Goal: Task Accomplishment & Management: Manage account settings

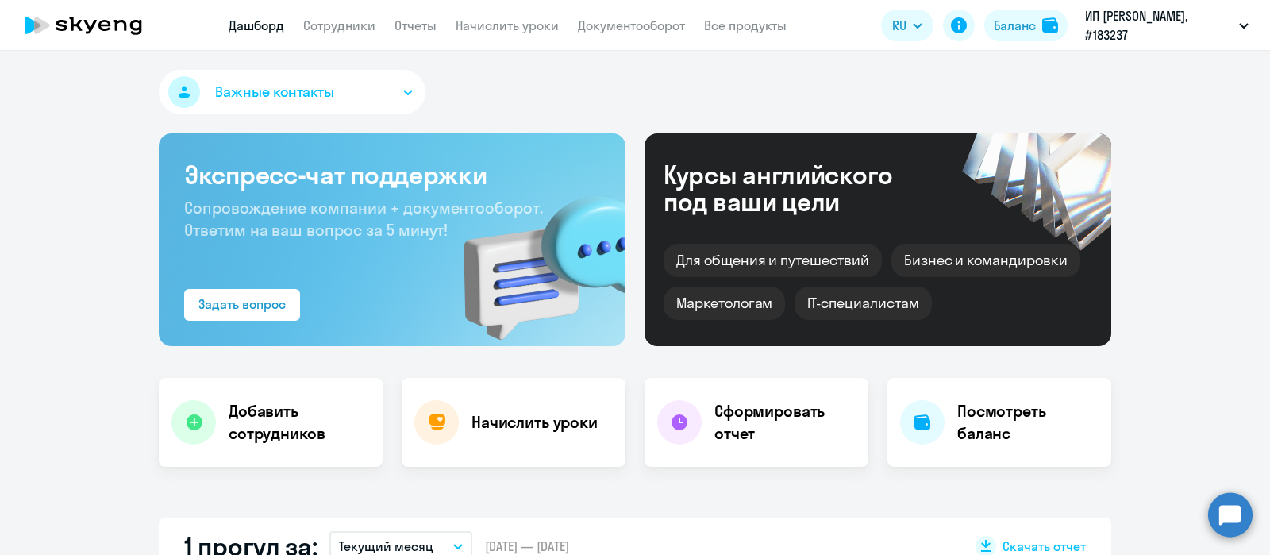
select select "30"
click at [353, 27] on link "Сотрудники" at bounding box center [339, 25] width 72 height 16
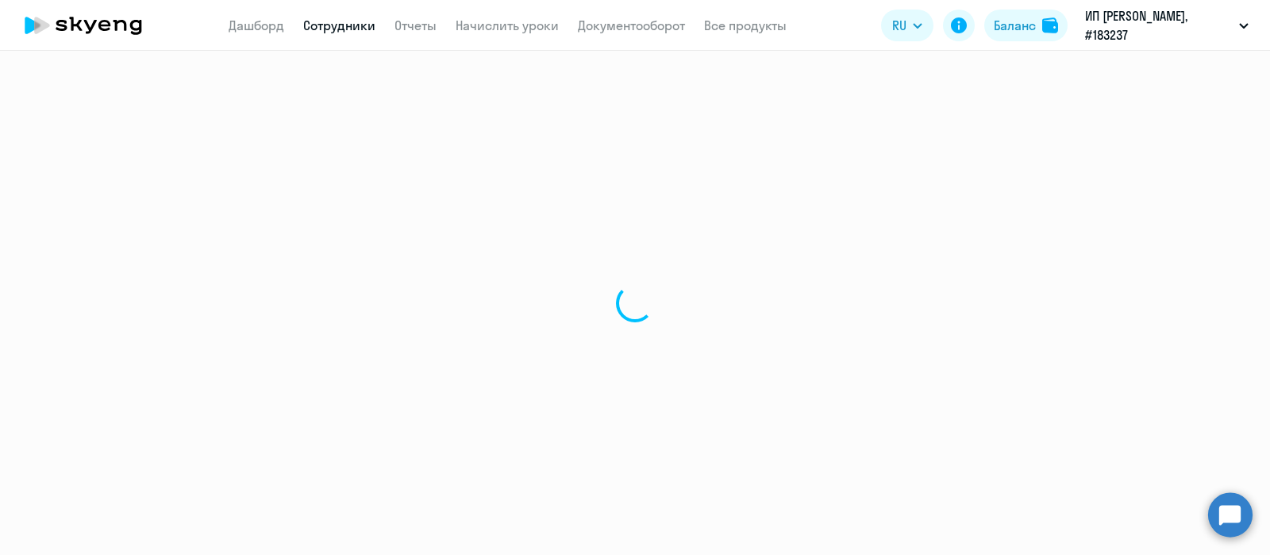
select select "30"
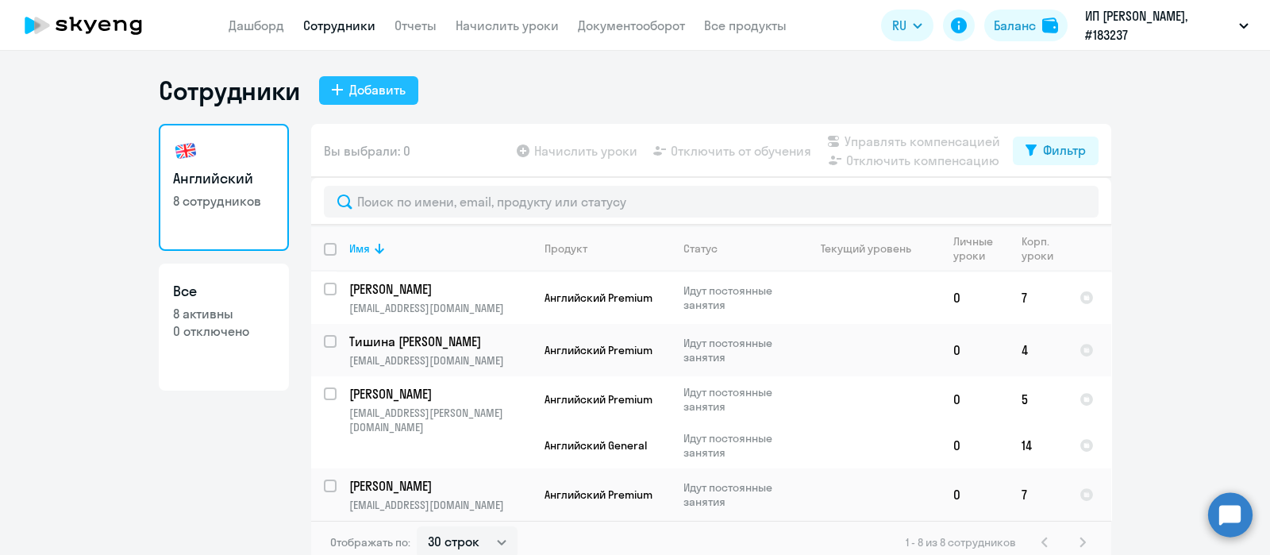
click at [388, 94] on div "Добавить" at bounding box center [377, 89] width 56 height 19
select select "english_adult_not_native_speaker"
select select "3"
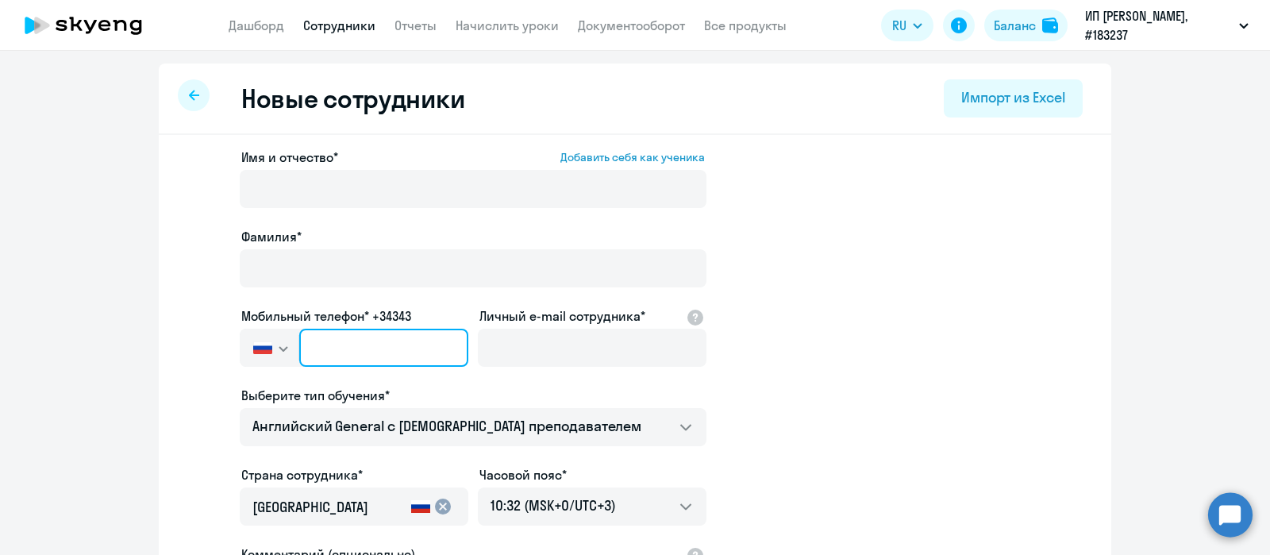
click at [399, 341] on input "text" at bounding box center [383, 348] width 169 height 38
paste input "[PHONE_NUMBER]"
type input "[PHONE_NUMBER]"
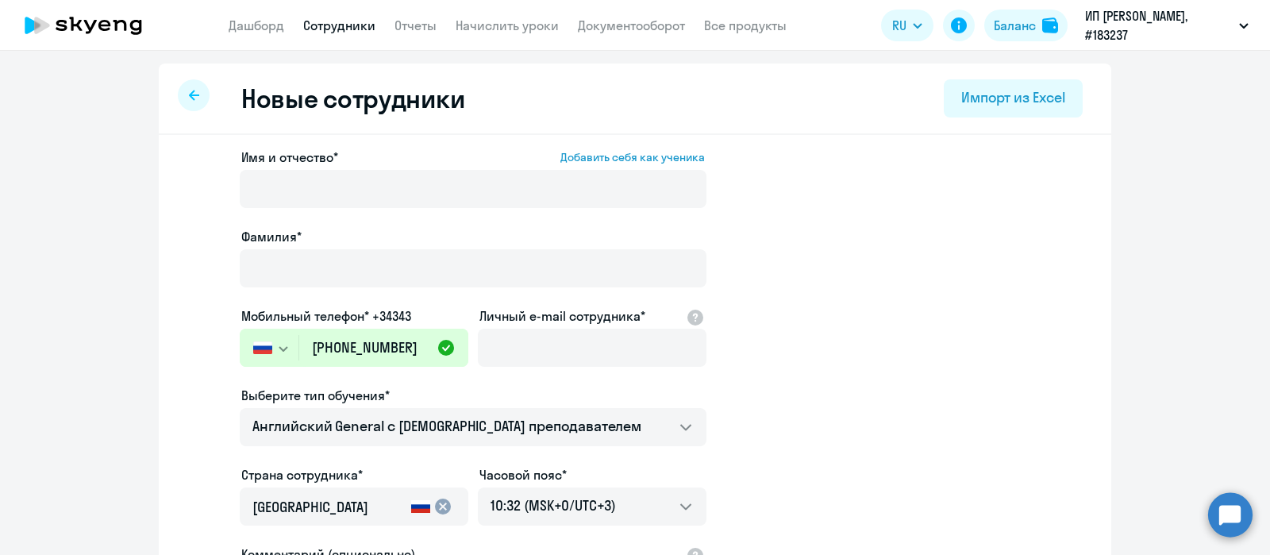
click at [184, 179] on app-new-student-form "Имя и отчество* Добавить себя как ученика [PERSON_NAME]* Мобильный телефон* +34…" at bounding box center [635, 431] width 902 height 566
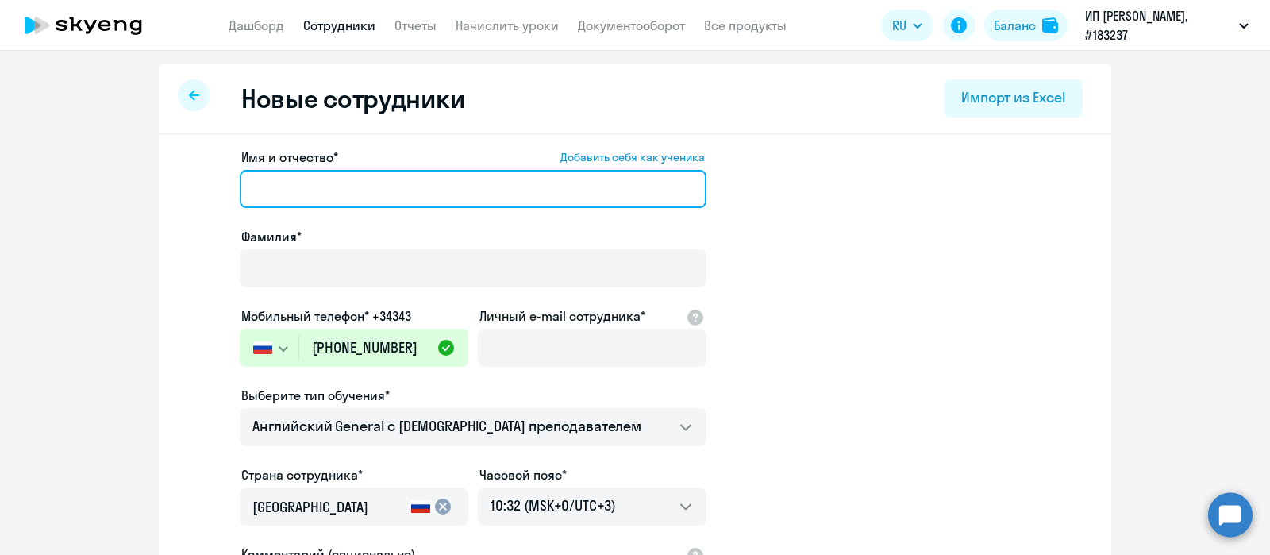
click at [328, 200] on input "Имя и отчество* Добавить себя как ученика" at bounding box center [473, 189] width 467 height 38
paste input "[PERSON_NAME]"
click at [326, 188] on input "[PERSON_NAME]" at bounding box center [473, 189] width 467 height 38
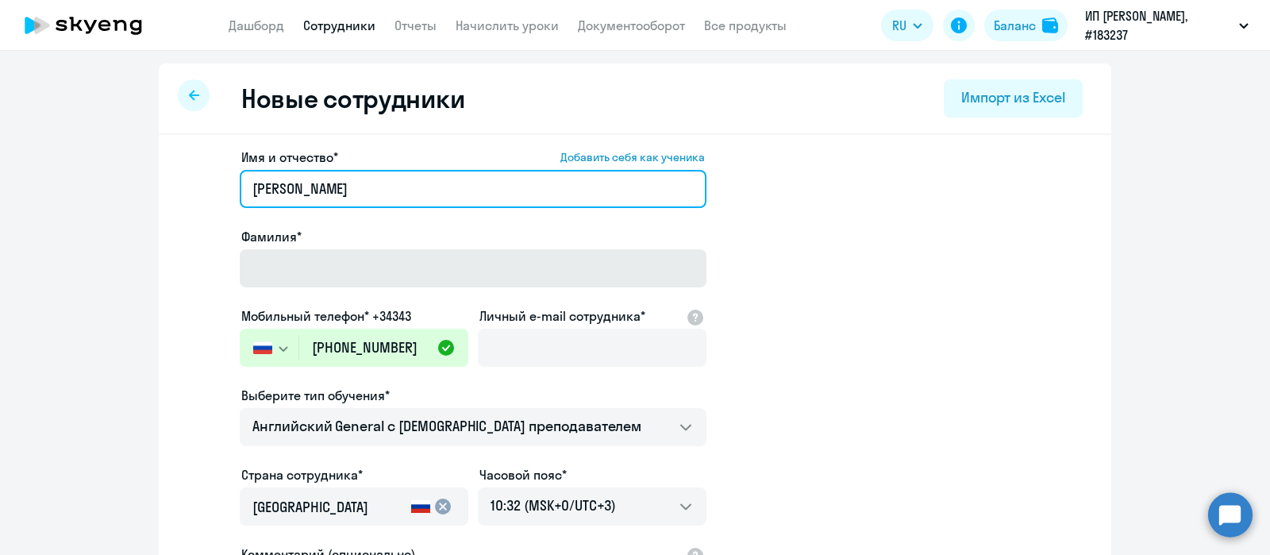
type input "[PERSON_NAME]"
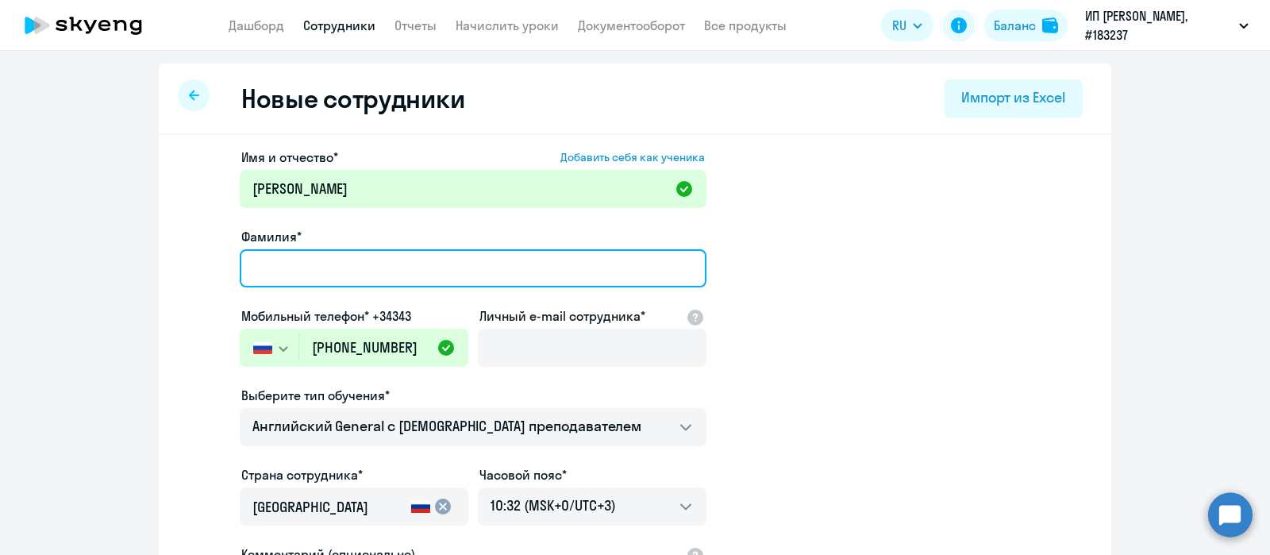
click at [322, 256] on input "Фамилия*" at bounding box center [473, 268] width 467 height 38
paste input "Пануров"
type input "Пануров"
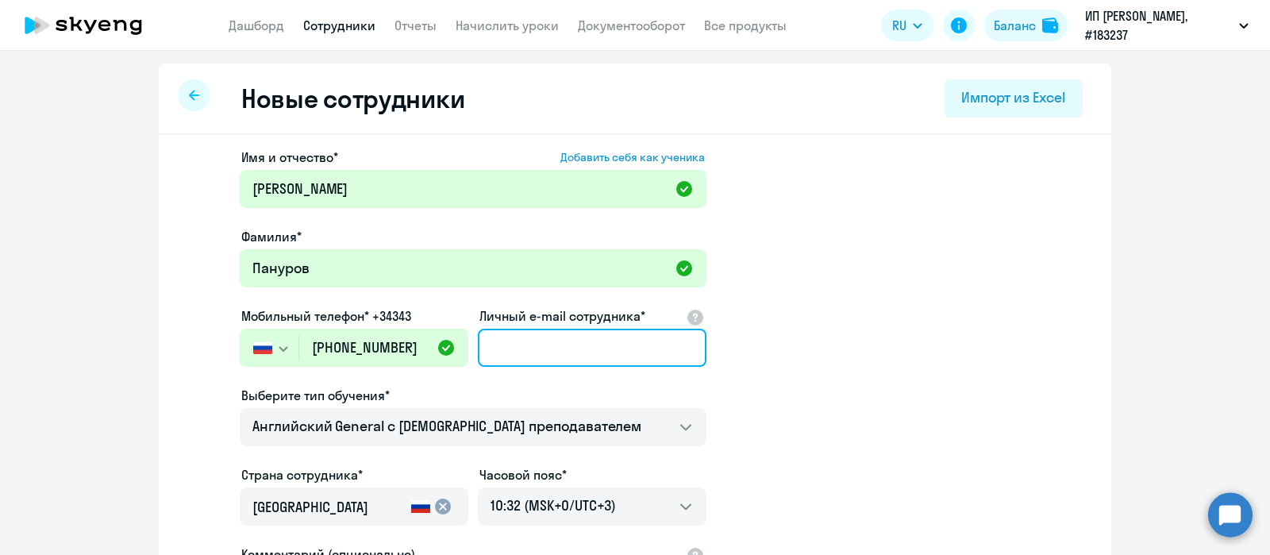
click at [557, 357] on input "Личный e-mail сотрудника*" at bounding box center [592, 348] width 229 height 38
paste input "[EMAIL_ADDRESS][DOMAIN_NAME]"
type input "[EMAIL_ADDRESS][DOMAIN_NAME]"
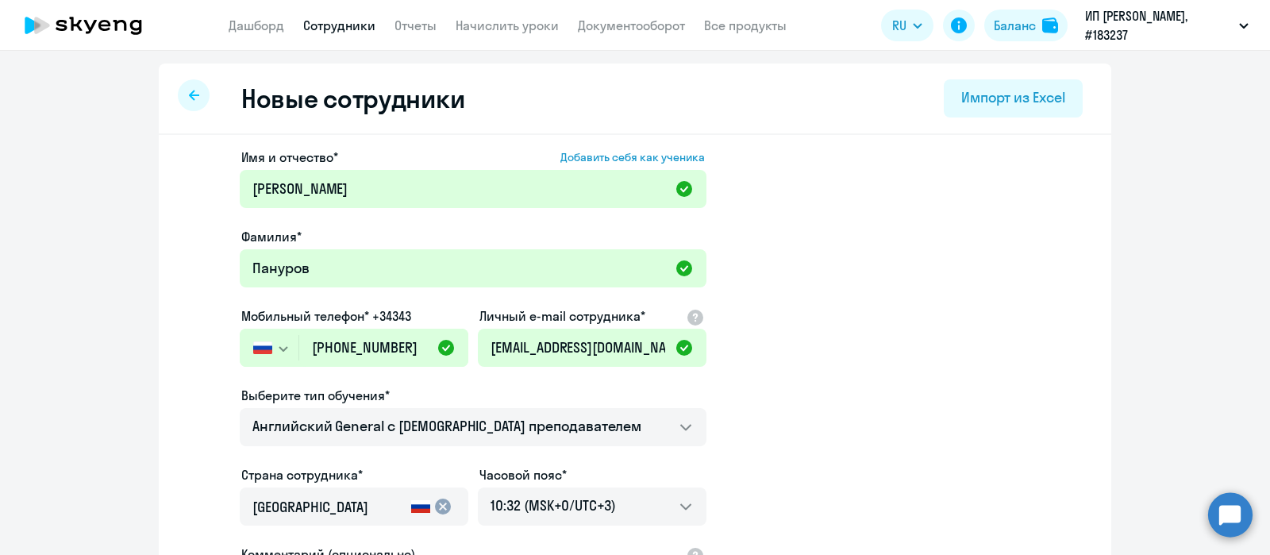
click at [749, 377] on app-new-student-form "Имя и отчество* Добавить себя как ученика [PERSON_NAME]* Пануров Мобильный теле…" at bounding box center [635, 431] width 902 height 566
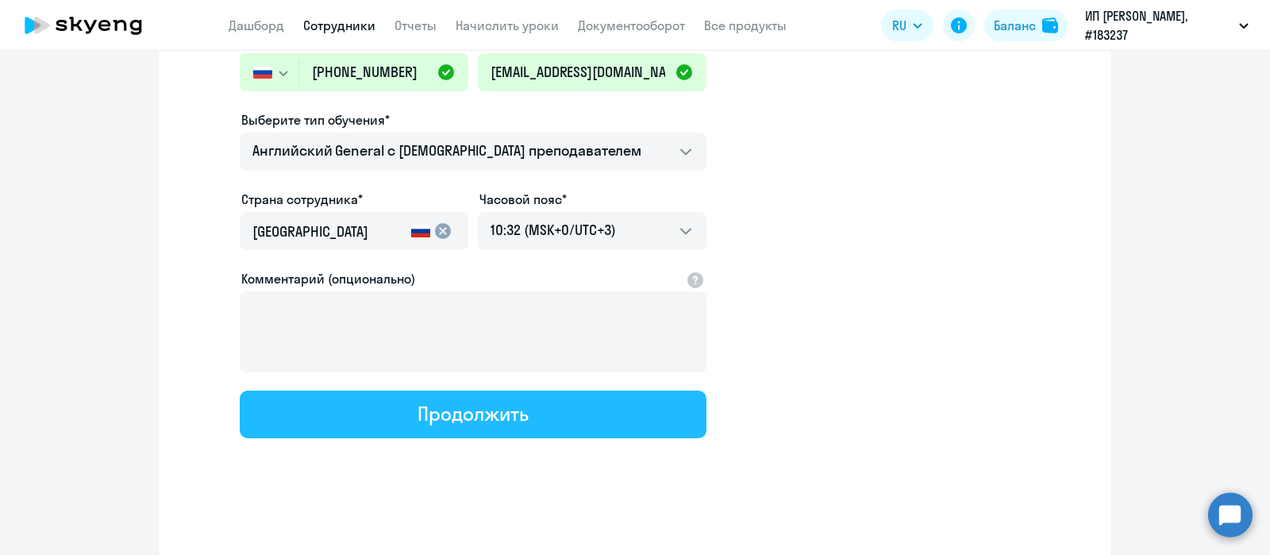
click at [536, 405] on button "Продолжить" at bounding box center [473, 415] width 467 height 48
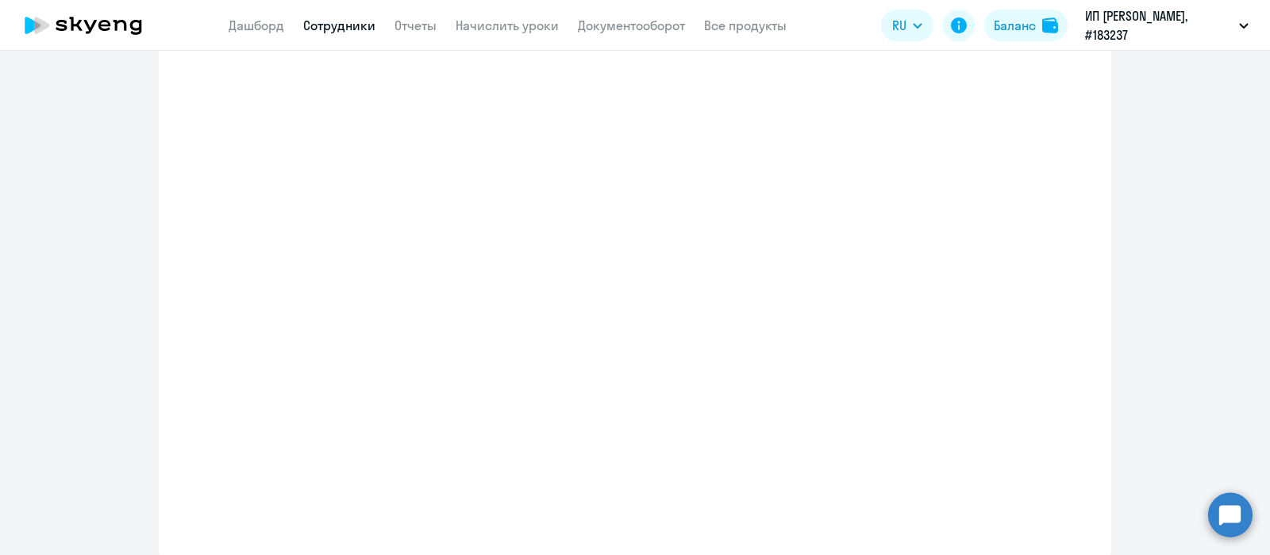
select select "english_adult_not_native_speaker"
select select "3"
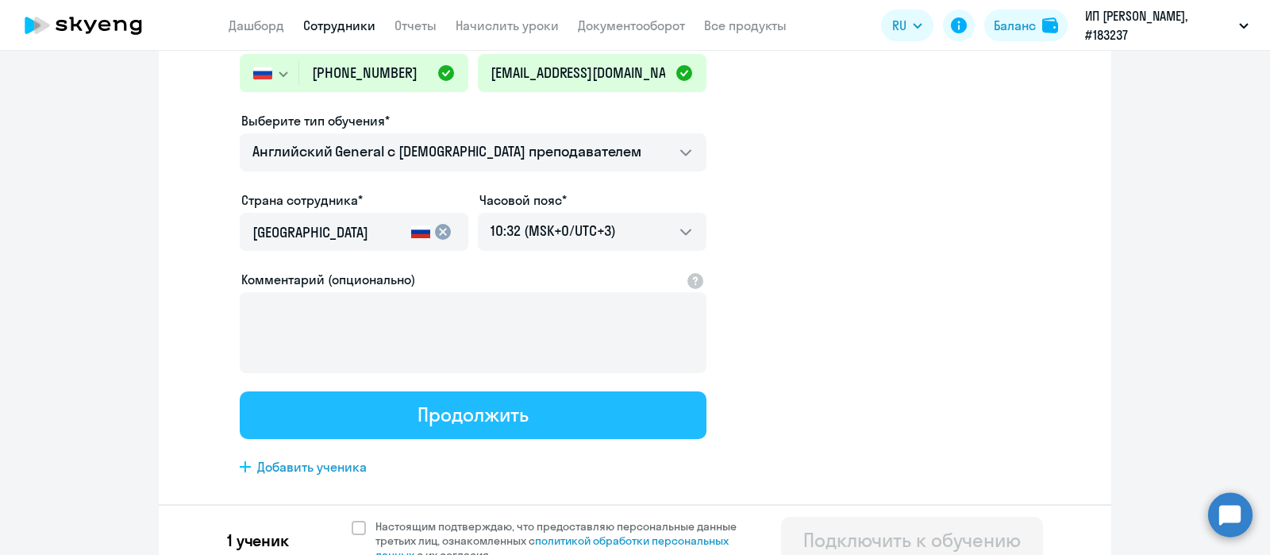
scroll to position [0, 0]
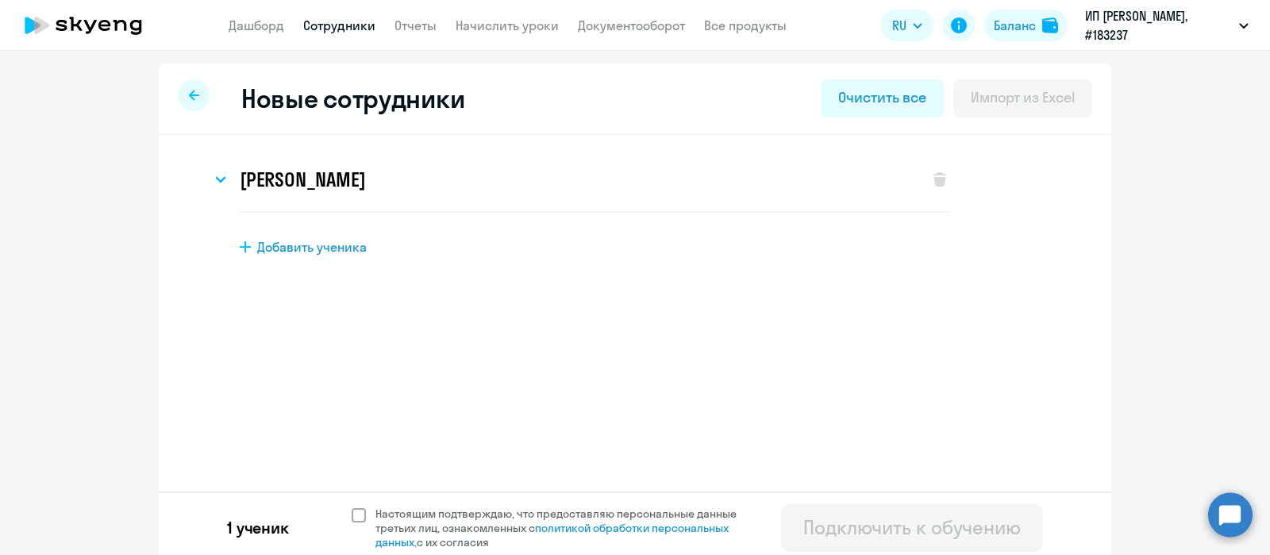
click at [354, 514] on span at bounding box center [359, 515] width 14 height 14
click at [352, 507] on input "Настоящим подтверждаю, что предоставляю персональные данные третьих лиц, ознако…" at bounding box center [351, 506] width 1 height 1
checkbox input "true"
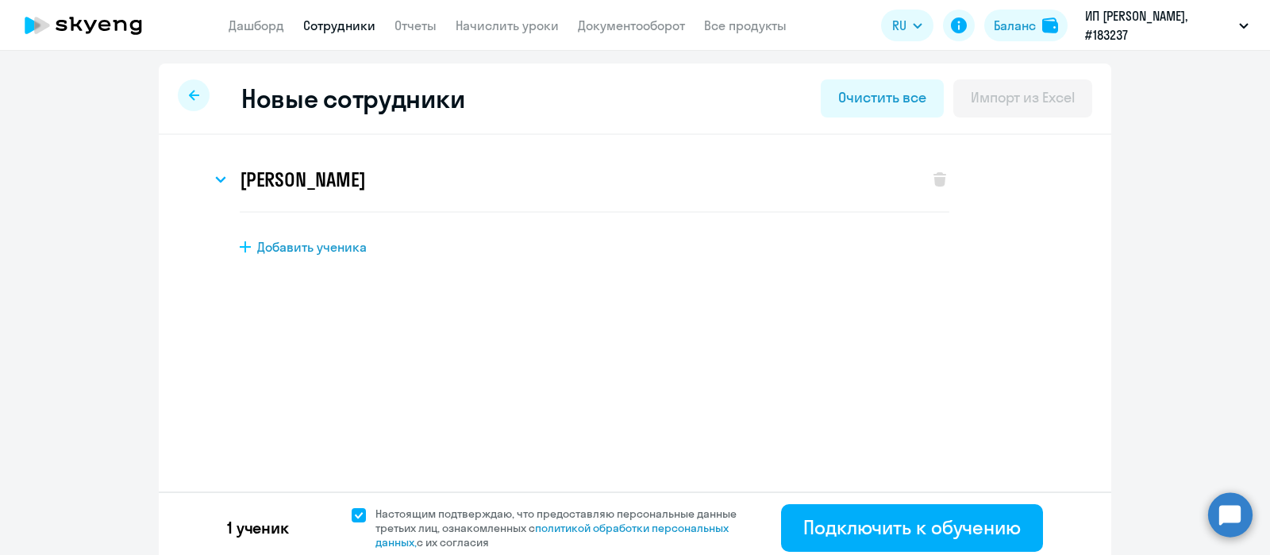
click at [904, 503] on div "1 ученик Настоящим подтверждаю, что предоставляю персональные данные третьих ли…" at bounding box center [635, 526] width 953 height 71
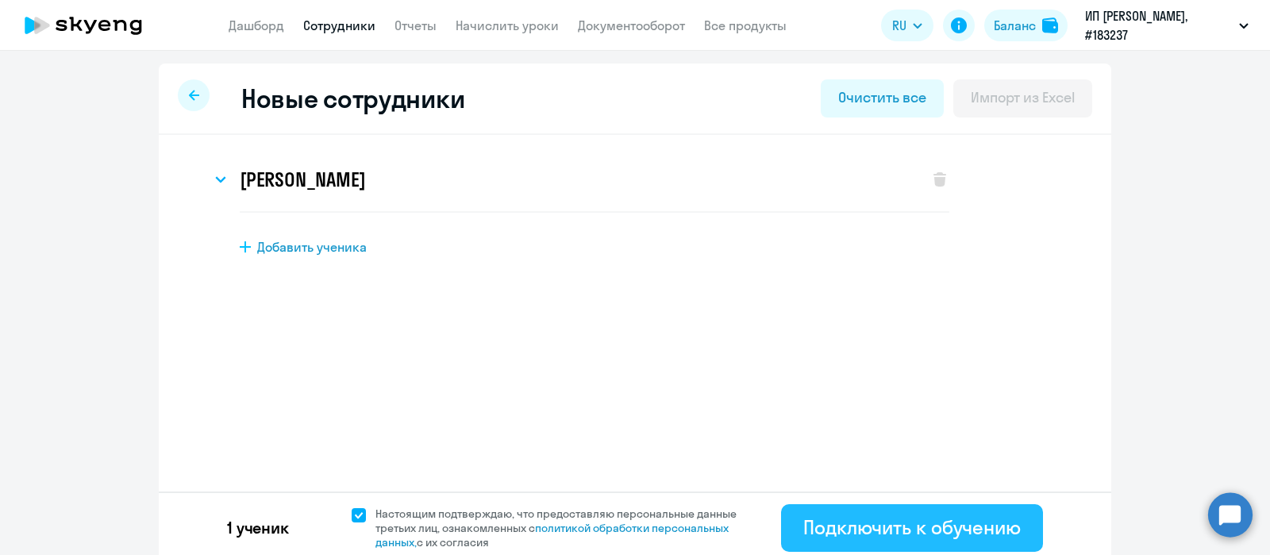
click at [821, 525] on div "Подключить к обучению" at bounding box center [912, 526] width 218 height 25
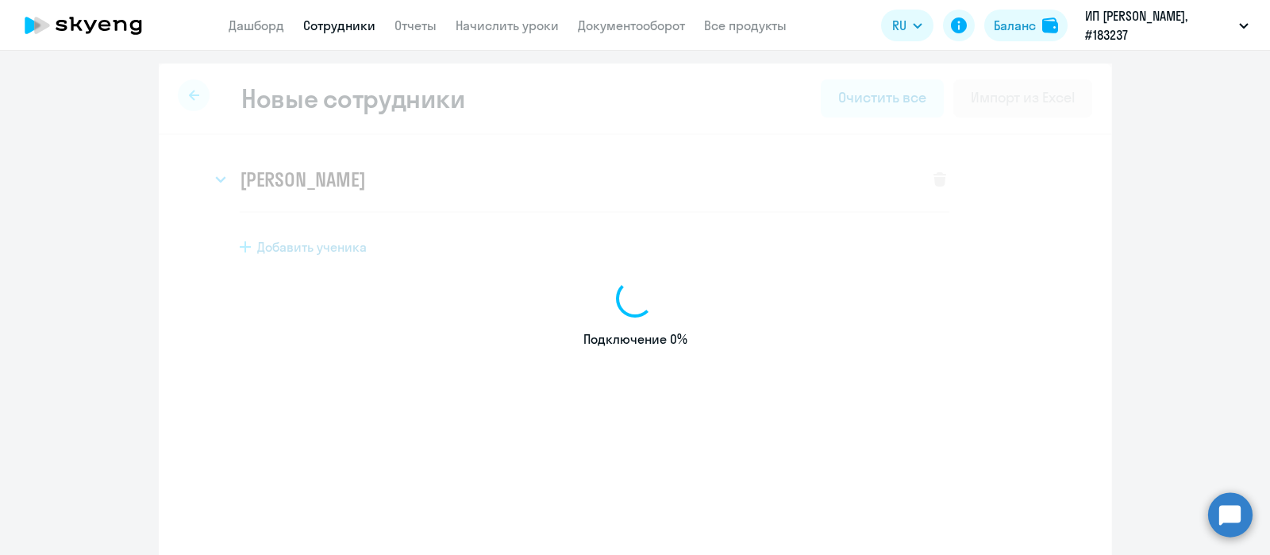
select select "english_adult_not_native_speaker"
select select "3"
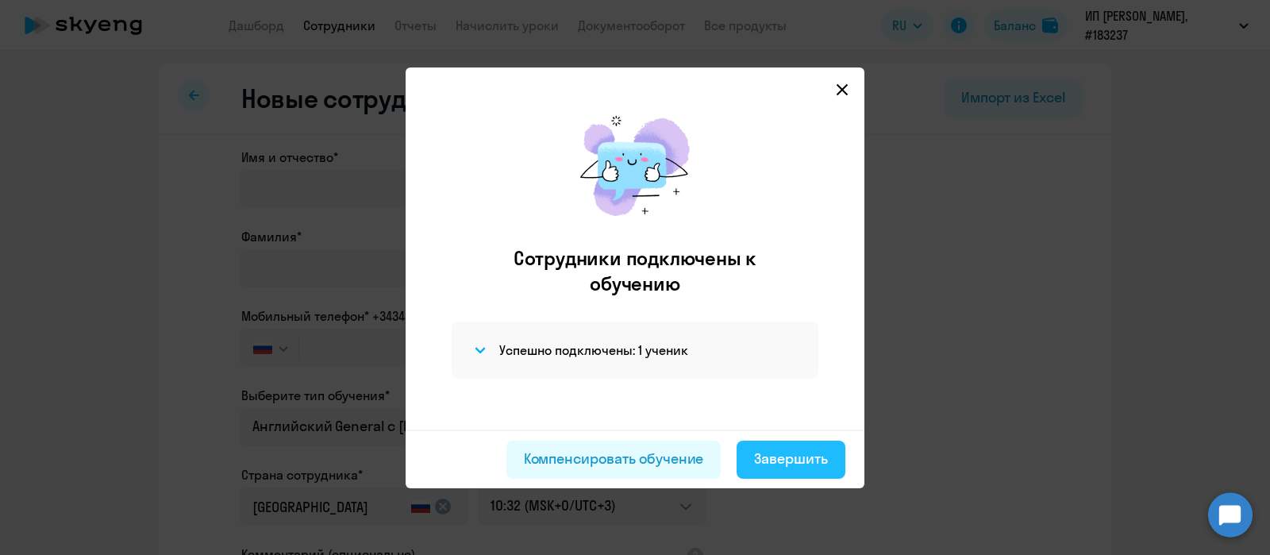
click at [782, 462] on div "Завершить" at bounding box center [791, 459] width 74 height 21
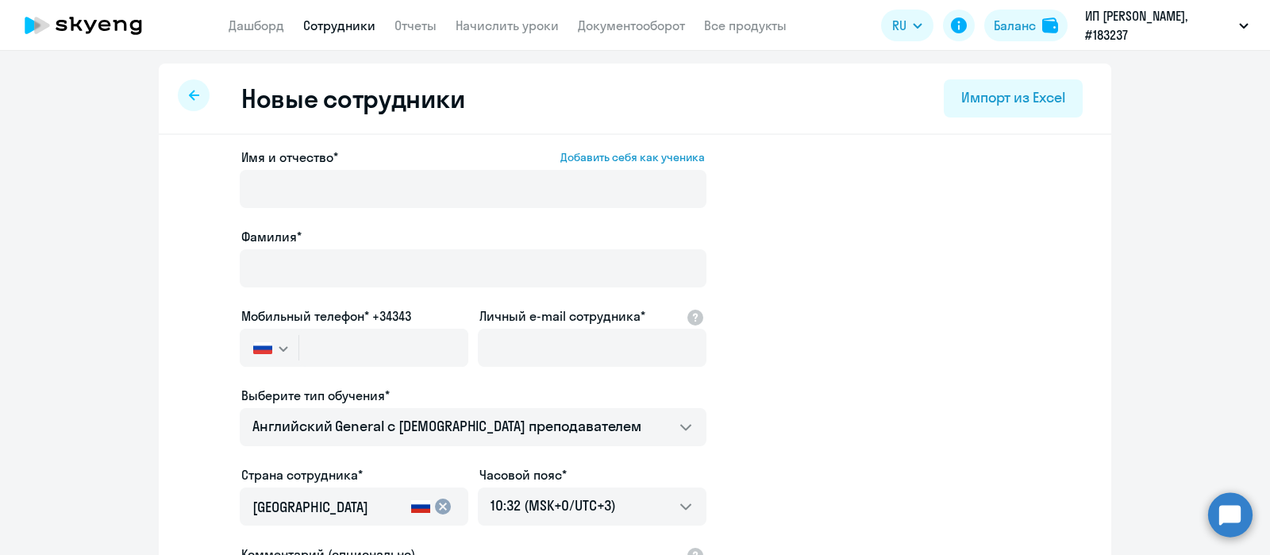
select select "30"
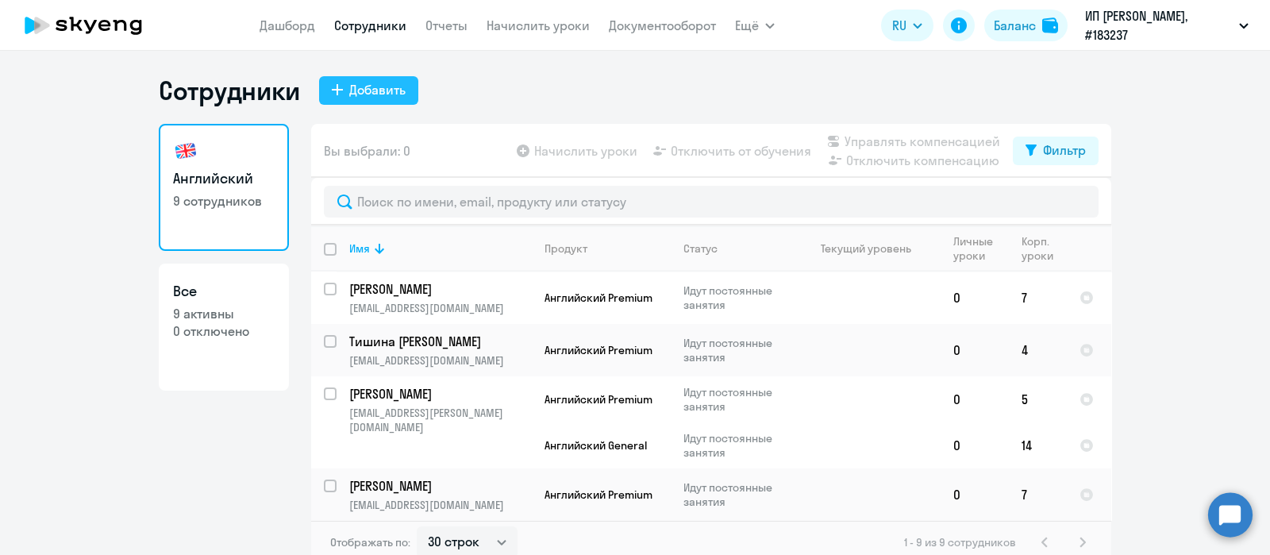
click at [397, 81] on div "Добавить" at bounding box center [377, 89] width 56 height 19
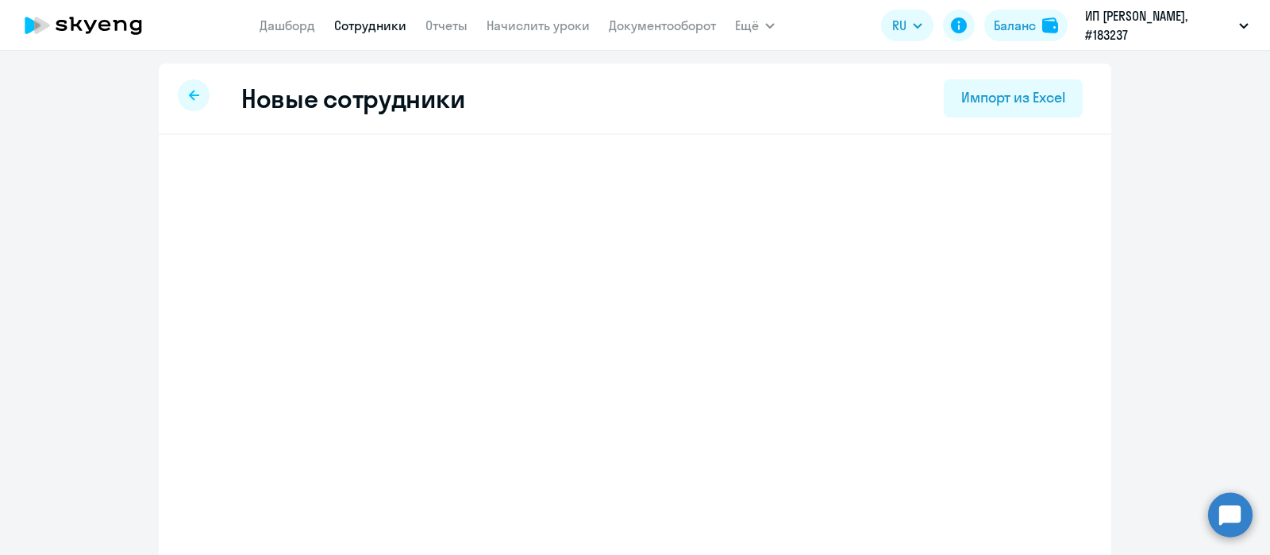
select select "english_adult_not_native_speaker"
select select "3"
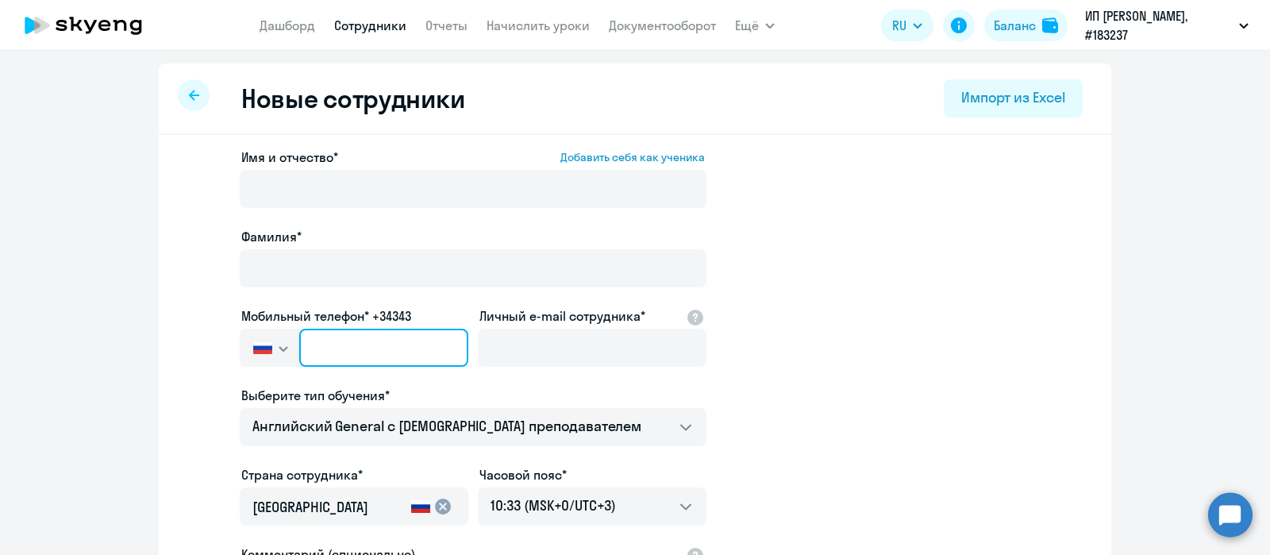
click at [390, 349] on input "text" at bounding box center [383, 348] width 169 height 38
paste input "[PHONE_NUMBER]"
type input "[PHONE_NUMBER]"
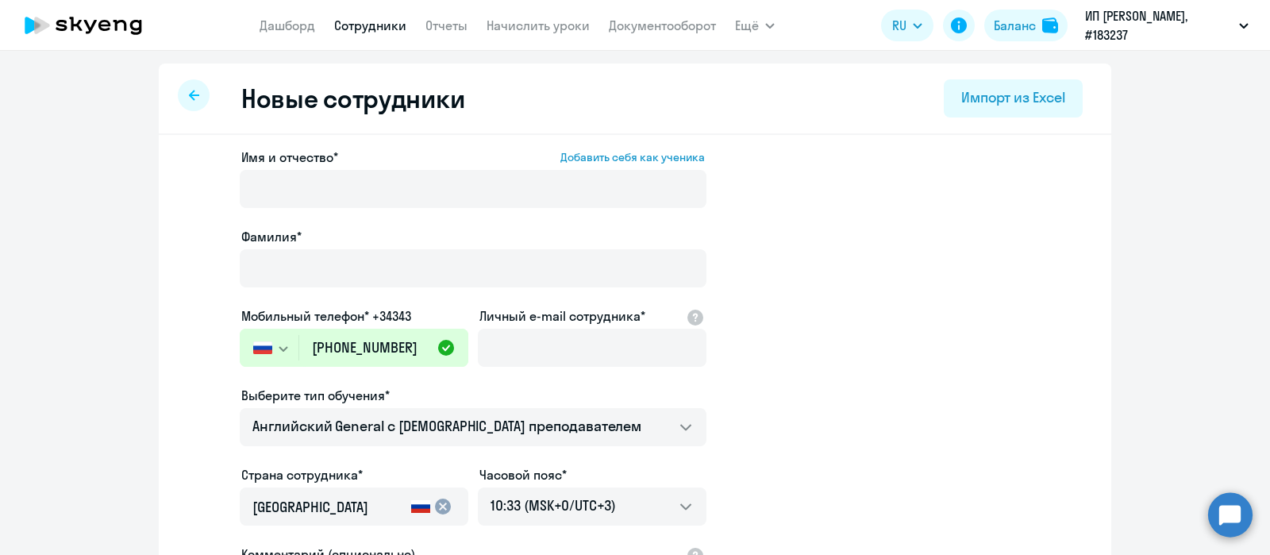
click at [114, 176] on ng-component "Новые сотрудники Импорт из Excel Имя и отчество* Добавить себя как ученика [PER…" at bounding box center [635, 448] width 1270 height 769
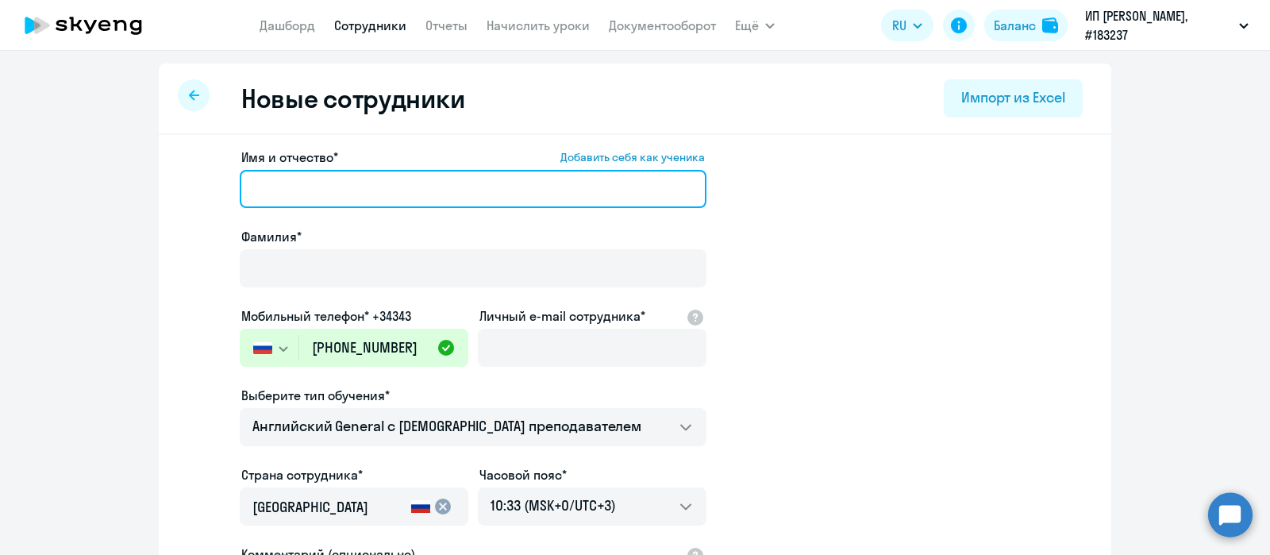
click at [345, 184] on input "Имя и отчество* Добавить себя как ученика" at bounding box center [473, 189] width 467 height 38
paste input "[PERSON_NAME]"
click at [345, 184] on input "[PERSON_NAME]" at bounding box center [473, 189] width 467 height 38
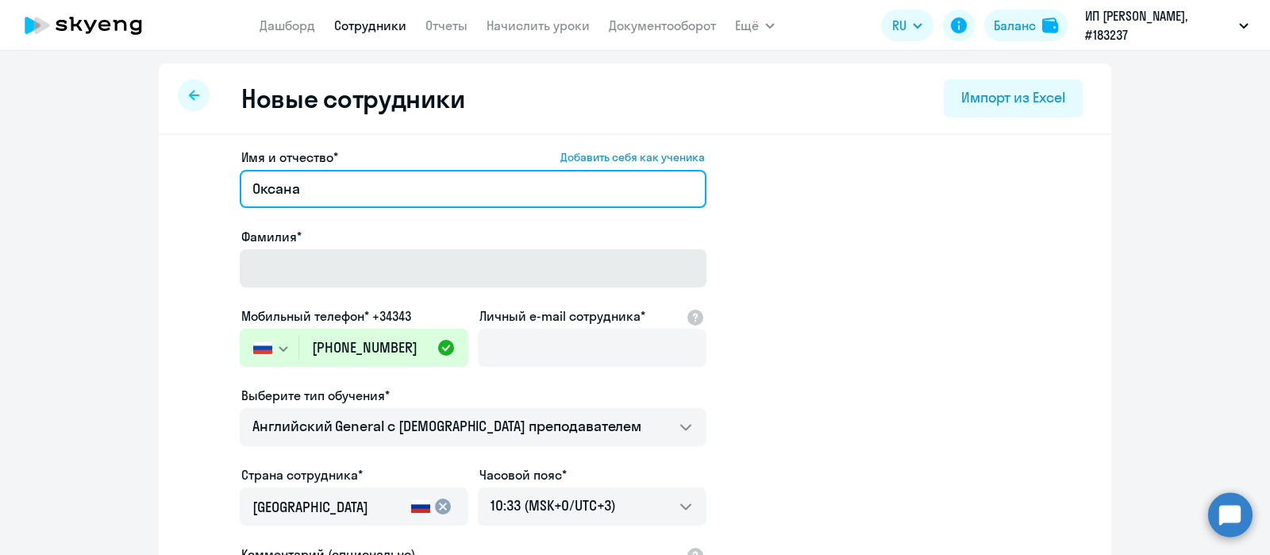
type input "Оксана"
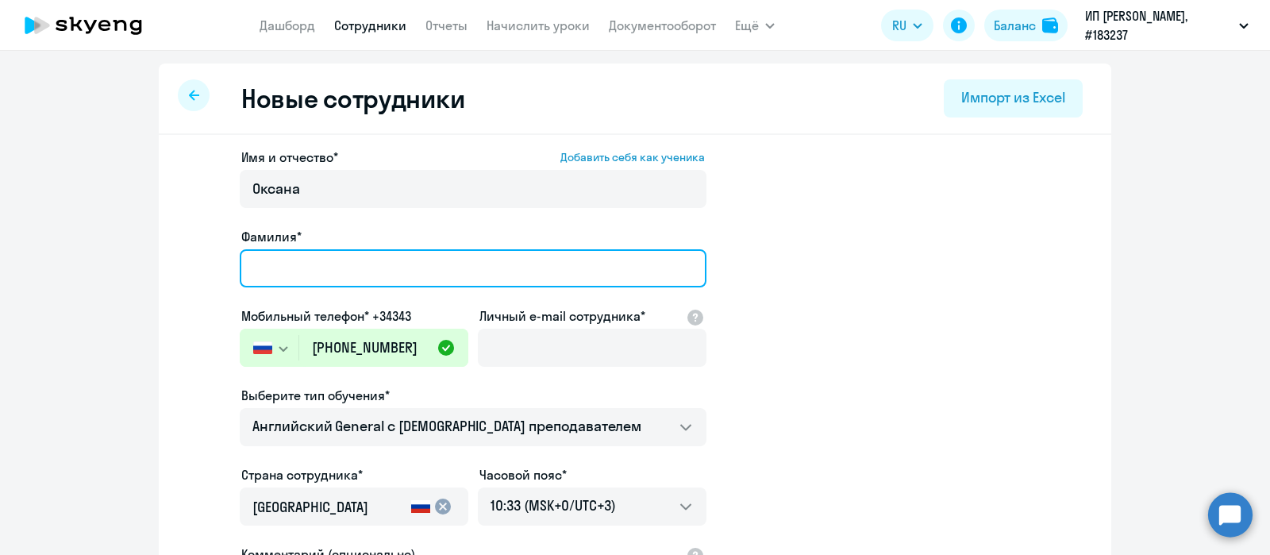
click at [339, 260] on input "Фамилия*" at bounding box center [473, 268] width 467 height 38
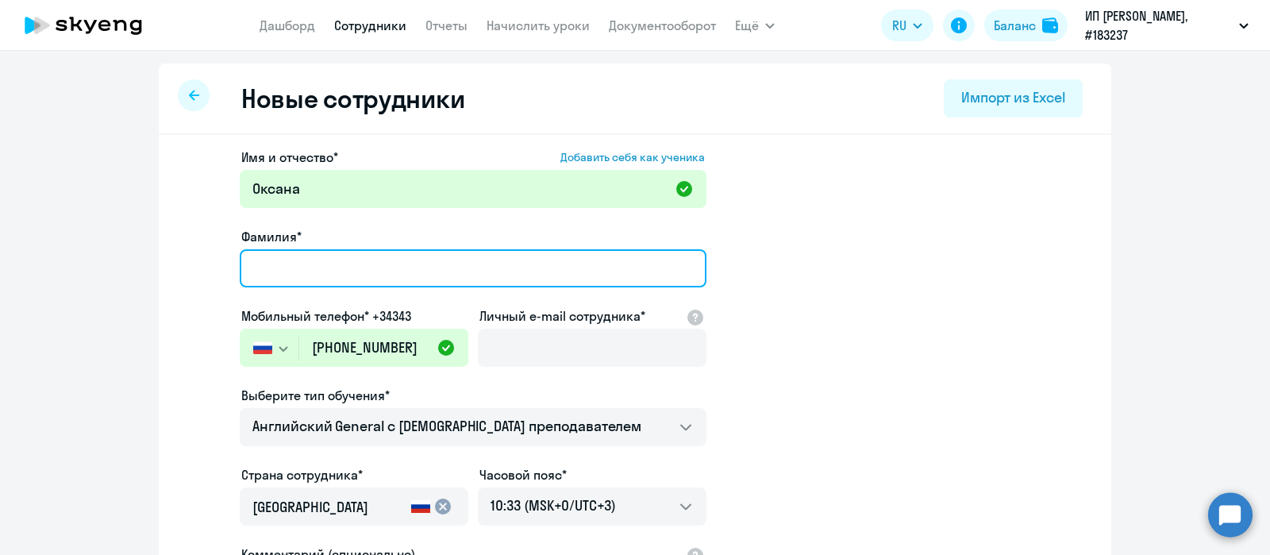
paste input "[PERSON_NAME]"
type input "[PERSON_NAME]"
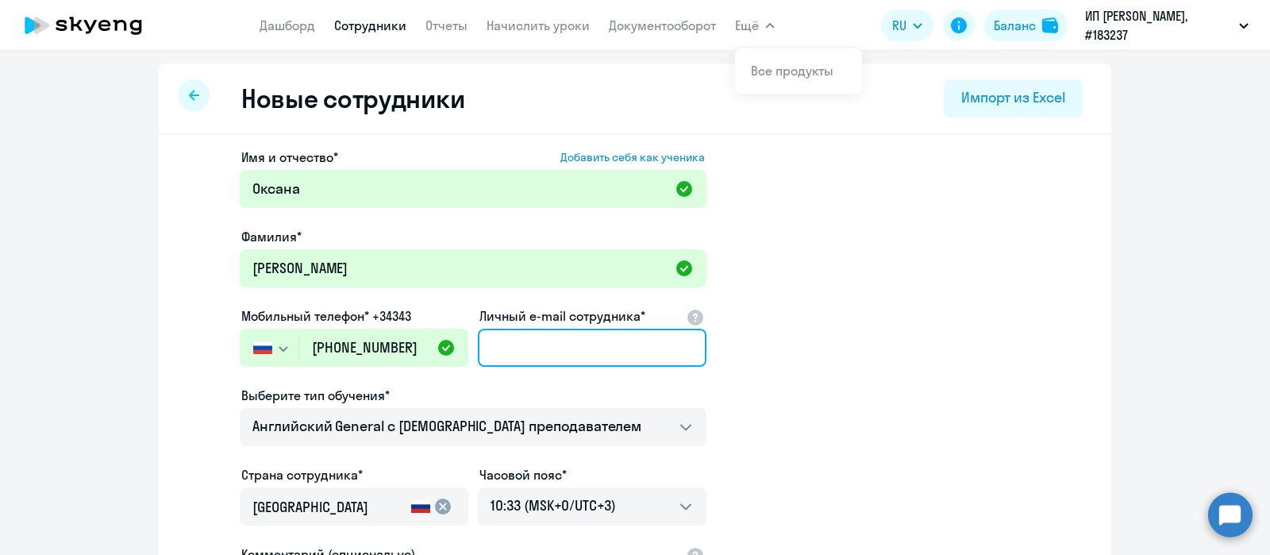
click at [528, 347] on input "Личный e-mail сотрудника*" at bounding box center [592, 348] width 229 height 38
paste input "[EMAIL_ADDRESS][DOMAIN_NAME]"
type input "[EMAIL_ADDRESS][DOMAIN_NAME]"
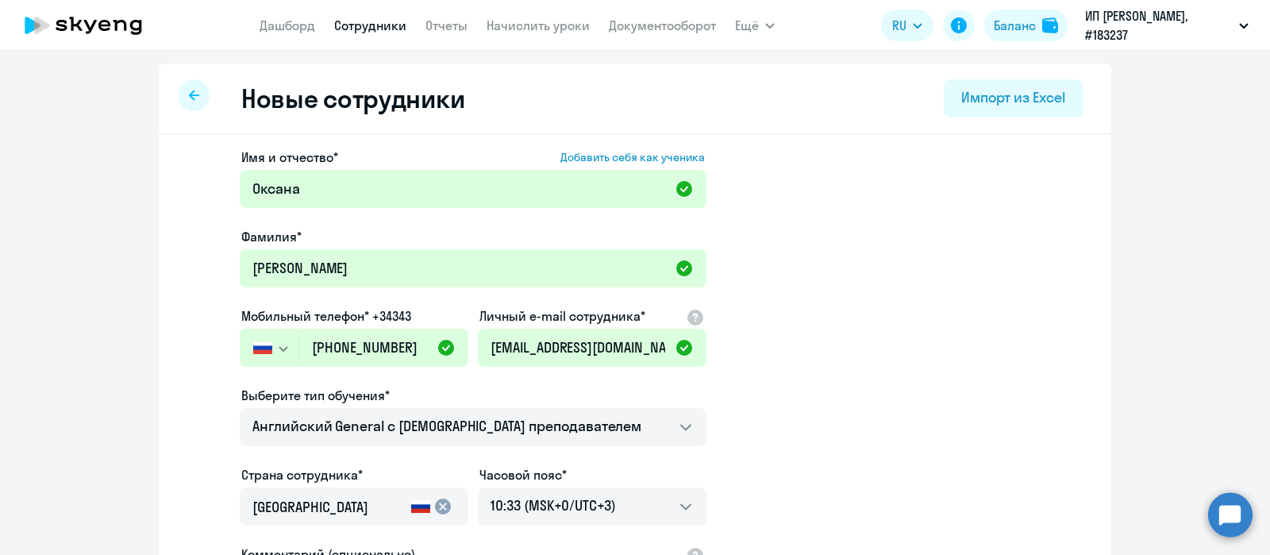
click at [821, 436] on app-new-student-form "Имя и отчество* Добавить себя как ученика [PERSON_NAME]* [PERSON_NAME] Мобильны…" at bounding box center [635, 431] width 902 height 566
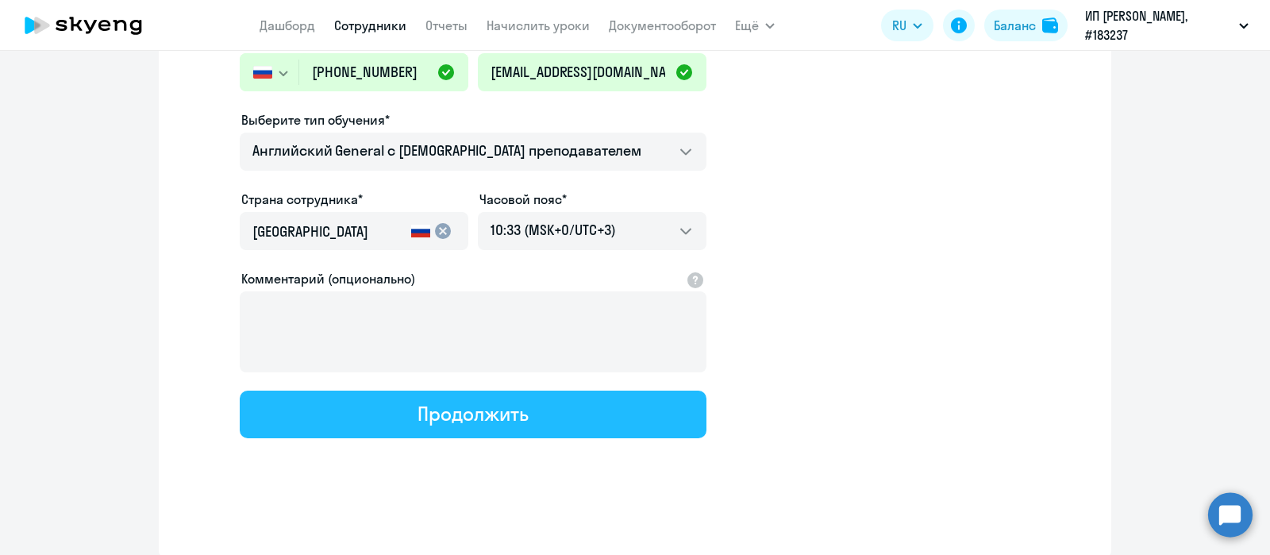
click at [555, 412] on button "Продолжить" at bounding box center [473, 415] width 467 height 48
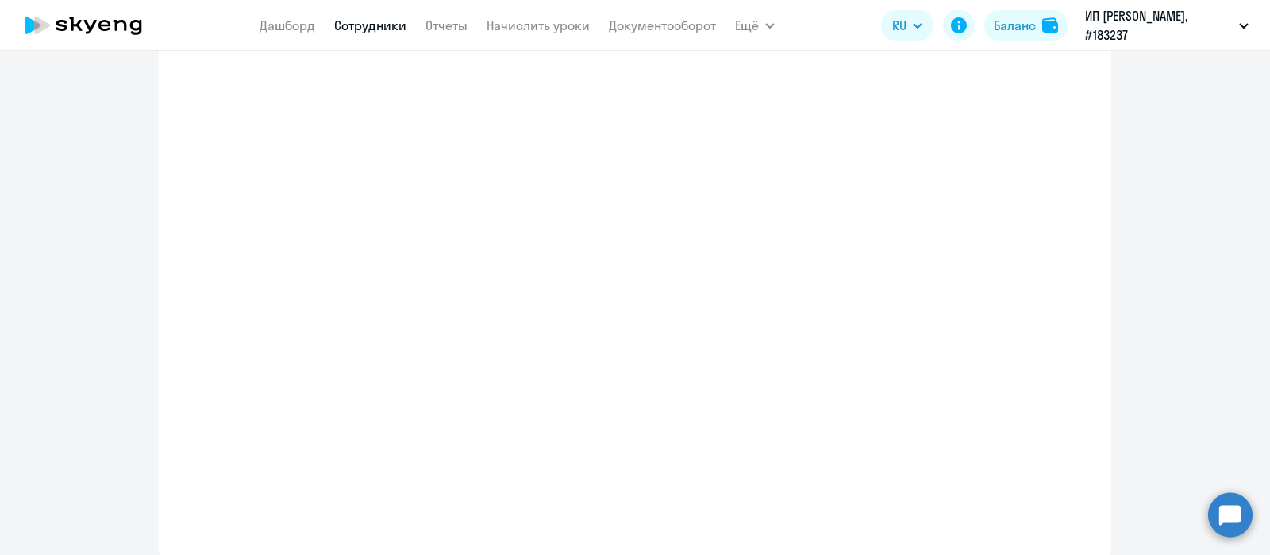
select select "english_adult_not_native_speaker"
select select "3"
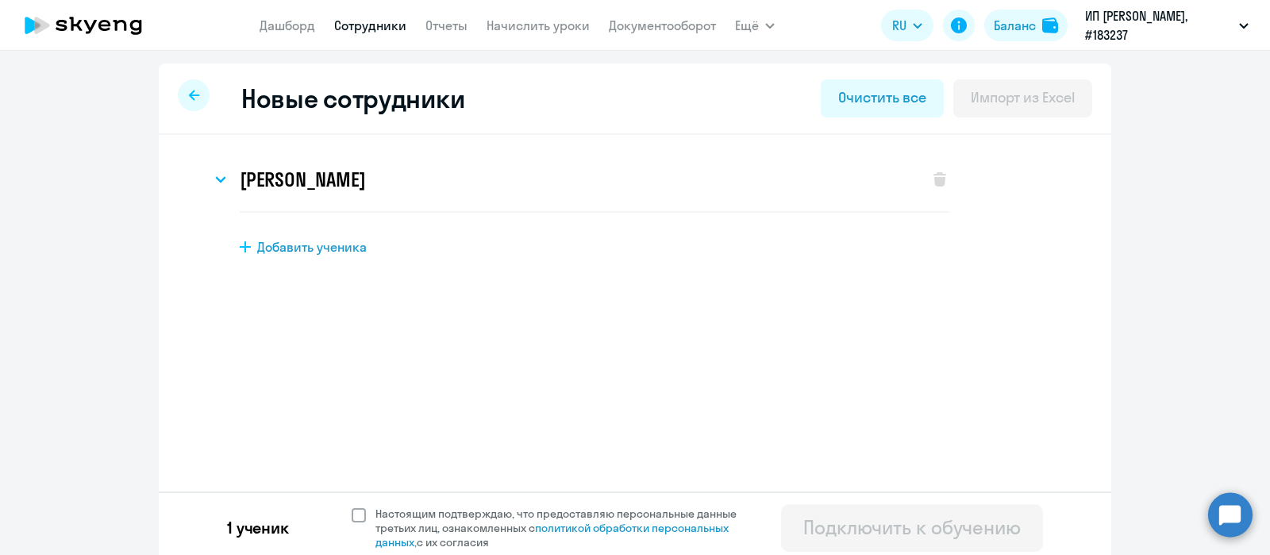
click at [353, 515] on span at bounding box center [359, 515] width 14 height 14
click at [352, 507] on input "Настоящим подтверждаю, что предоставляю персональные данные третьих лиц, ознако…" at bounding box center [351, 506] width 1 height 1
checkbox input "true"
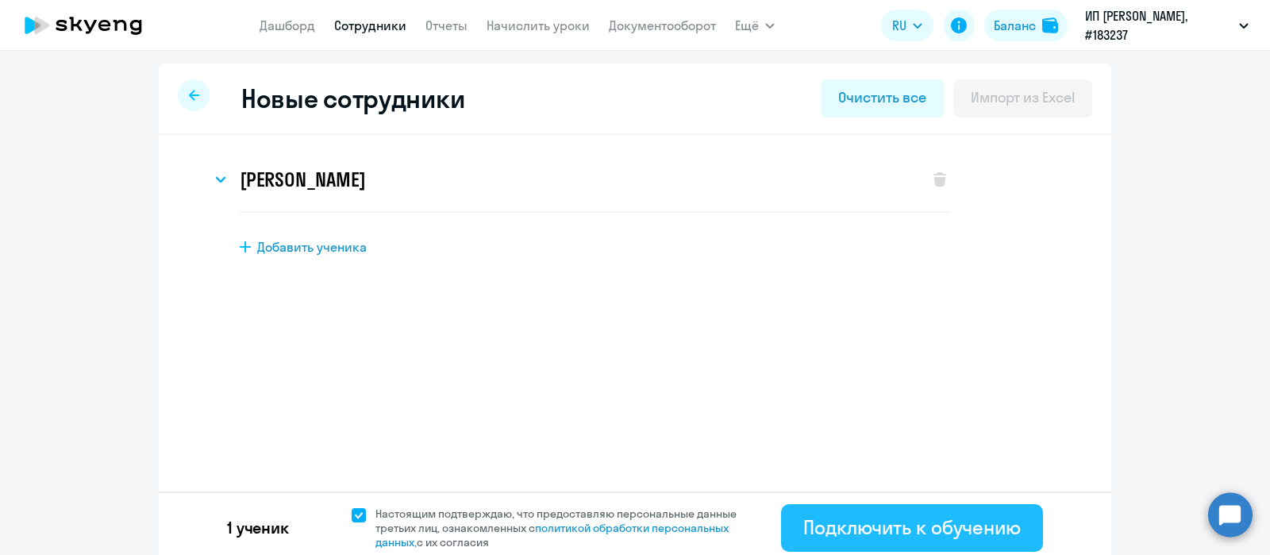
click at [842, 522] on div "Подключить к обучению" at bounding box center [912, 526] width 218 height 25
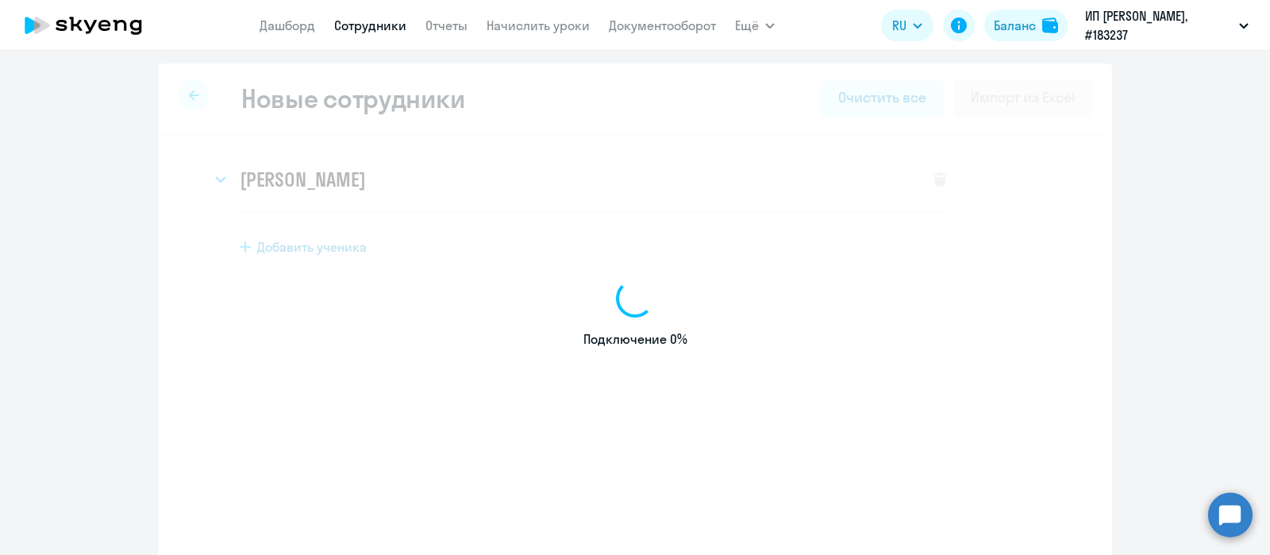
select select "english_adult_not_native_speaker"
select select "3"
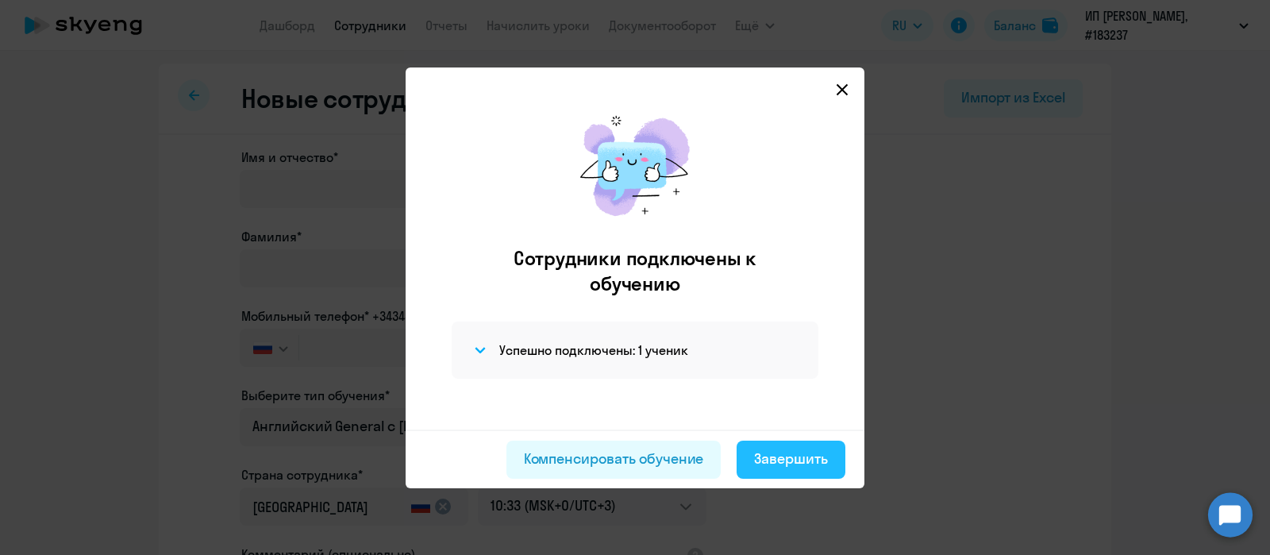
click at [783, 457] on div "Завершить" at bounding box center [791, 459] width 74 height 21
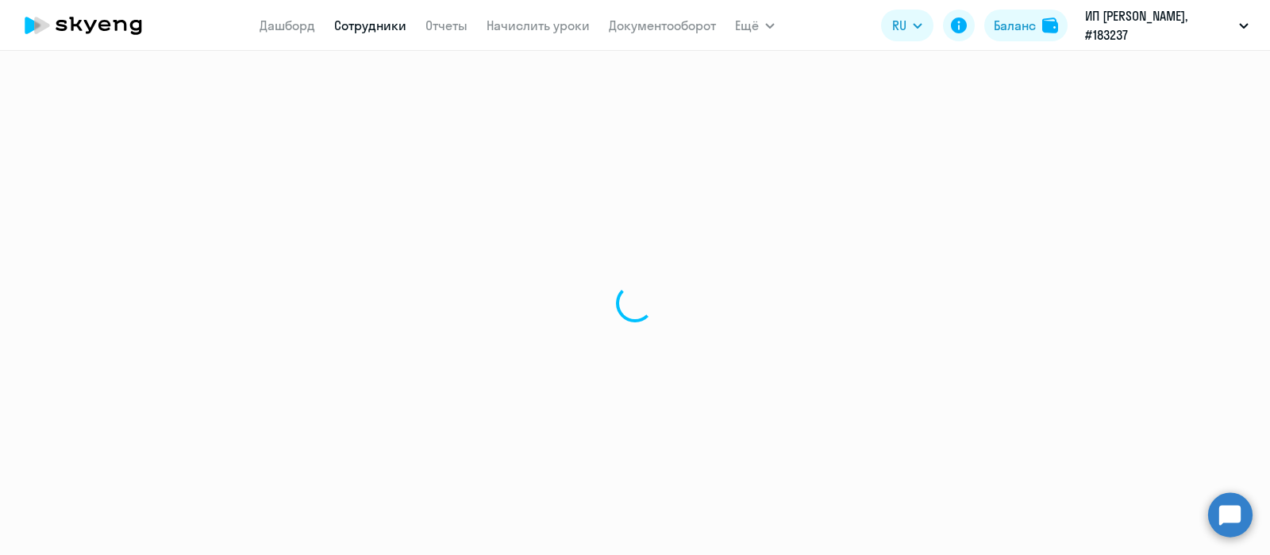
select select "30"
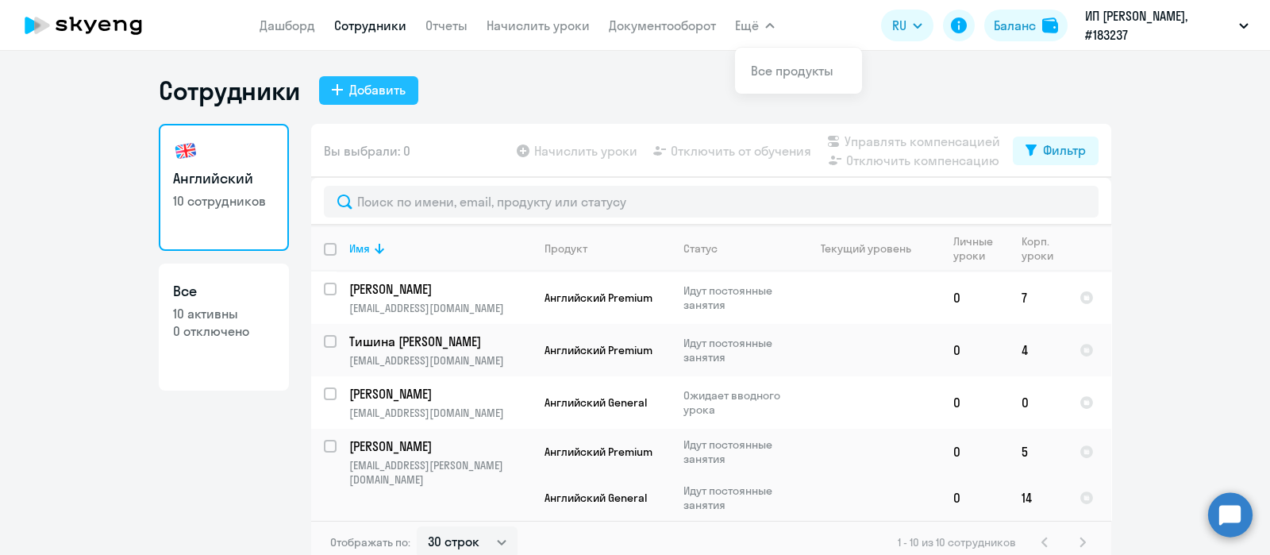
click at [364, 95] on div "Добавить" at bounding box center [377, 89] width 56 height 19
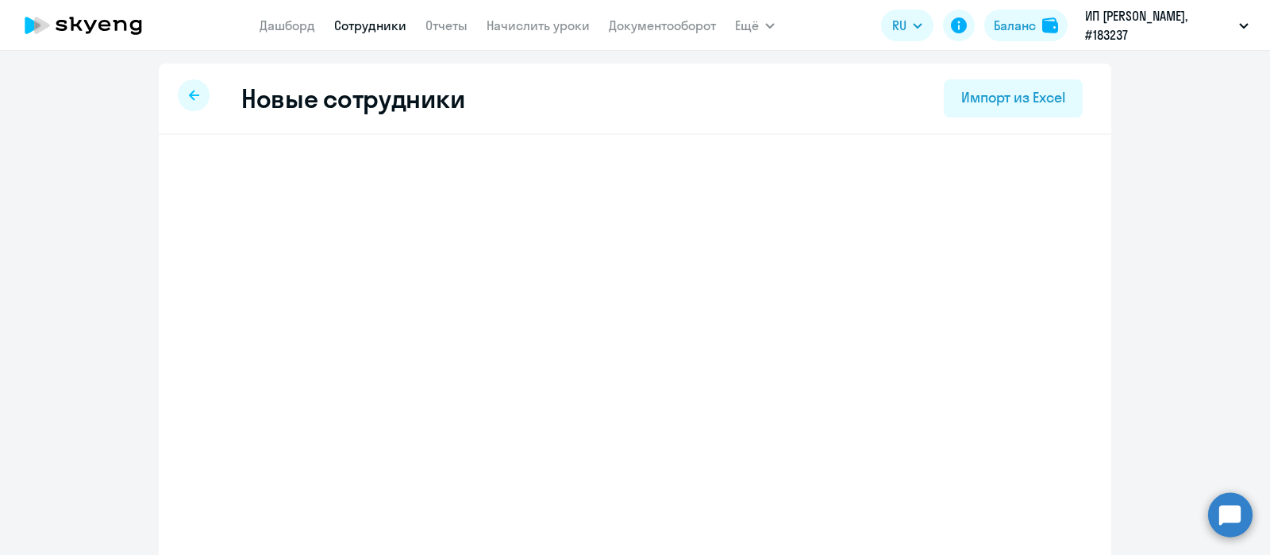
select select "english_adult_not_native_speaker"
select select "3"
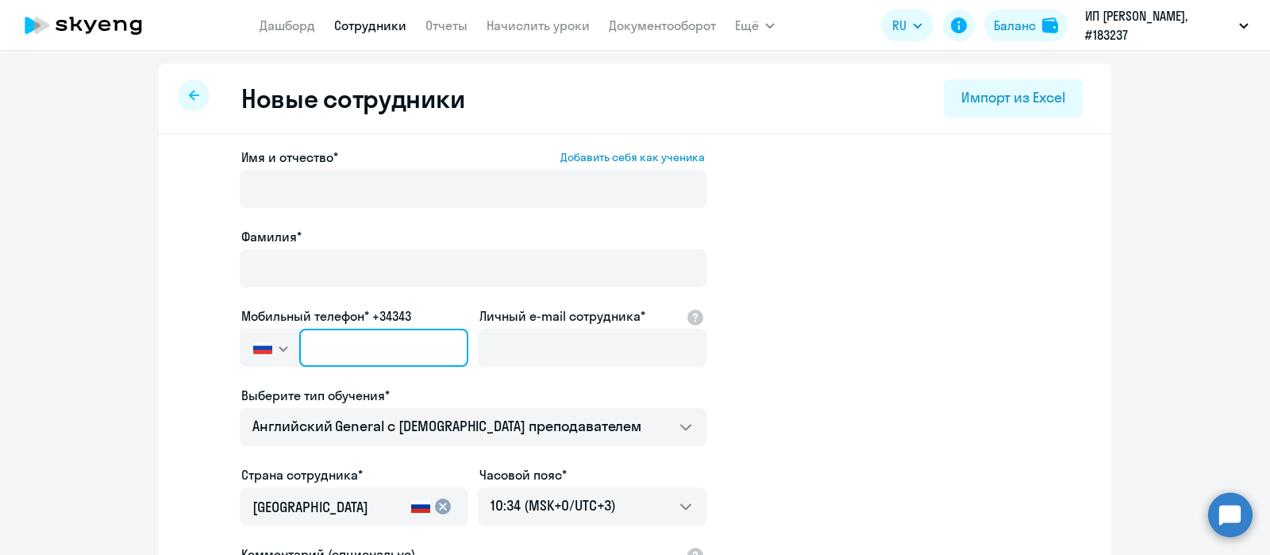
click at [376, 352] on input "text" at bounding box center [383, 348] width 169 height 38
paste input "[PHONE_NUMBER]"
type input "[PHONE_NUMBER]"
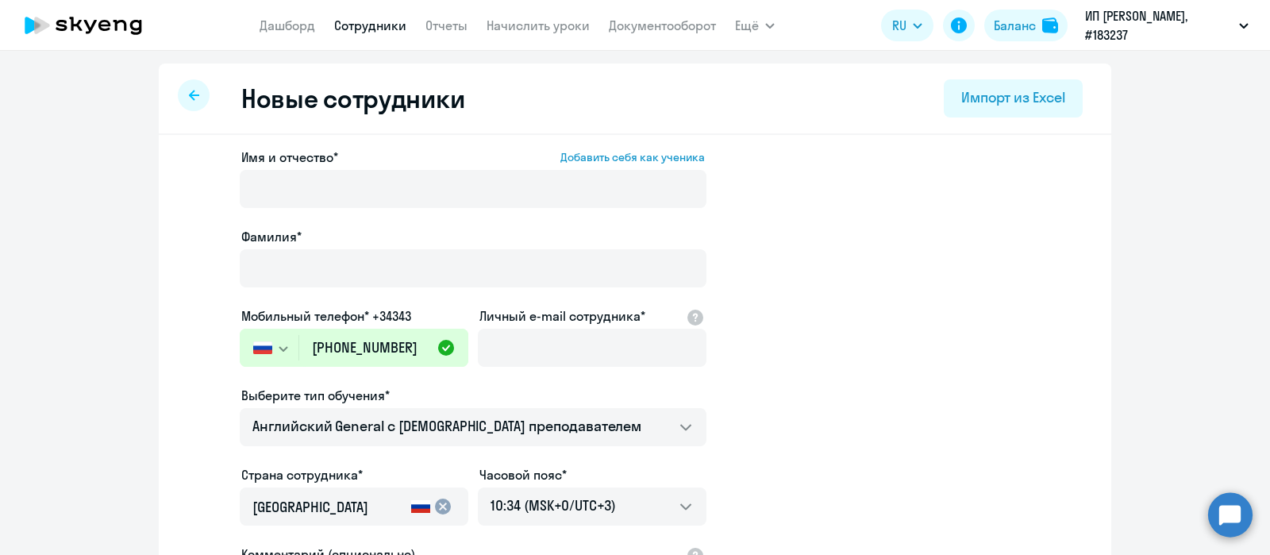
click at [121, 269] on ng-component "Новые сотрудники Импорт из Excel Имя и отчество* Добавить себя как ученика [PER…" at bounding box center [635, 448] width 1270 height 769
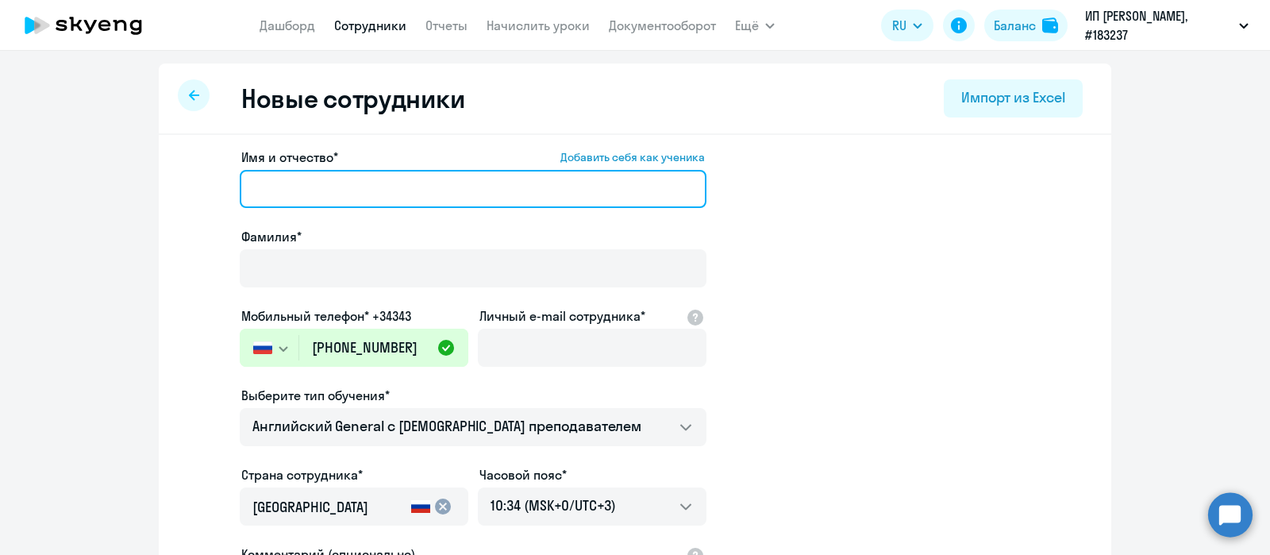
click at [463, 195] on input "Имя и отчество* Добавить себя как ученика" at bounding box center [473, 189] width 467 height 38
paste input "[PERSON_NAME]"
click at [353, 196] on input "[PERSON_NAME]" at bounding box center [473, 189] width 467 height 38
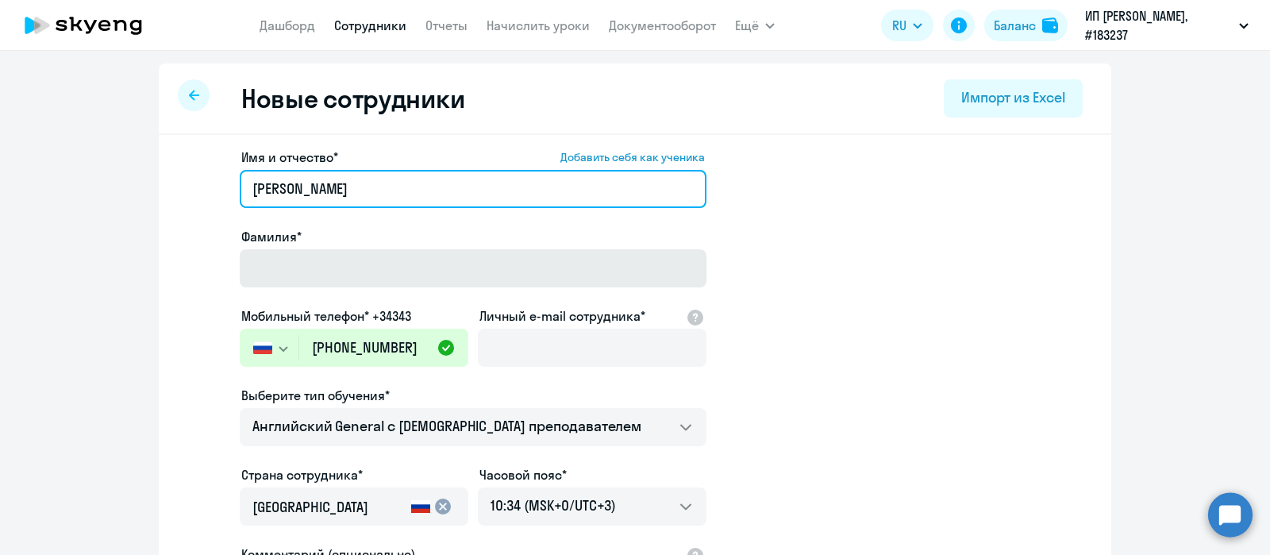
type input "[PERSON_NAME]"
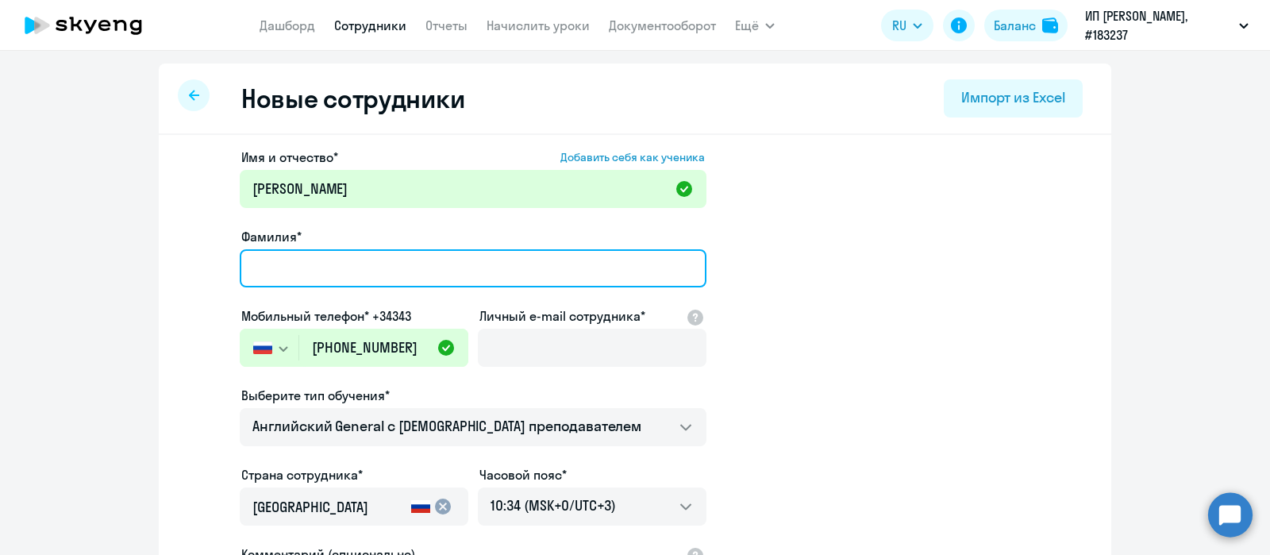
click at [286, 265] on input "Фамилия*" at bounding box center [473, 268] width 467 height 38
paste input "[PERSON_NAME]"
type input "[PERSON_NAME]"
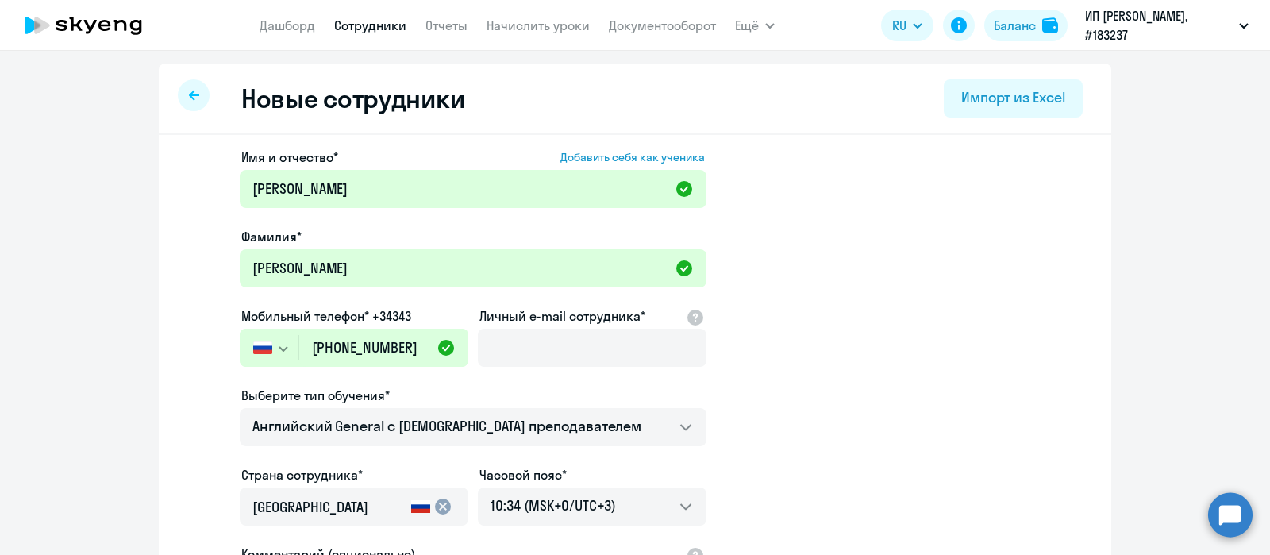
click at [187, 222] on app-new-student-form "Имя и отчество* Добавить себя как ученика [PERSON_NAME]* [PERSON_NAME] Мобильны…" at bounding box center [635, 431] width 902 height 566
click at [539, 345] on input "Личный e-mail сотрудника*" at bounding box center [592, 348] width 229 height 38
paste input "[EMAIL_ADDRESS][DOMAIN_NAME]"
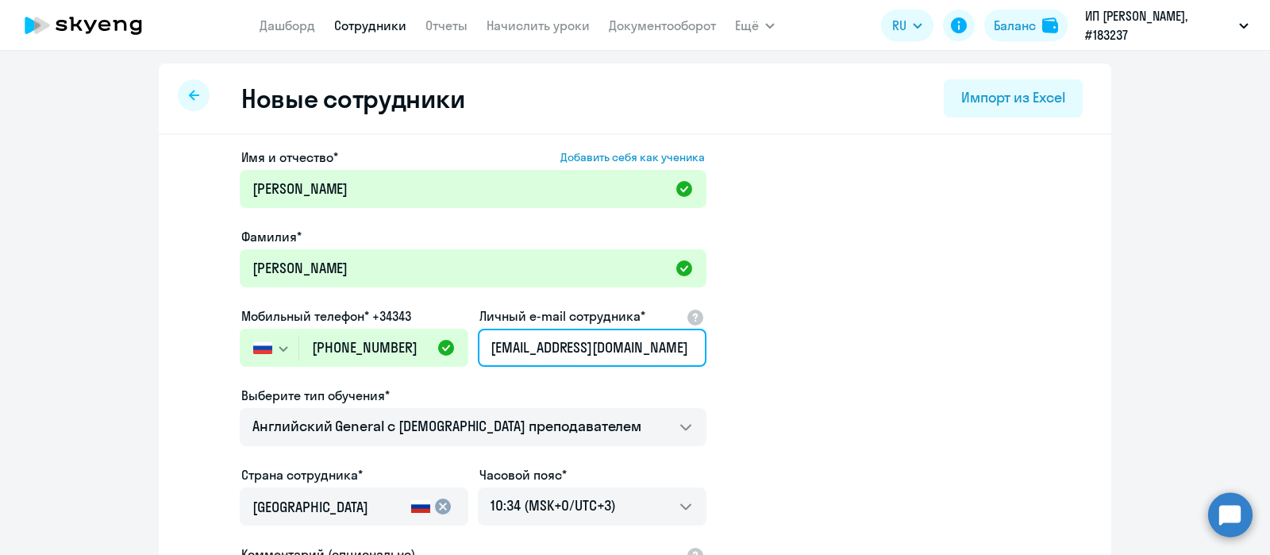
type input "[EMAIL_ADDRESS][DOMAIN_NAME]"
click at [791, 405] on app-new-student-form "Имя и отчество* Добавить себя как ученика [PERSON_NAME]* [PERSON_NAME] Мобильны…" at bounding box center [635, 431] width 902 height 566
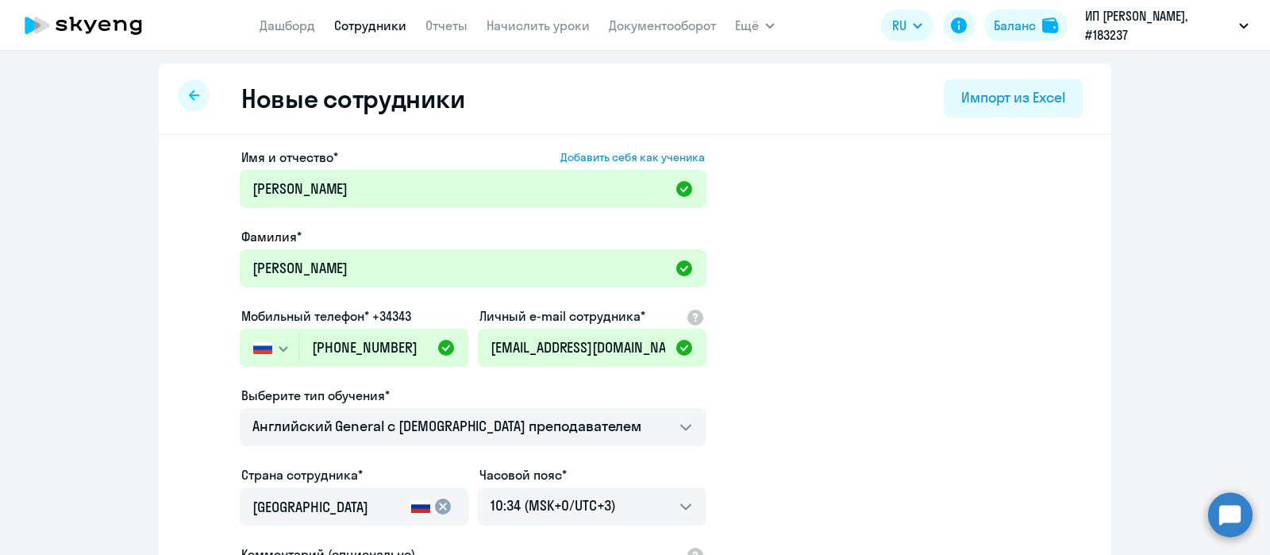
scroll to position [275, 0]
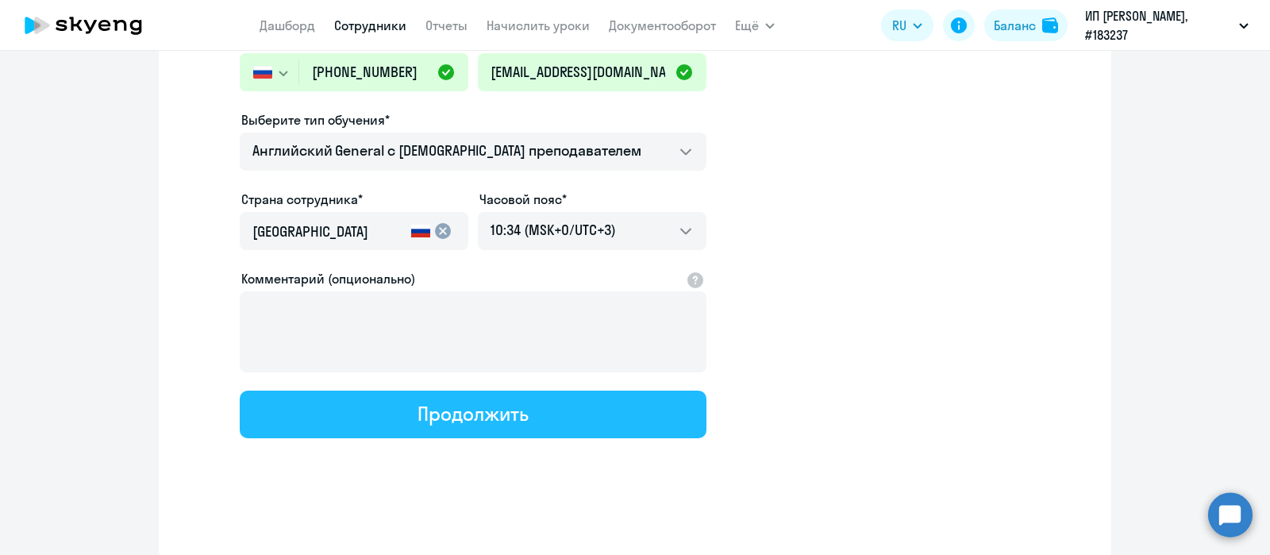
click at [545, 419] on button "Продолжить" at bounding box center [473, 415] width 467 height 48
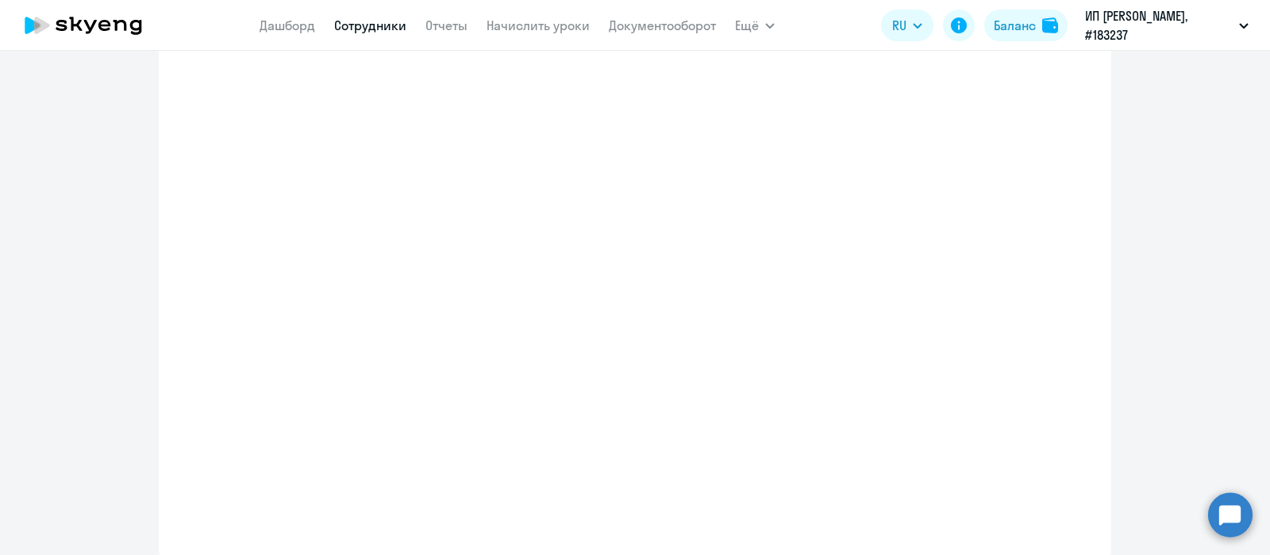
select select "english_adult_not_native_speaker"
select select "3"
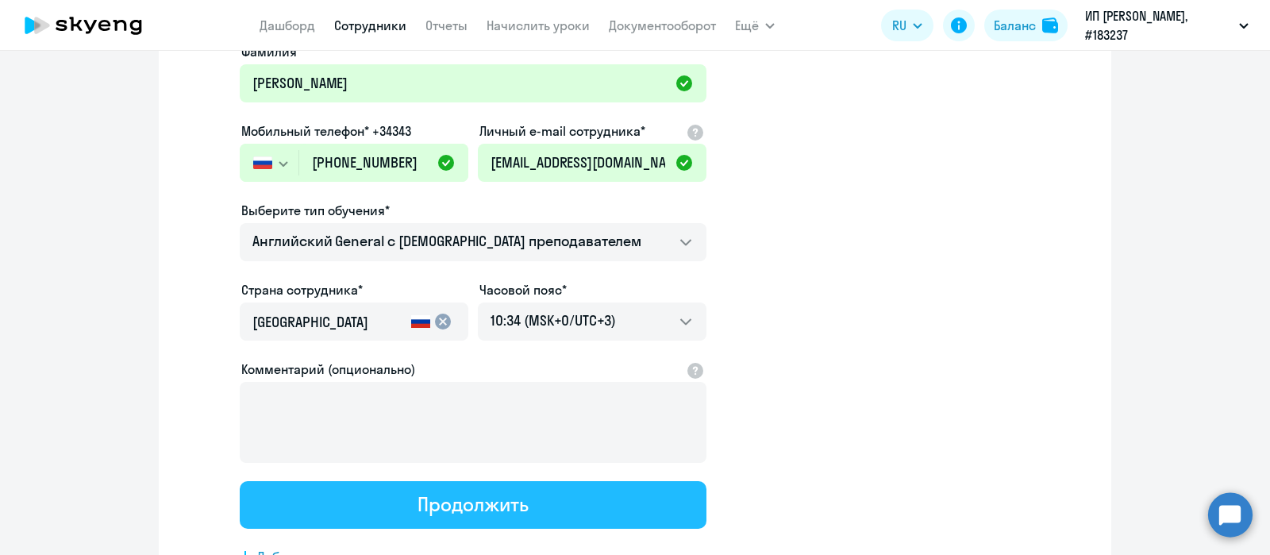
scroll to position [0, 0]
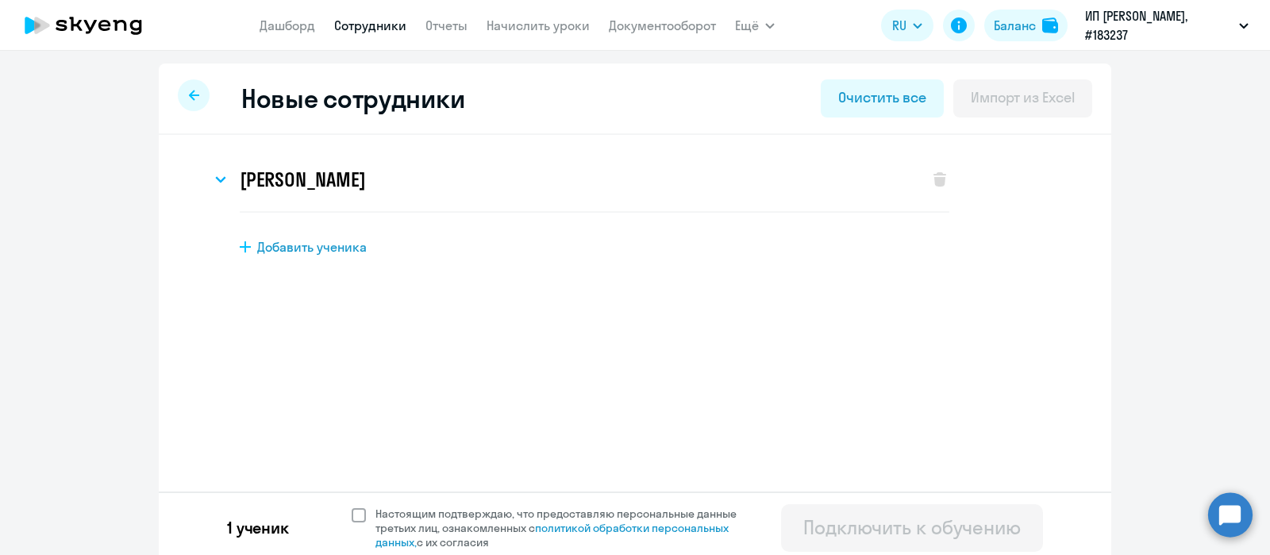
click at [353, 522] on span at bounding box center [359, 515] width 14 height 14
click at [352, 507] on input "Настоящим подтверждаю, что предоставляю персональные данные третьих лиц, ознако…" at bounding box center [351, 506] width 1 height 1
checkbox input "true"
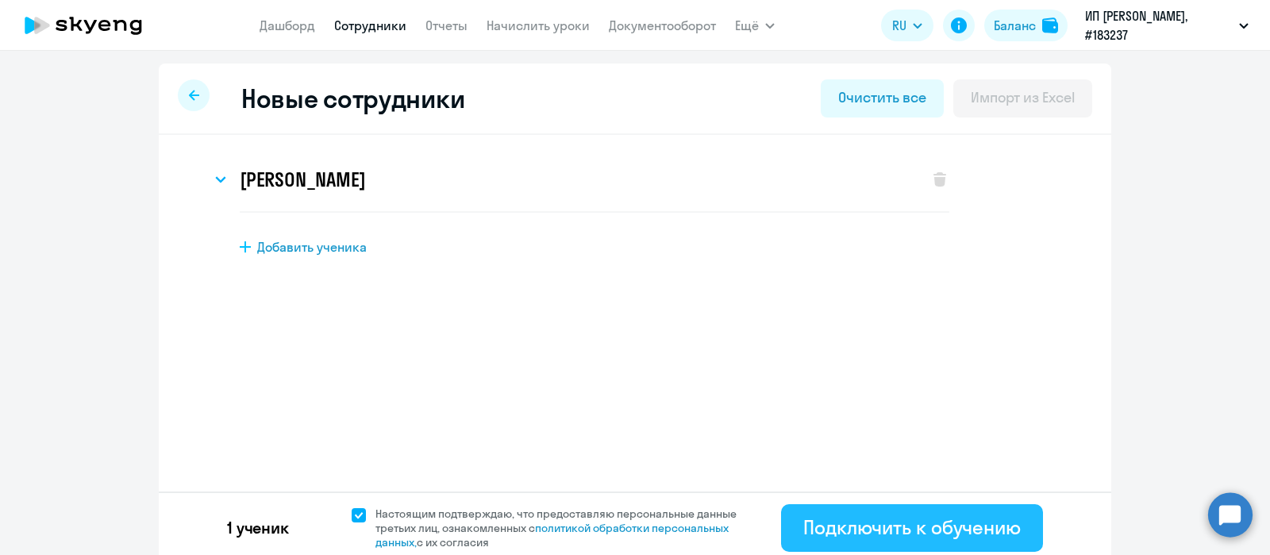
click at [862, 515] on div "Подключить к обучению" at bounding box center [912, 526] width 218 height 25
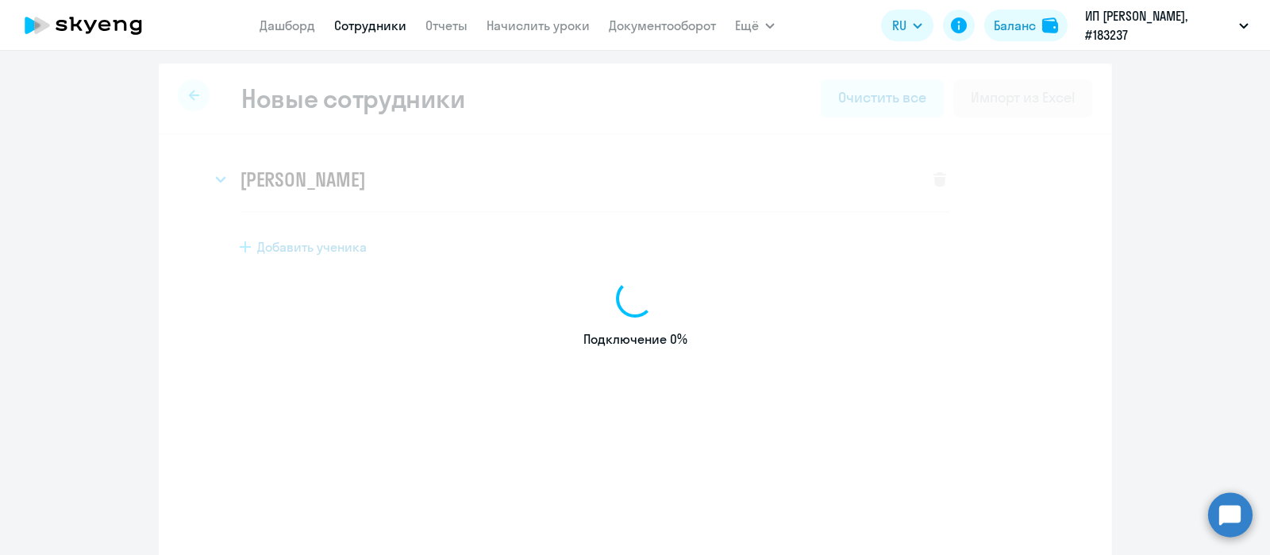
select select "english_adult_not_native_speaker"
select select "3"
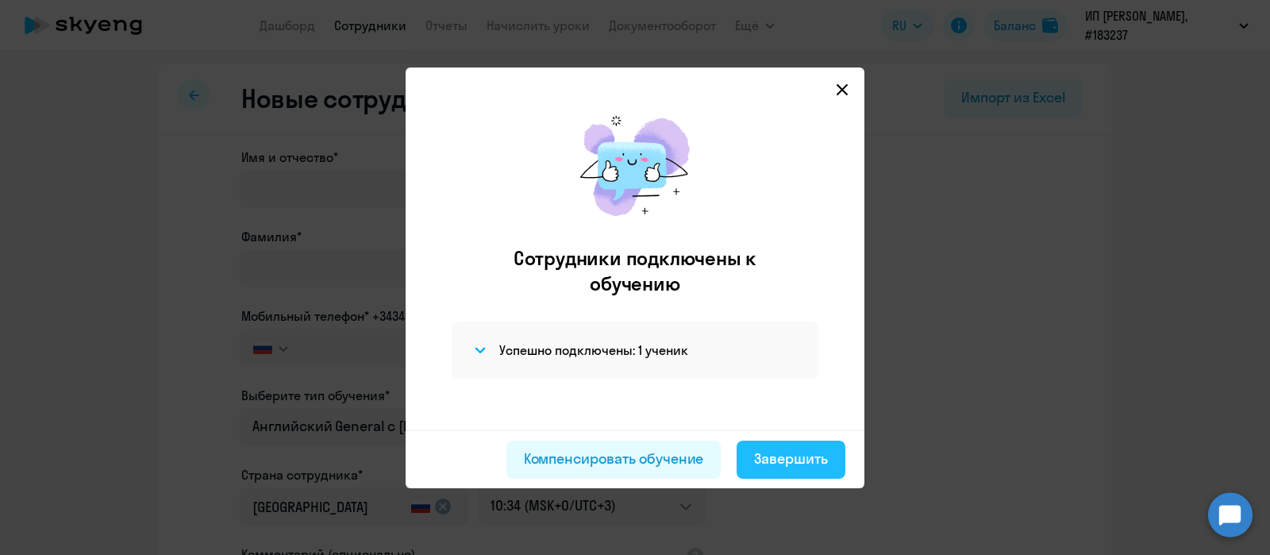
click at [756, 457] on div "Завершить" at bounding box center [791, 459] width 74 height 21
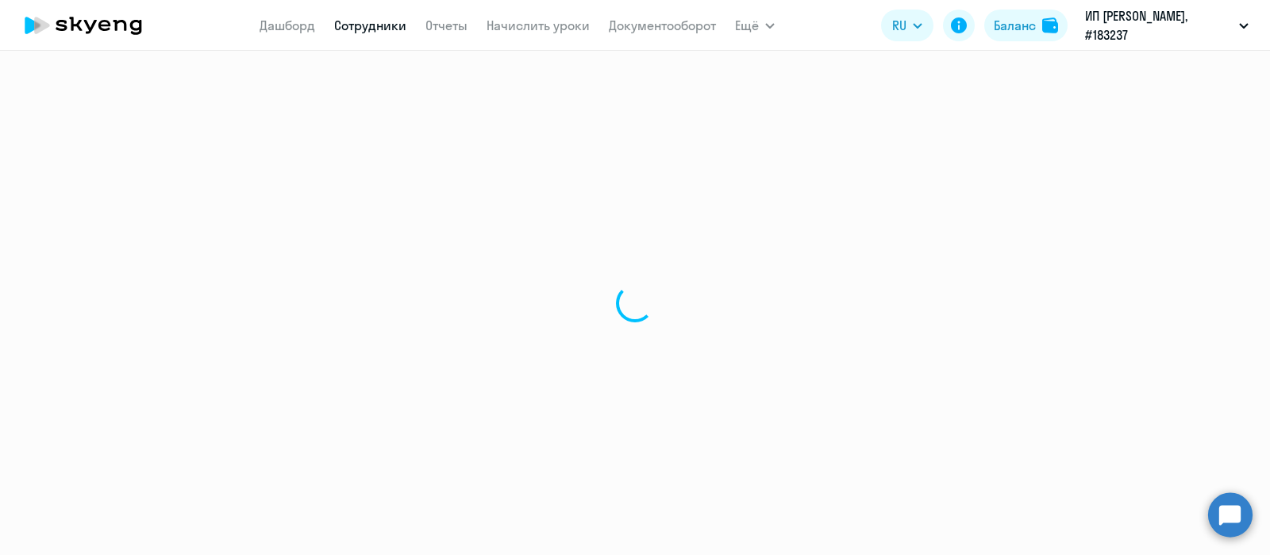
select select "30"
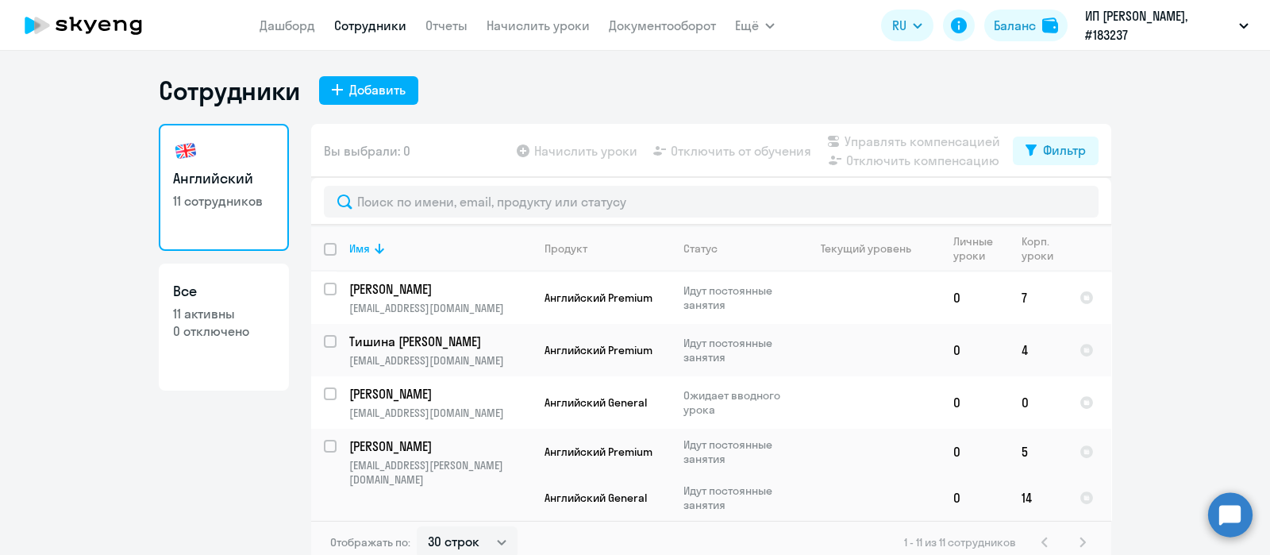
click at [118, 352] on ng-component "Сотрудники Добавить Английский 11 сотрудников Все 11 активны 0 отключено Вы выб…" at bounding box center [635, 320] width 1270 height 490
click at [545, 27] on link "Начислить уроки" at bounding box center [538, 25] width 103 height 16
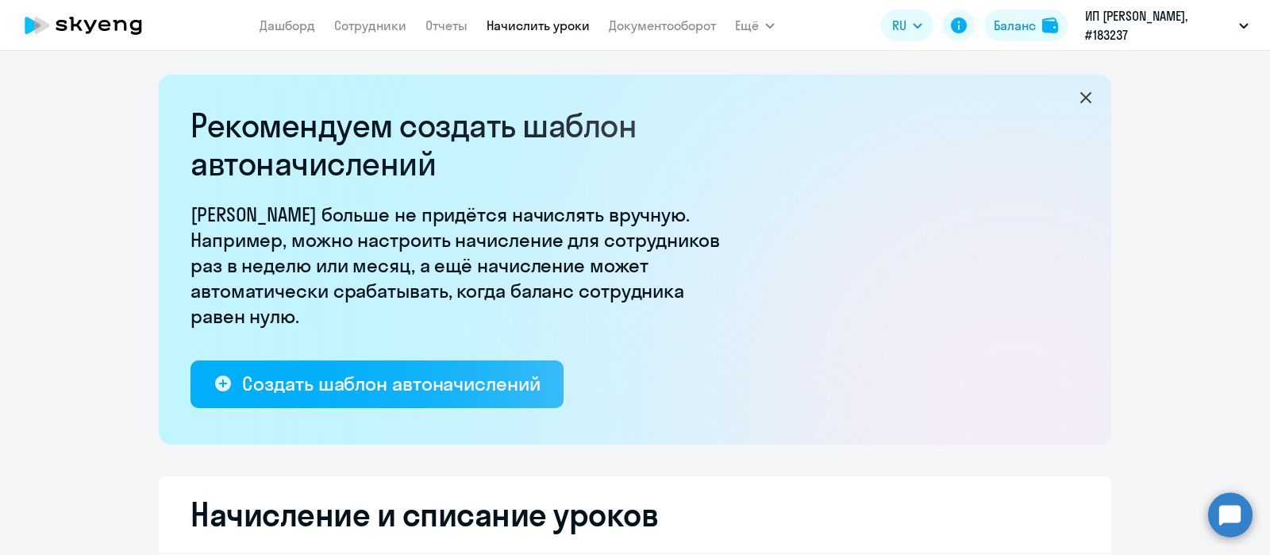
select select "10"
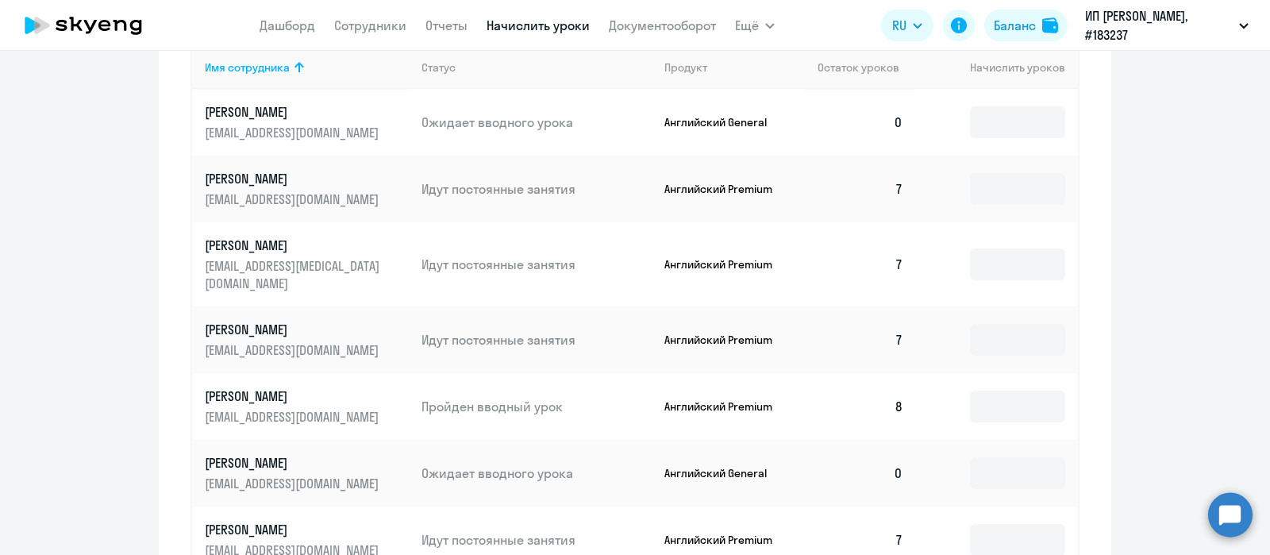
scroll to position [734, 0]
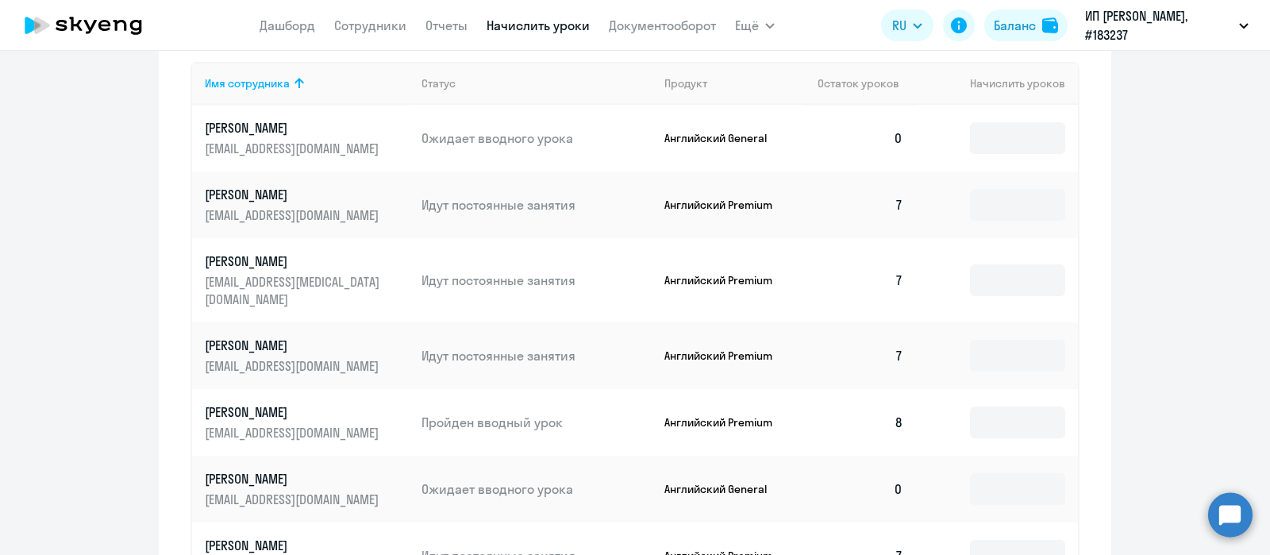
click at [293, 152] on p "[EMAIL_ADDRESS][DOMAIN_NAME]" at bounding box center [294, 148] width 178 height 17
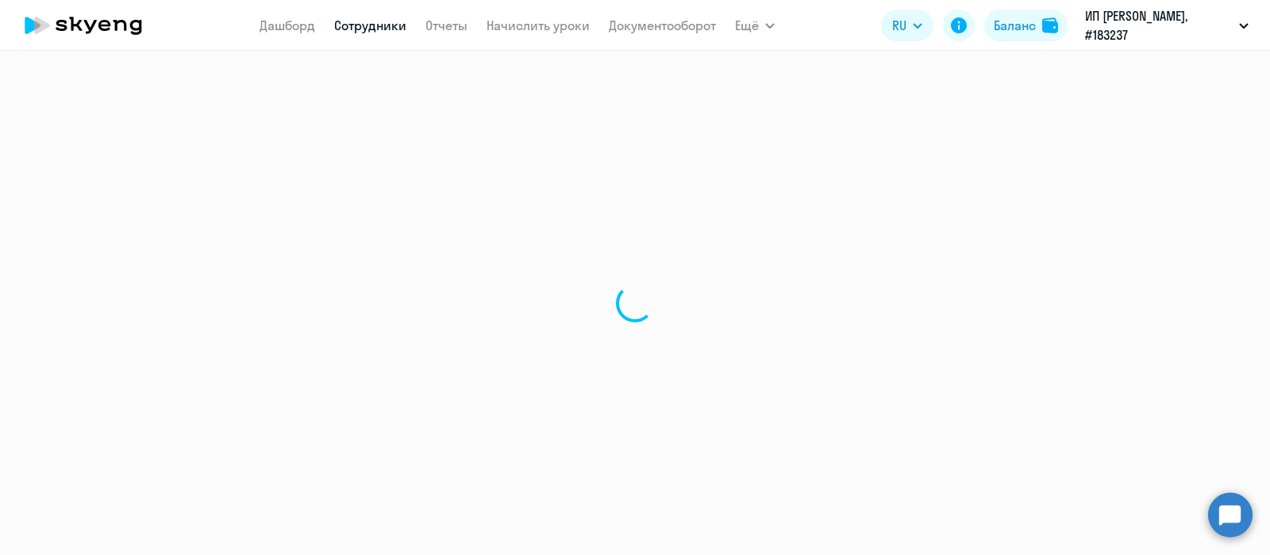
select select "english"
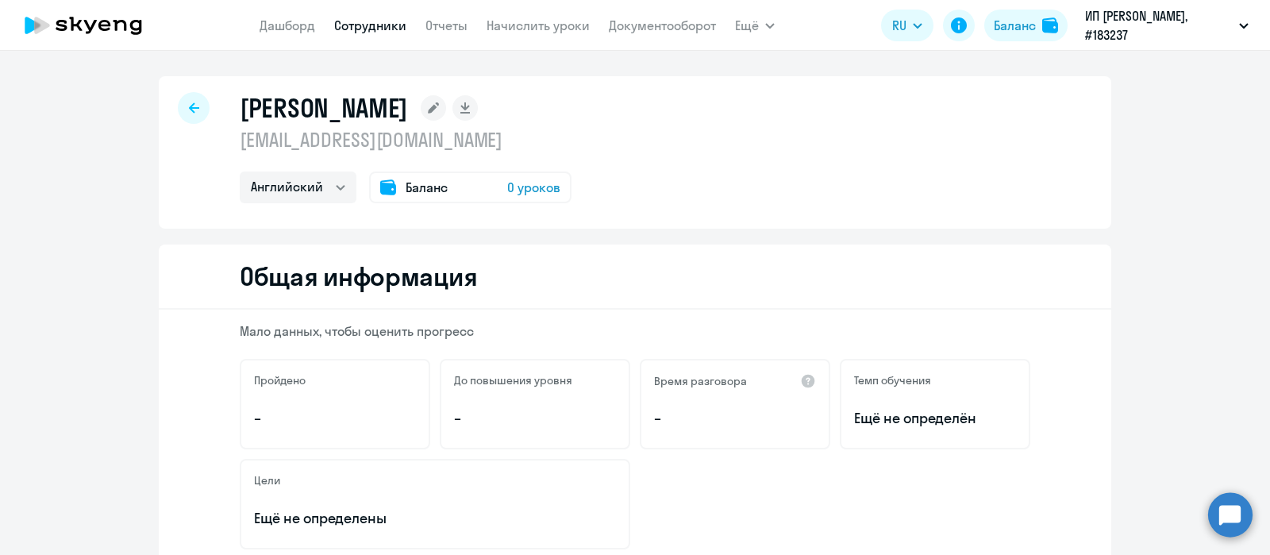
click at [349, 143] on p "[EMAIL_ADDRESS][DOMAIN_NAME]" at bounding box center [406, 139] width 332 height 25
copy p "[EMAIL_ADDRESS][DOMAIN_NAME]"
click at [525, 16] on app-menu-item-link "Начислить уроки" at bounding box center [538, 26] width 103 height 20
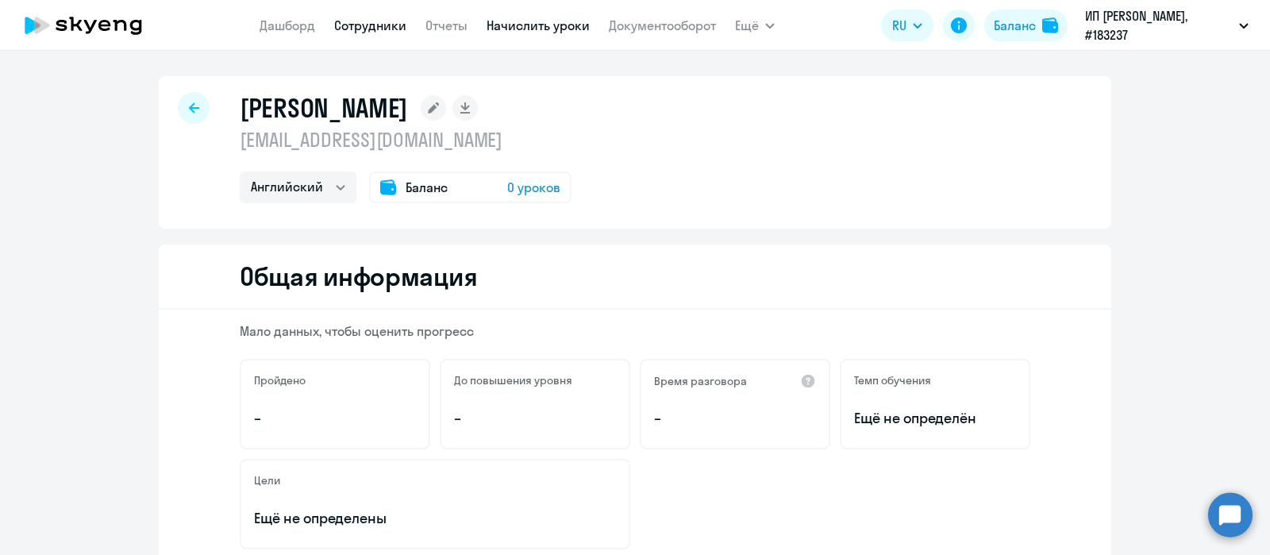
click at [534, 24] on link "Начислить уроки" at bounding box center [538, 25] width 103 height 16
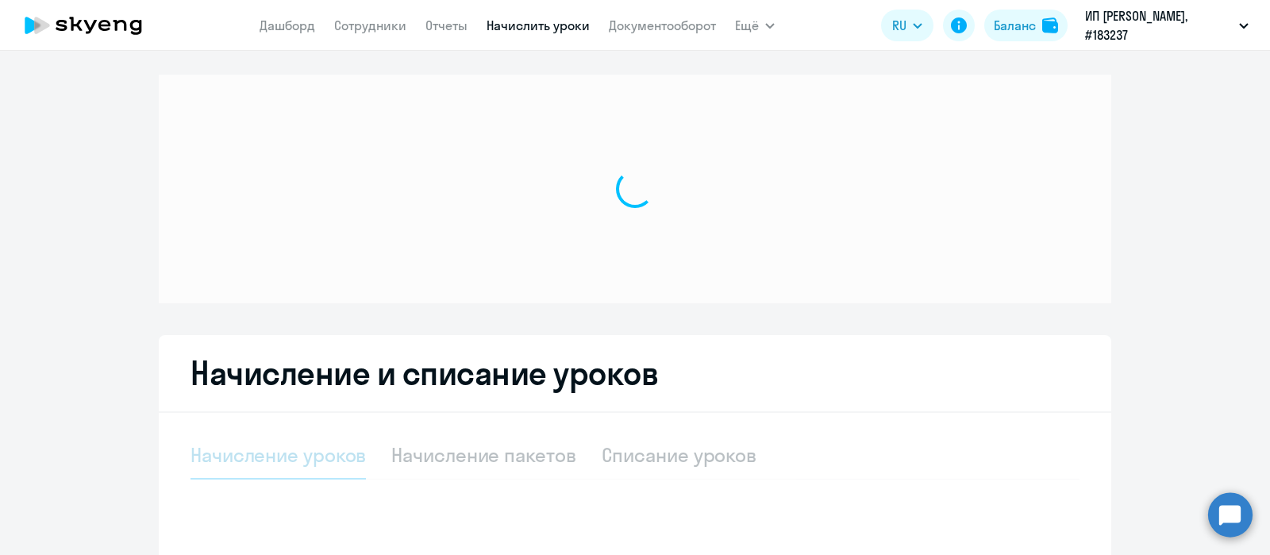
select select "10"
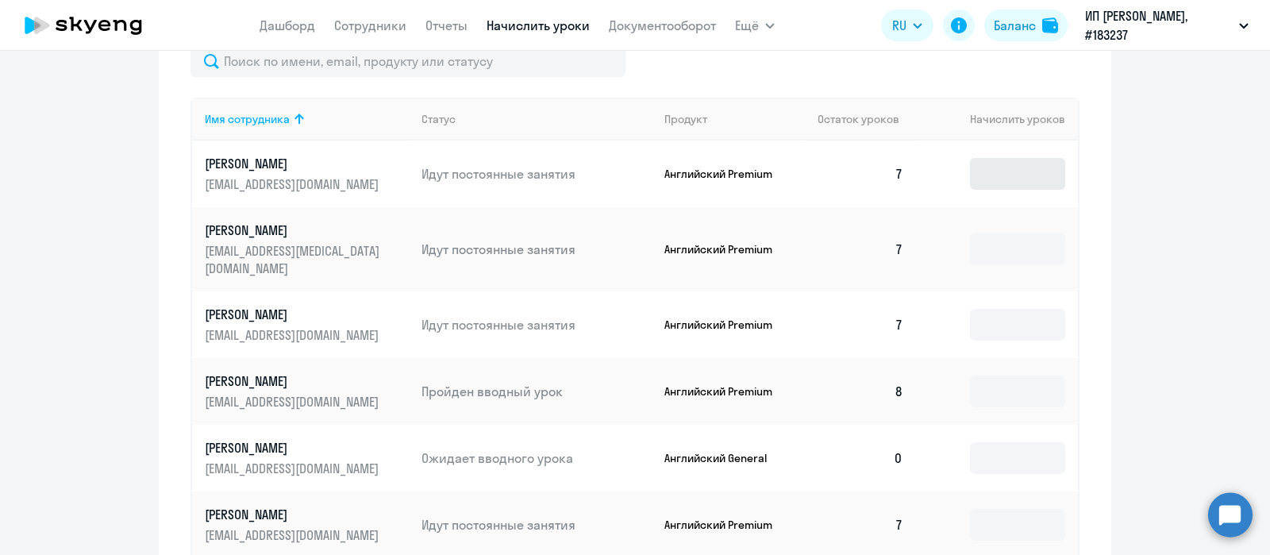
scroll to position [700, 0]
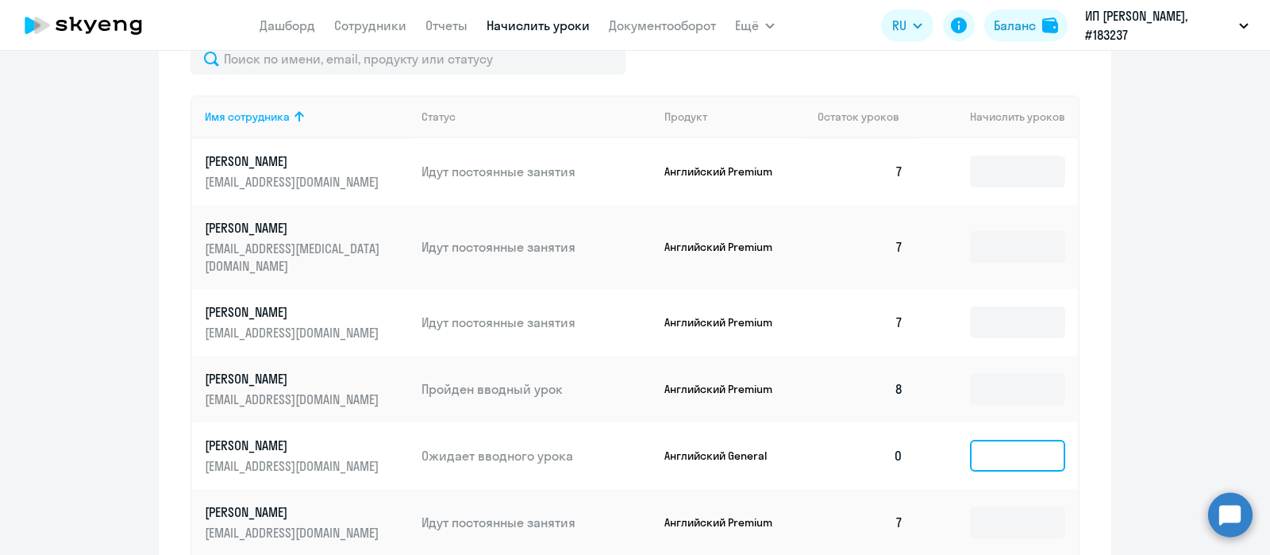
click at [991, 440] on input at bounding box center [1017, 456] width 95 height 32
type input "9"
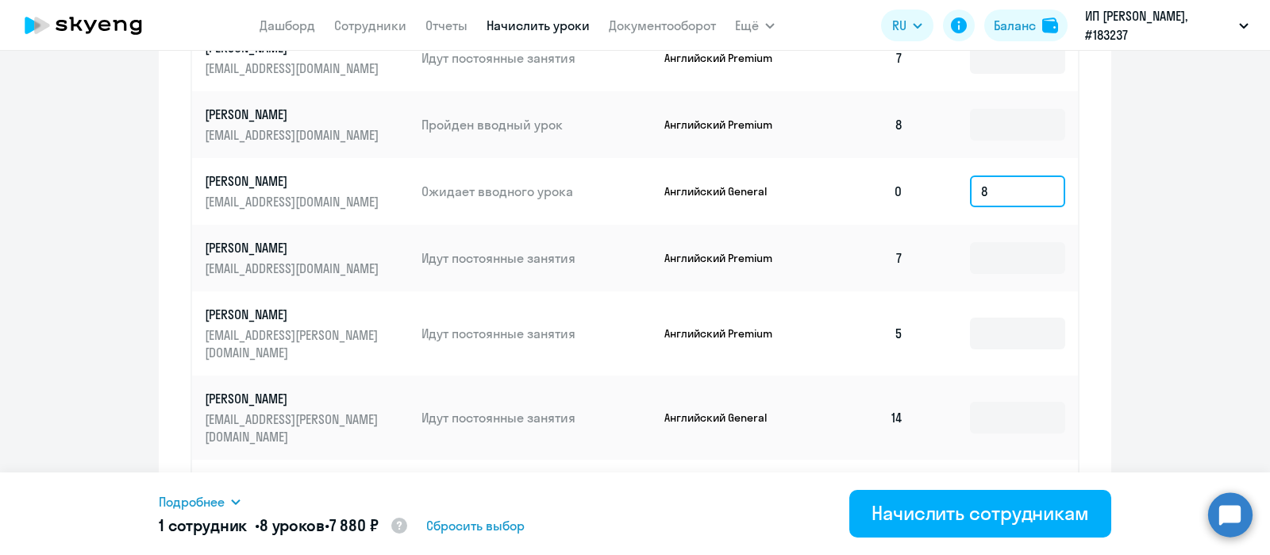
scroll to position [1038, 0]
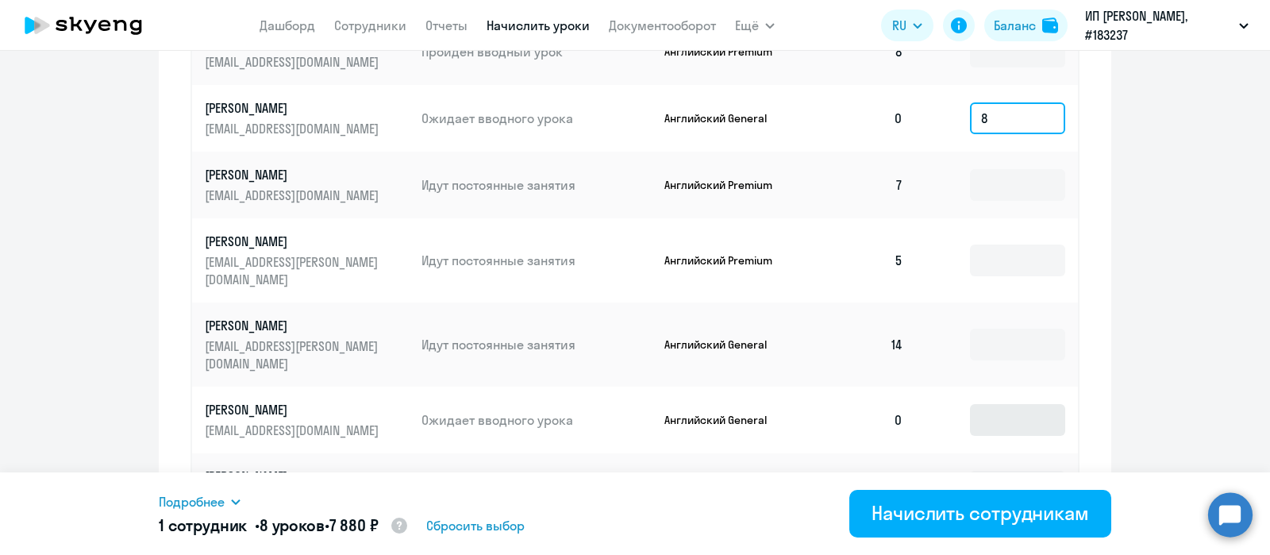
type input "8"
click at [986, 404] on input at bounding box center [1017, 420] width 95 height 32
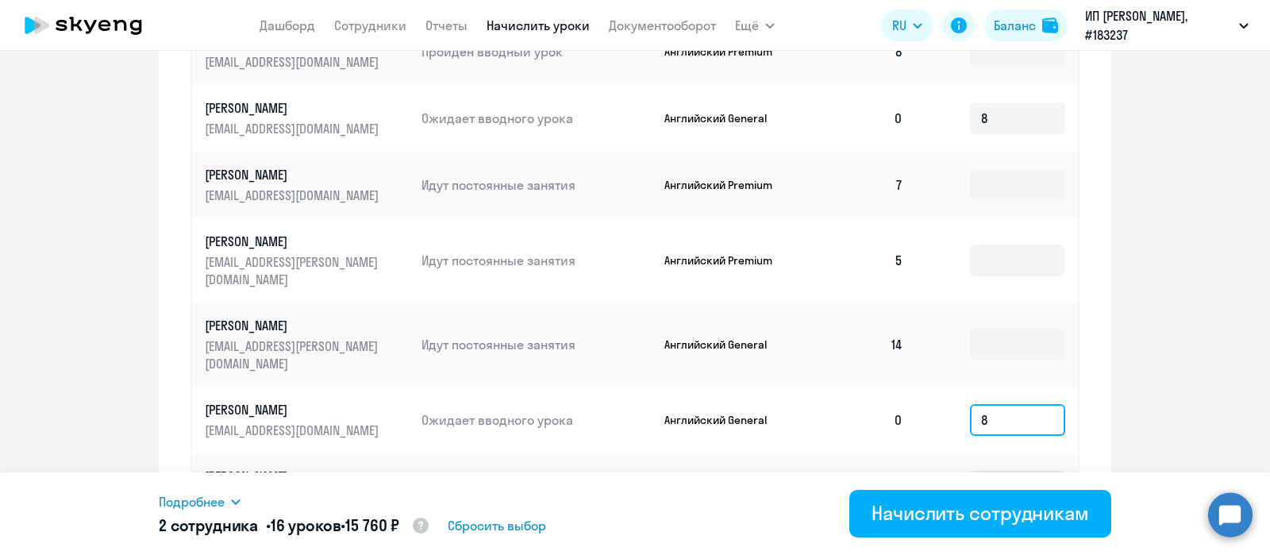
type input "8"
click at [988, 471] on input at bounding box center [1017, 487] width 95 height 32
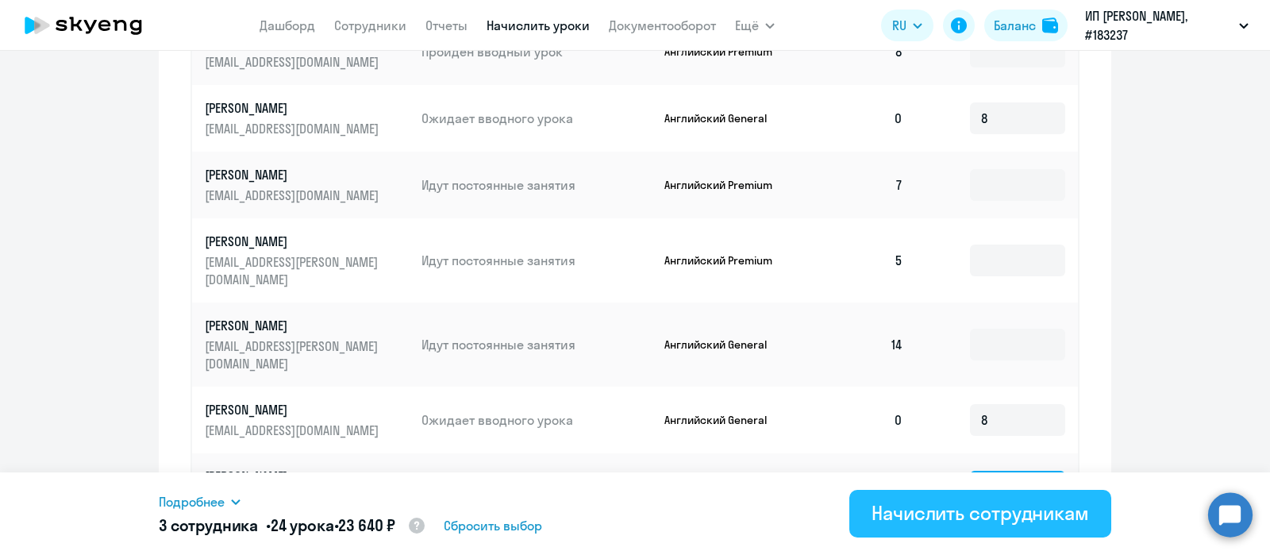
type input "8"
click at [930, 507] on div "Начислить сотрудникам" at bounding box center [981, 512] width 218 height 25
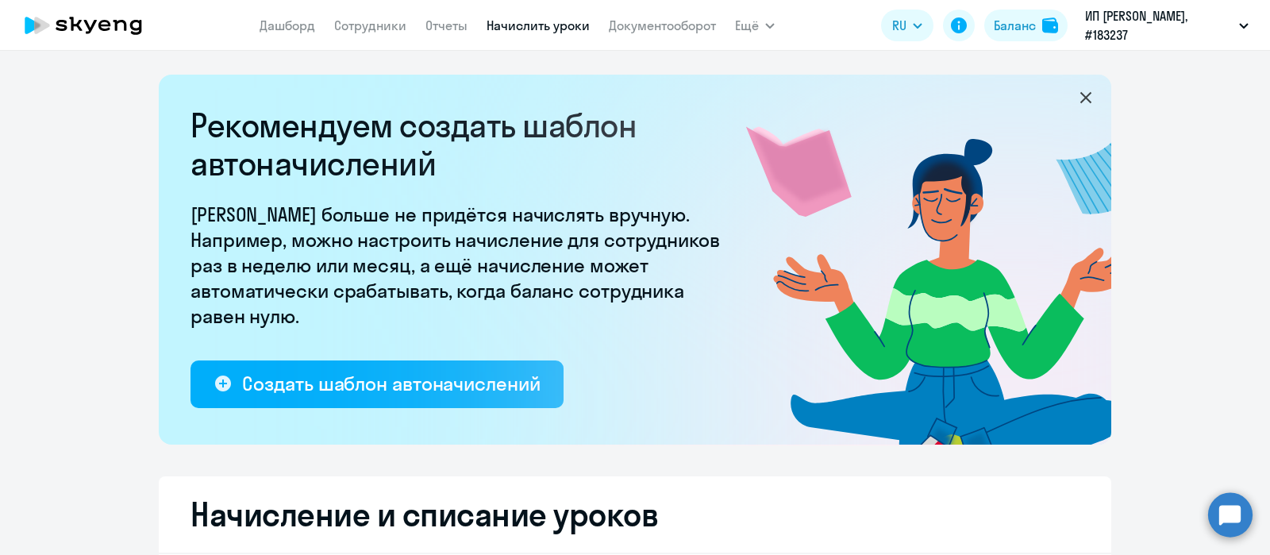
scroll to position [383, 0]
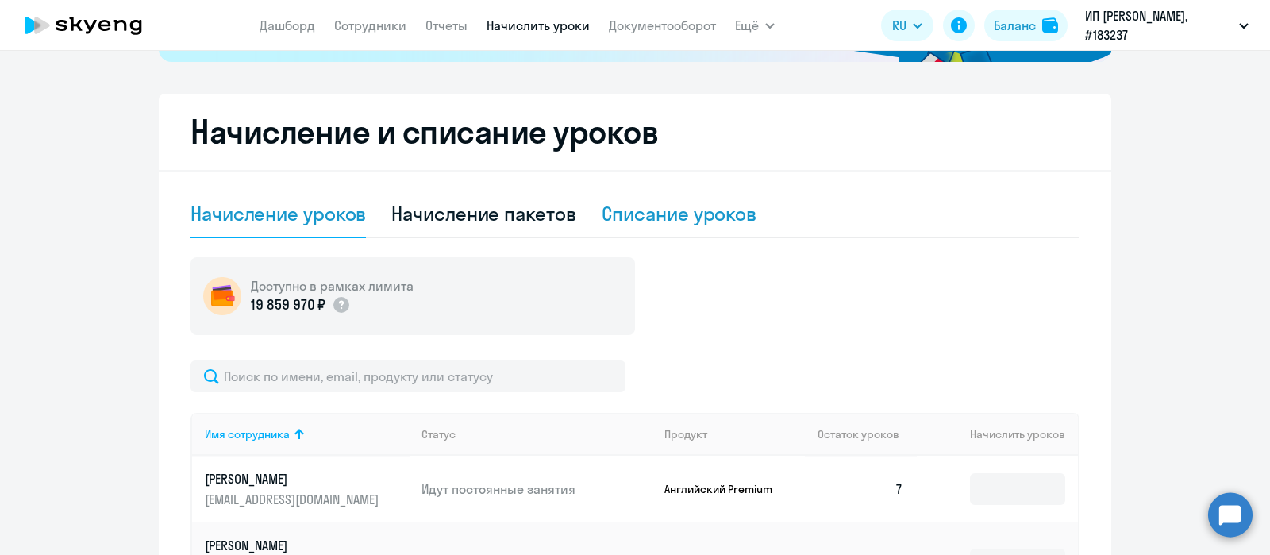
click at [645, 230] on div "Списание уроков" at bounding box center [680, 215] width 156 height 48
select select "10"
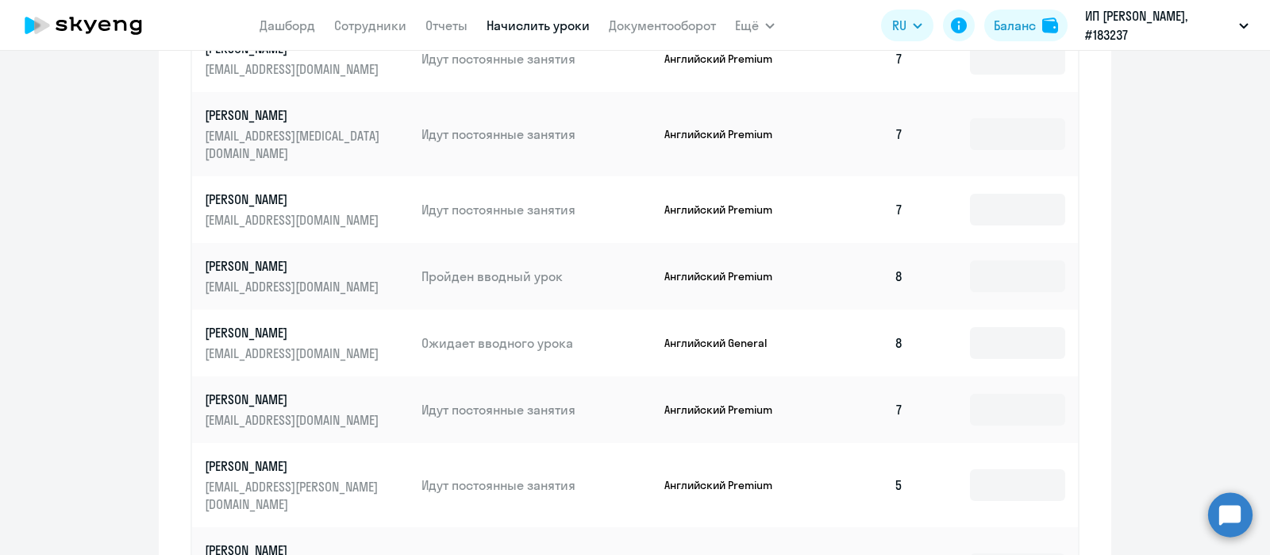
scroll to position [708, 0]
click at [993, 262] on input at bounding box center [1017, 278] width 95 height 32
click at [993, 329] on input at bounding box center [1017, 345] width 95 height 32
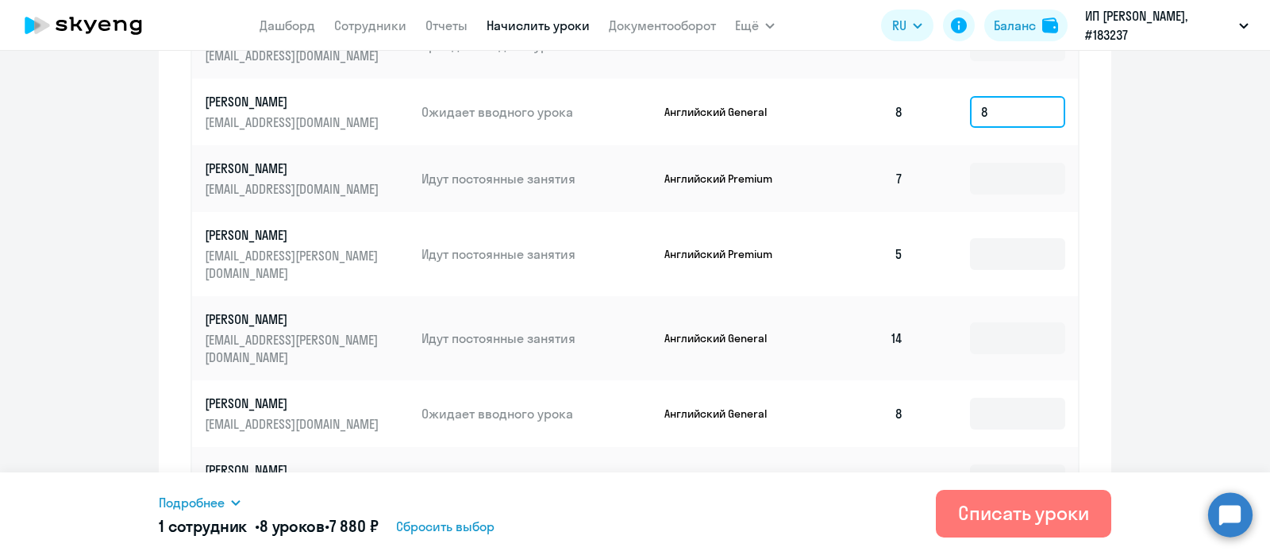
scroll to position [949, 0]
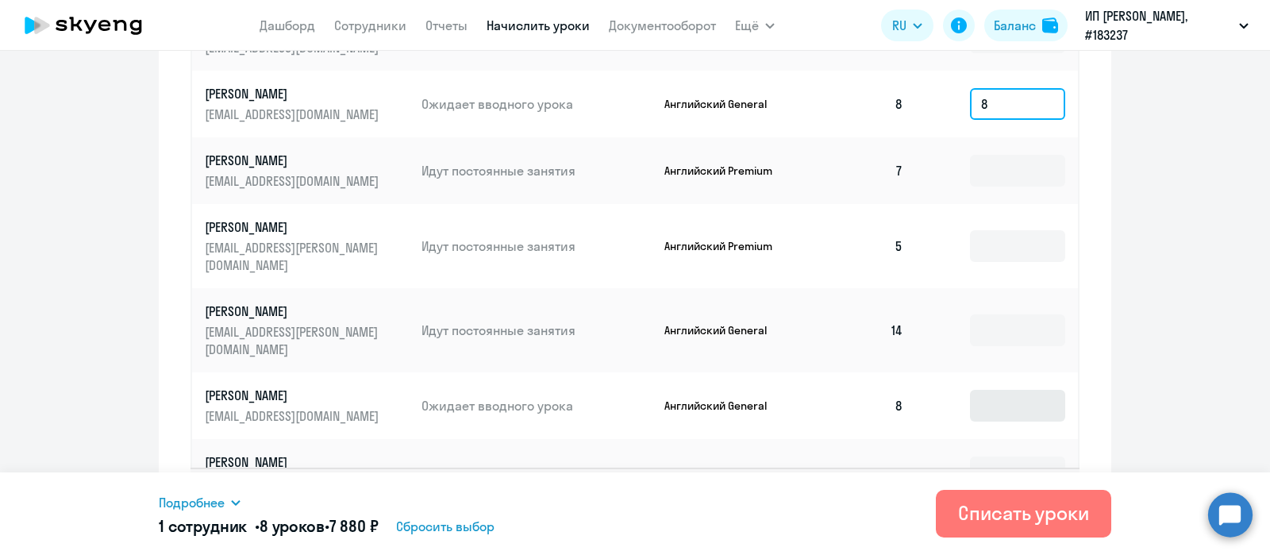
type input "8"
click at [999, 390] on input at bounding box center [1017, 406] width 95 height 32
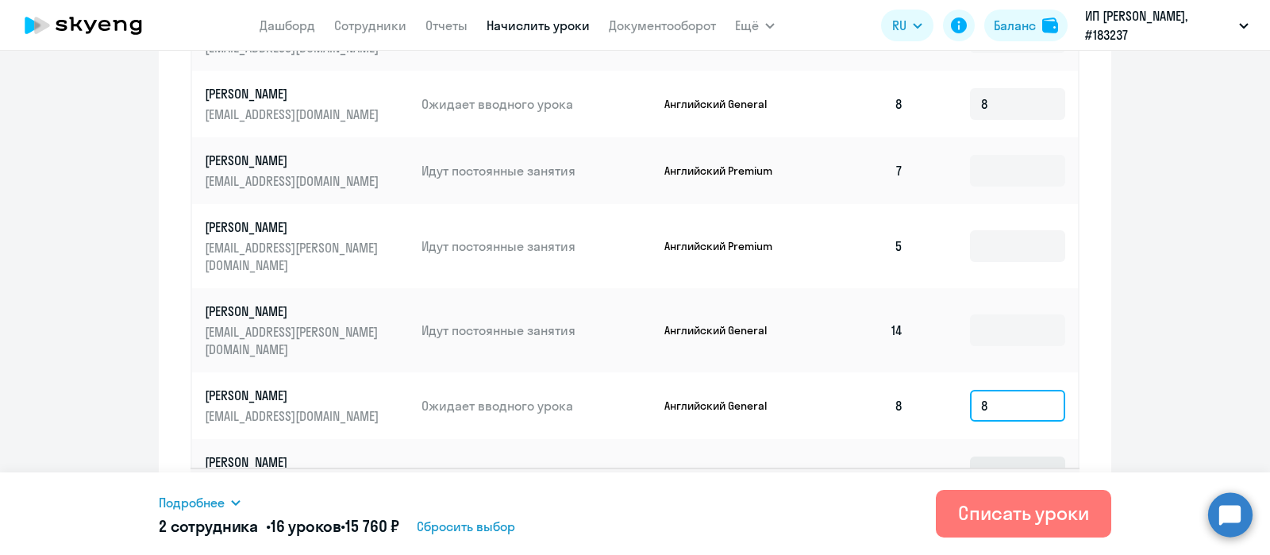
type input "8"
click at [1005, 457] on input at bounding box center [1017, 473] width 95 height 32
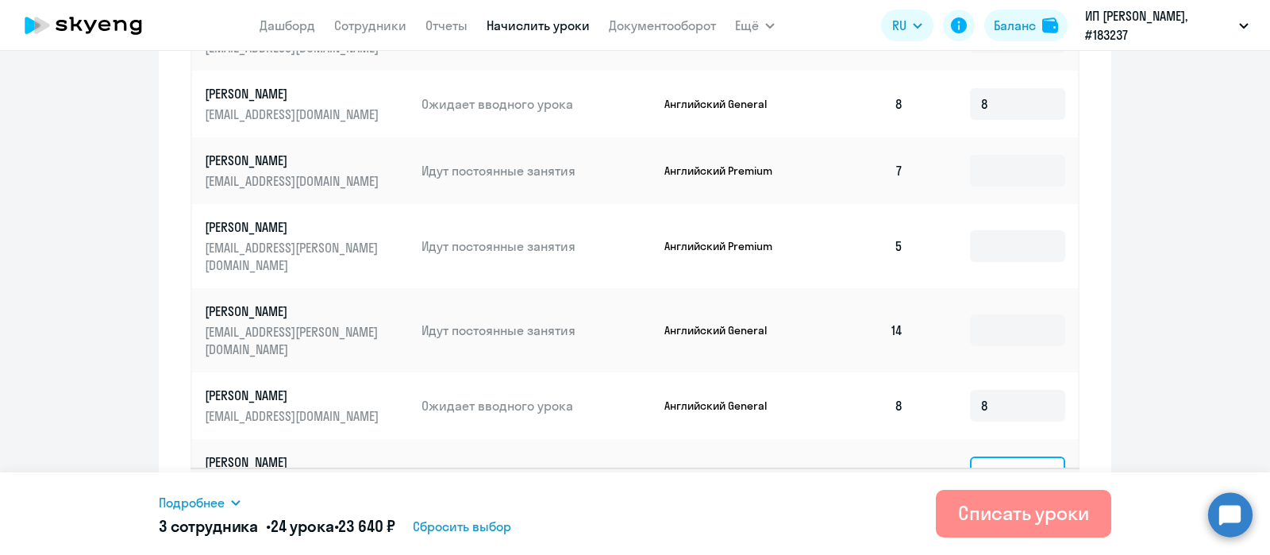
type input "8"
click at [1046, 522] on div "Списать уроки" at bounding box center [1023, 512] width 131 height 25
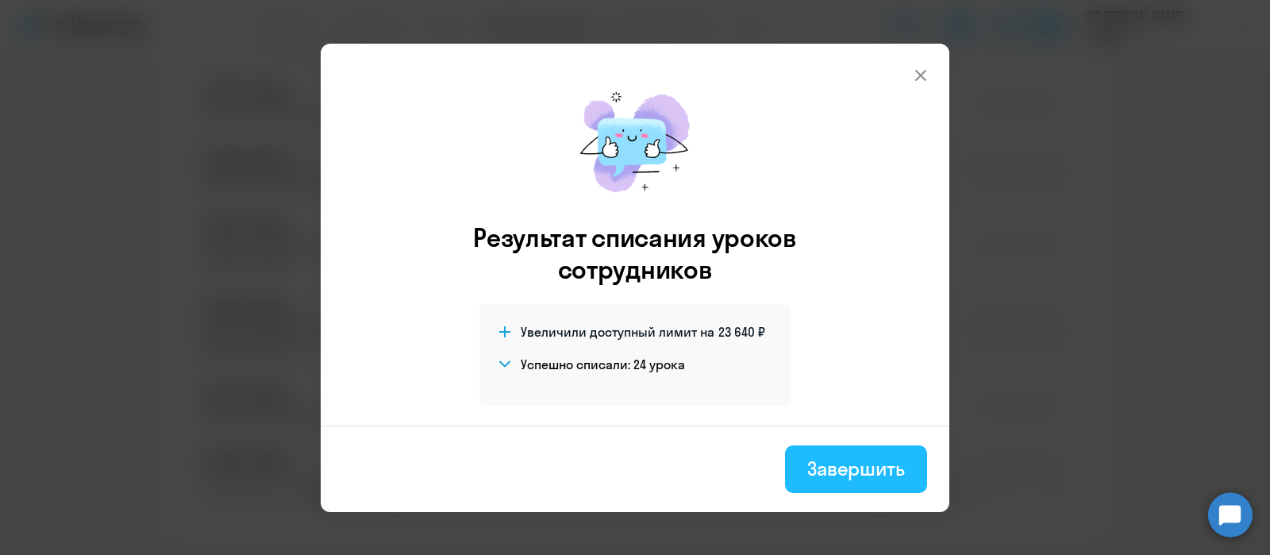
click at [853, 453] on button "Завершить" at bounding box center [856, 469] width 142 height 48
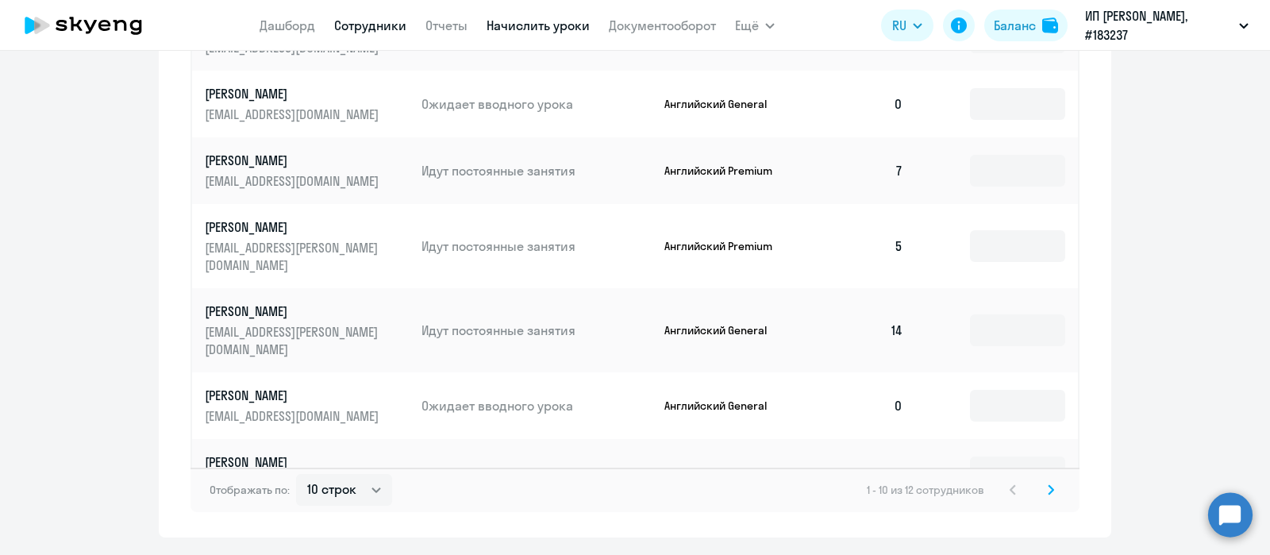
click at [391, 22] on link "Сотрудники" at bounding box center [370, 25] width 72 height 16
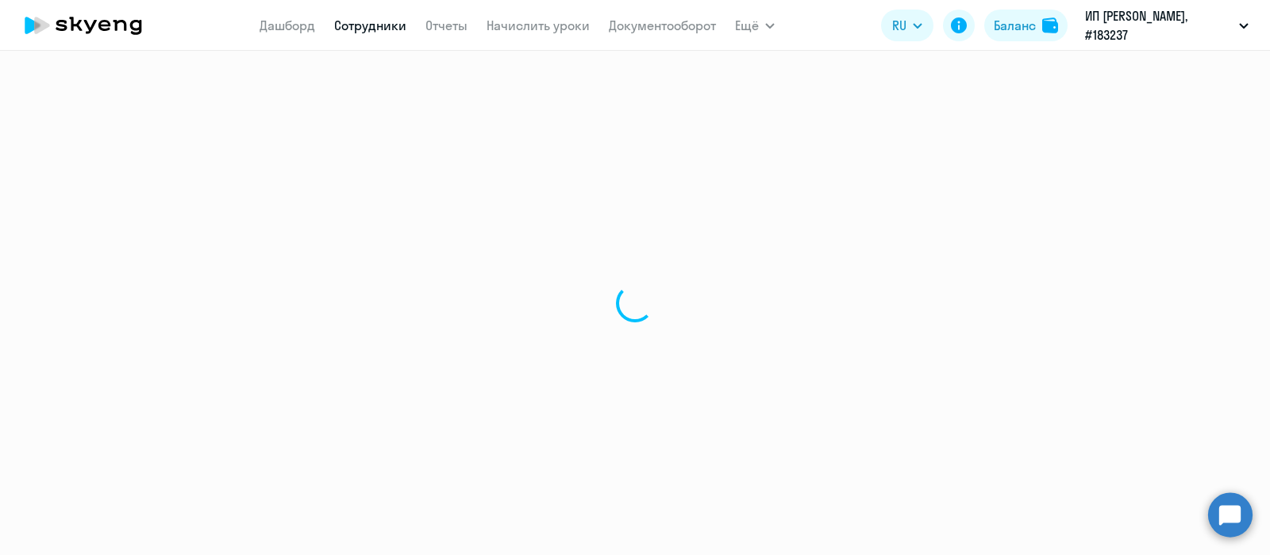
select select "30"
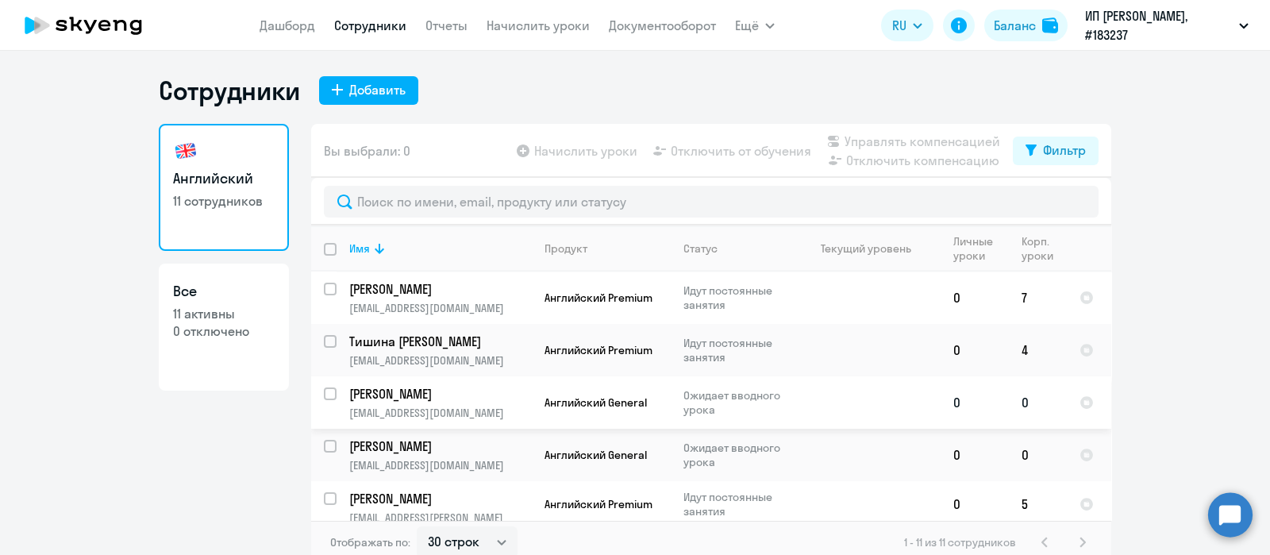
click at [480, 396] on p "[PERSON_NAME]" at bounding box center [438, 393] width 179 height 17
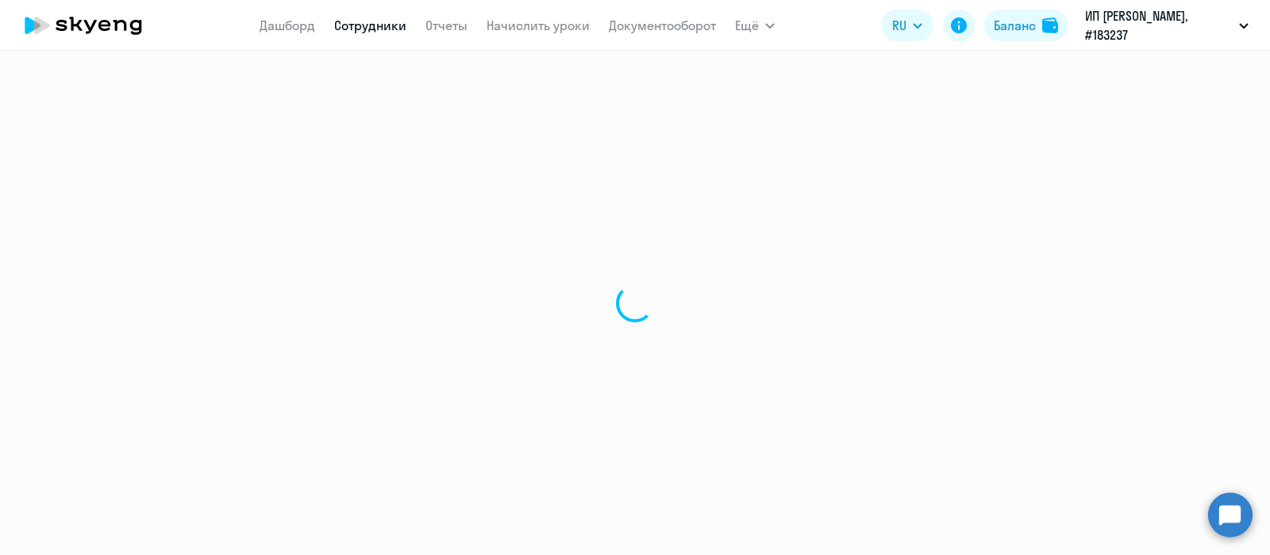
select select "english"
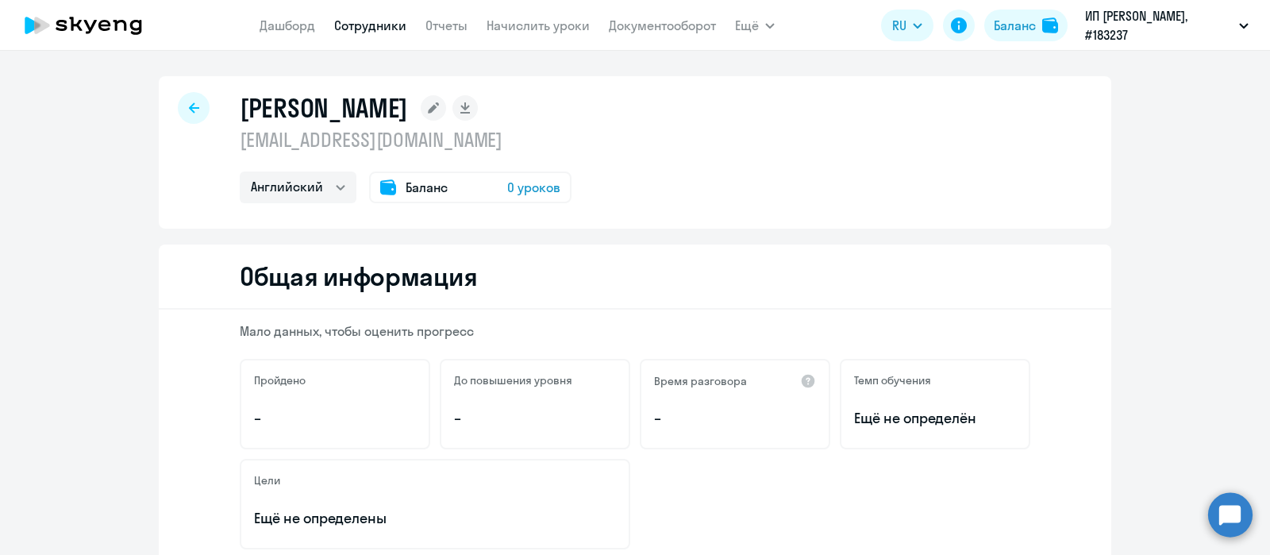
scroll to position [400, 0]
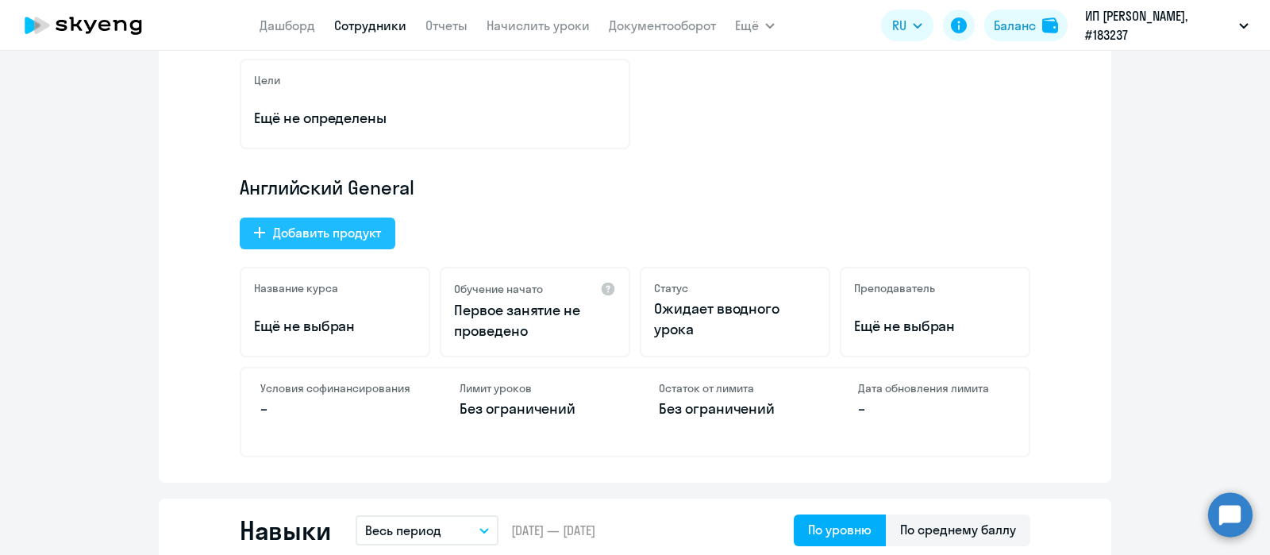
click at [339, 223] on div "Добавить продукт" at bounding box center [327, 232] width 108 height 19
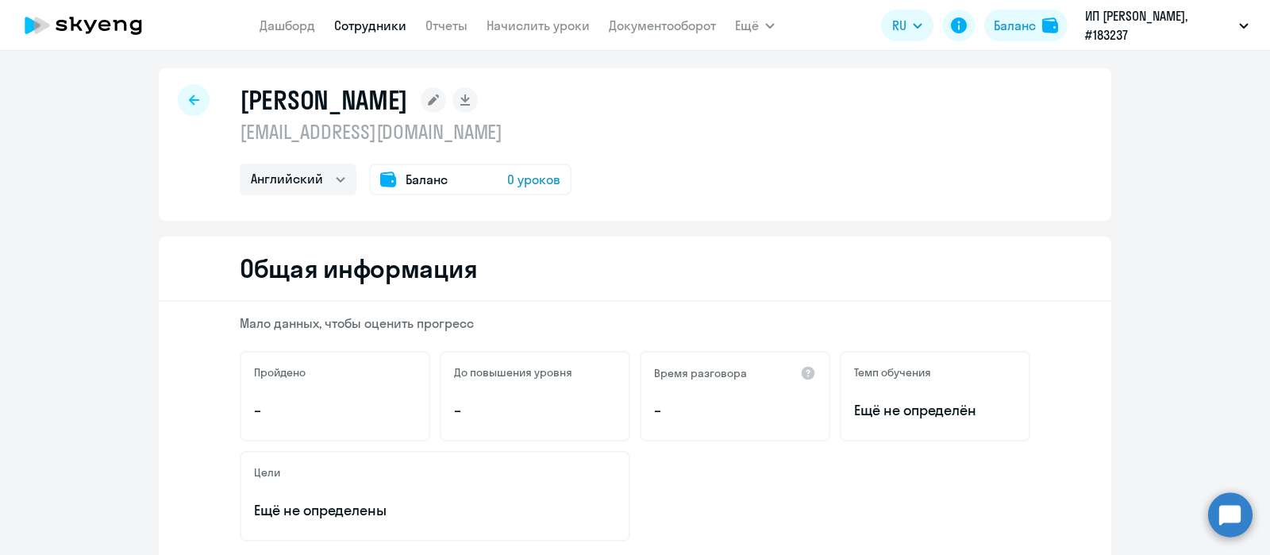
select select "english_adult_not_native_speaker_premium"
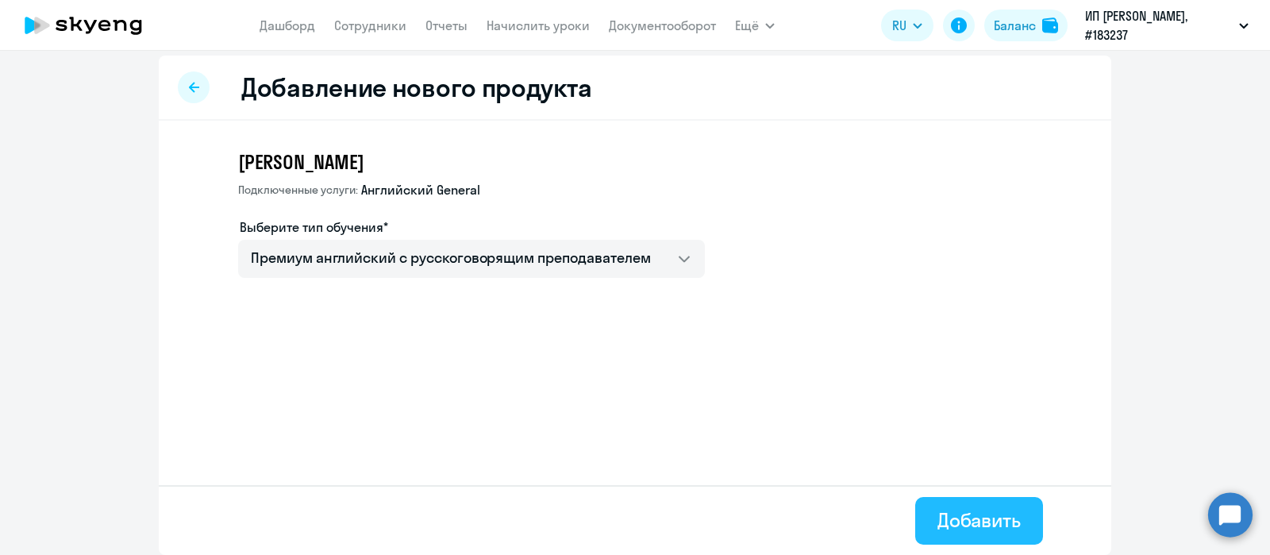
click at [969, 534] on button "Добавить" at bounding box center [979, 521] width 128 height 48
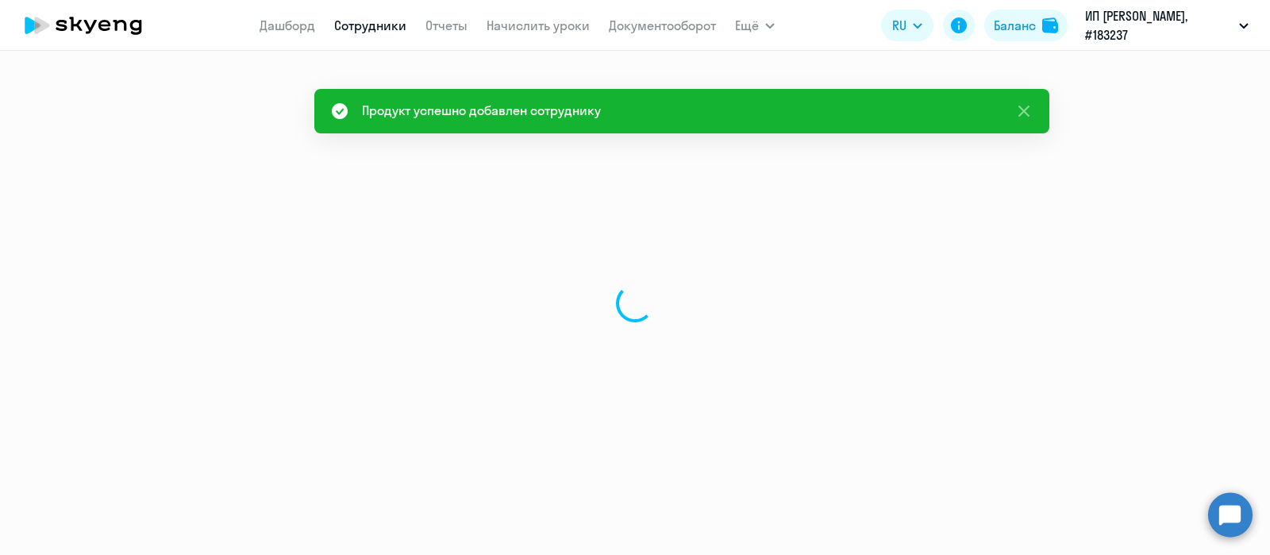
select select "english"
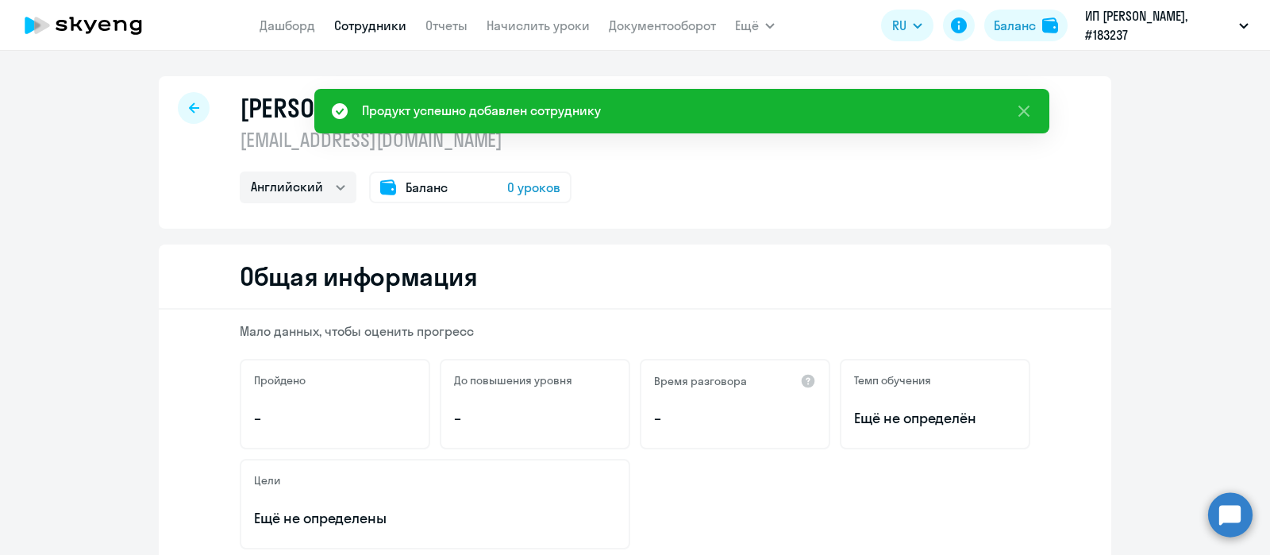
click at [377, 18] on link "Сотрудники" at bounding box center [370, 25] width 72 height 16
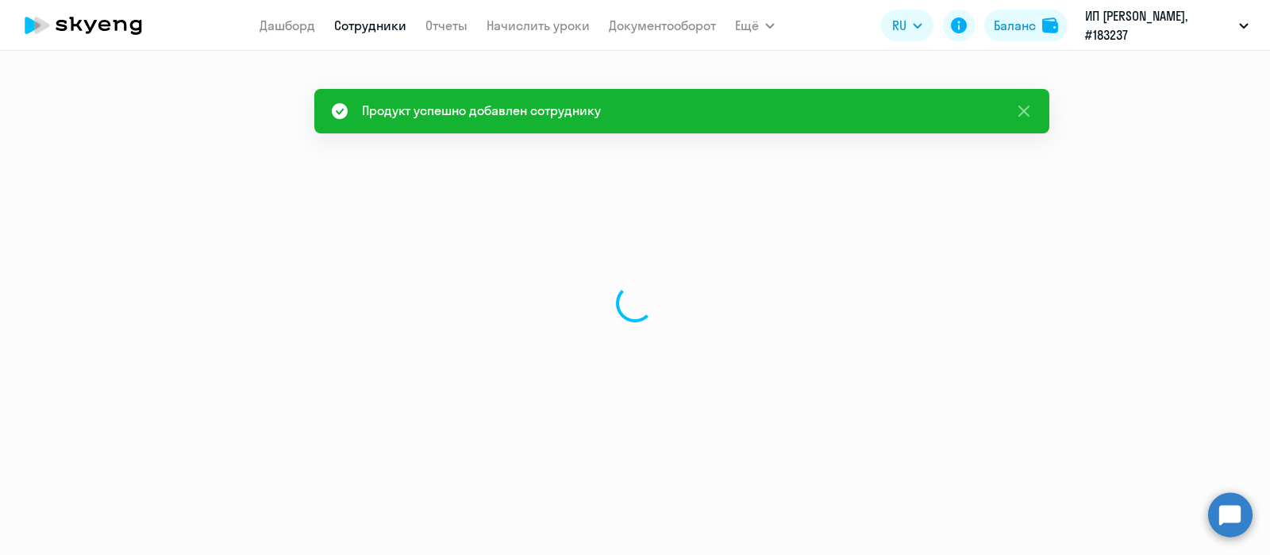
select select "30"
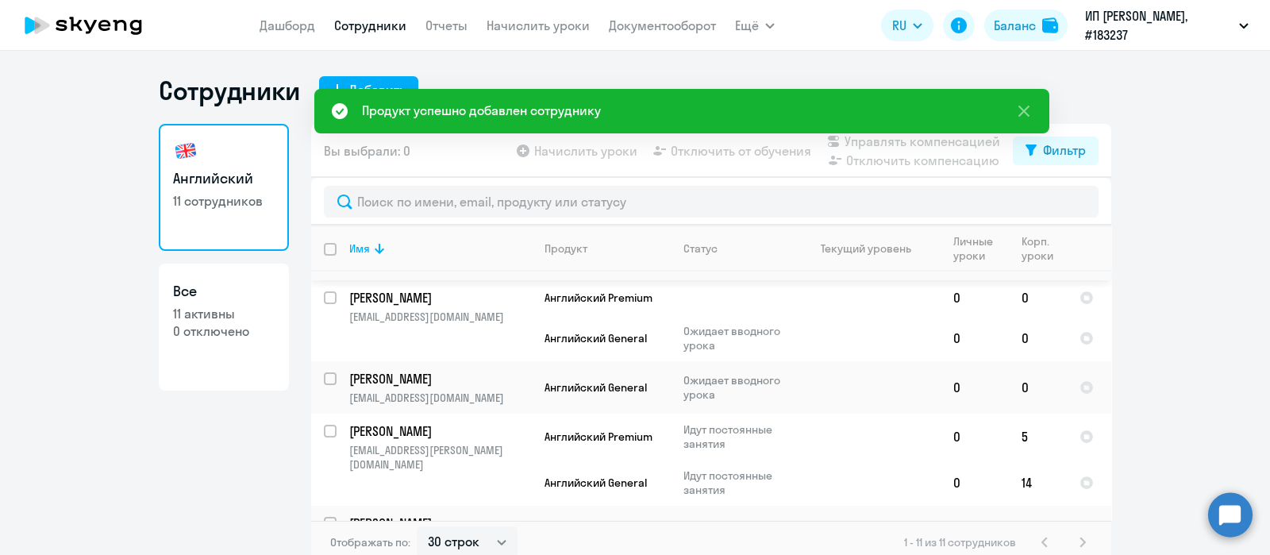
scroll to position [97, 0]
click at [537, 397] on td "Английский General" at bounding box center [601, 386] width 139 height 52
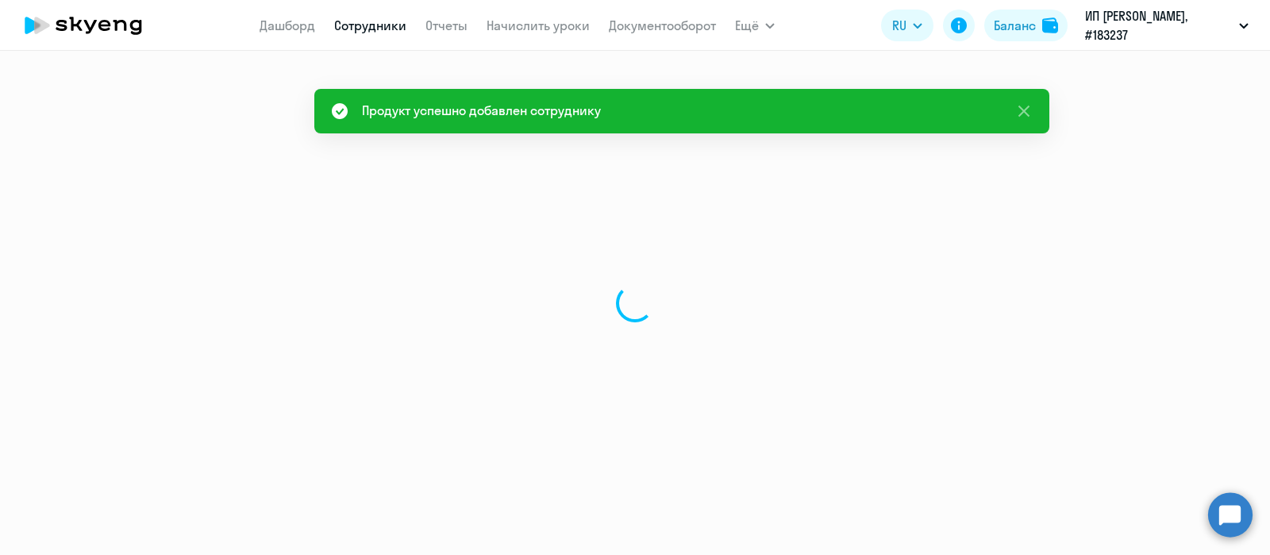
select select "english"
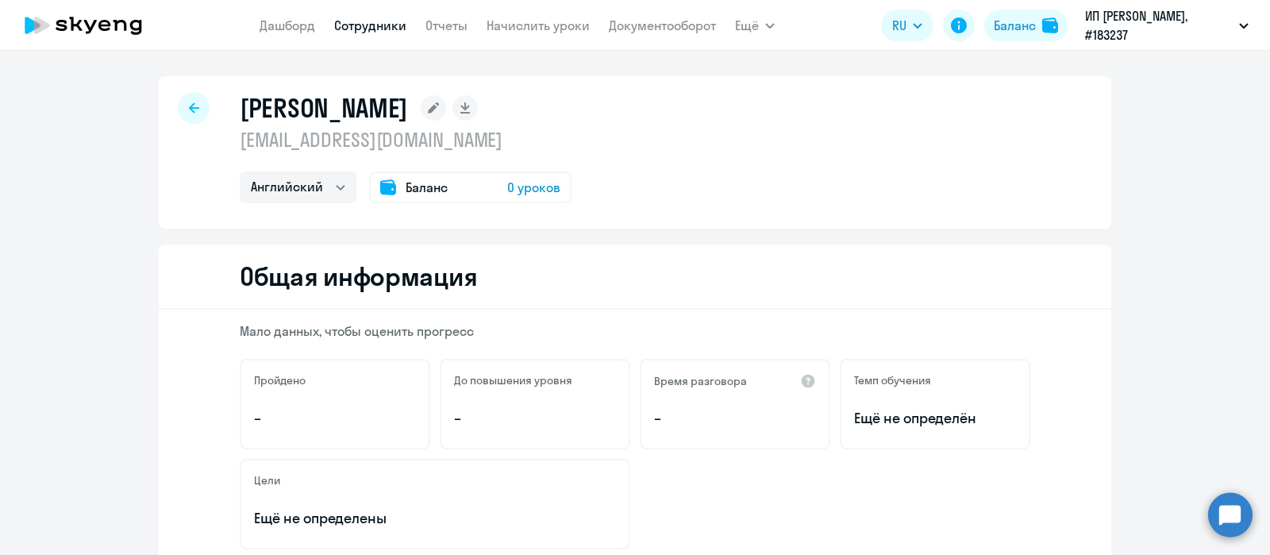
scroll to position [329, 0]
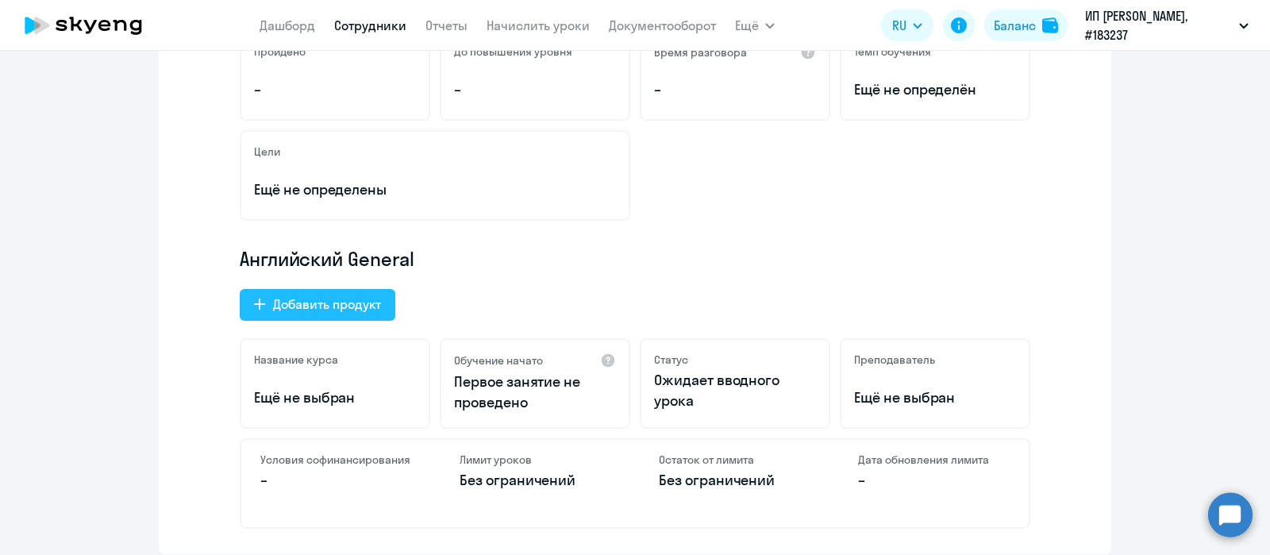
click at [321, 299] on div "Добавить продукт" at bounding box center [327, 304] width 108 height 19
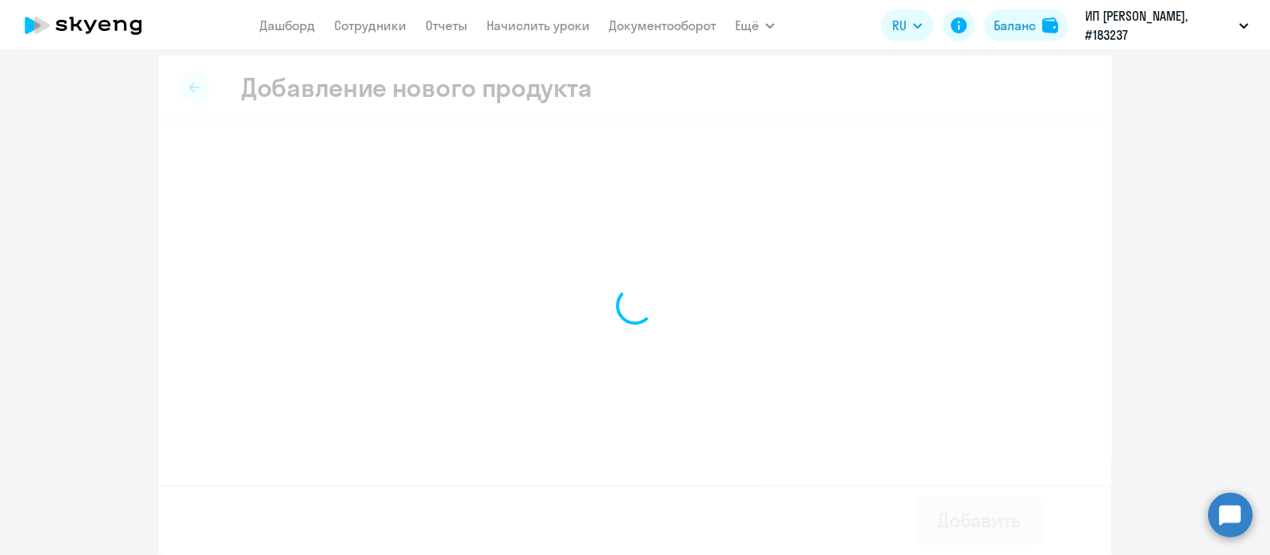
scroll to position [8, 0]
select select "english_adult_not_native_speaker_premium"
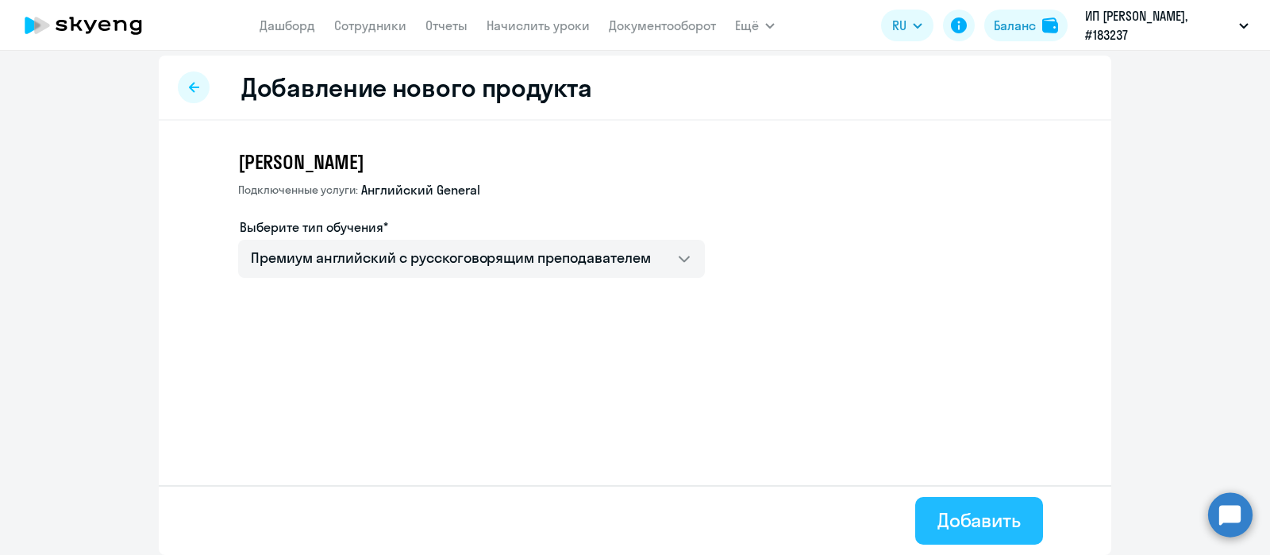
click at [938, 530] on div "Добавить" at bounding box center [979, 519] width 83 height 25
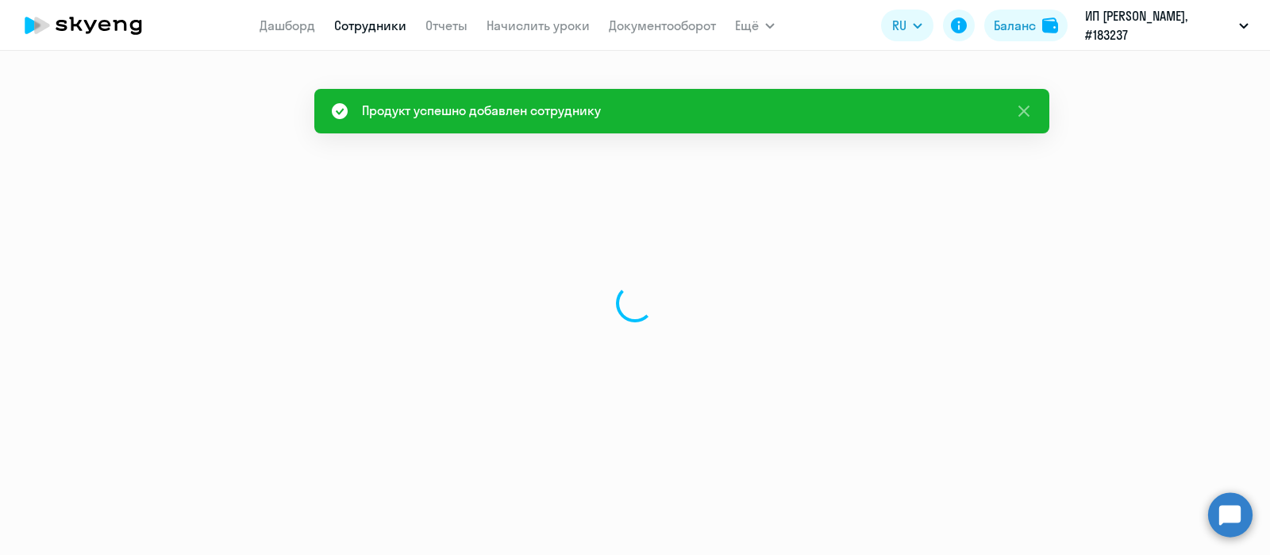
select select "english"
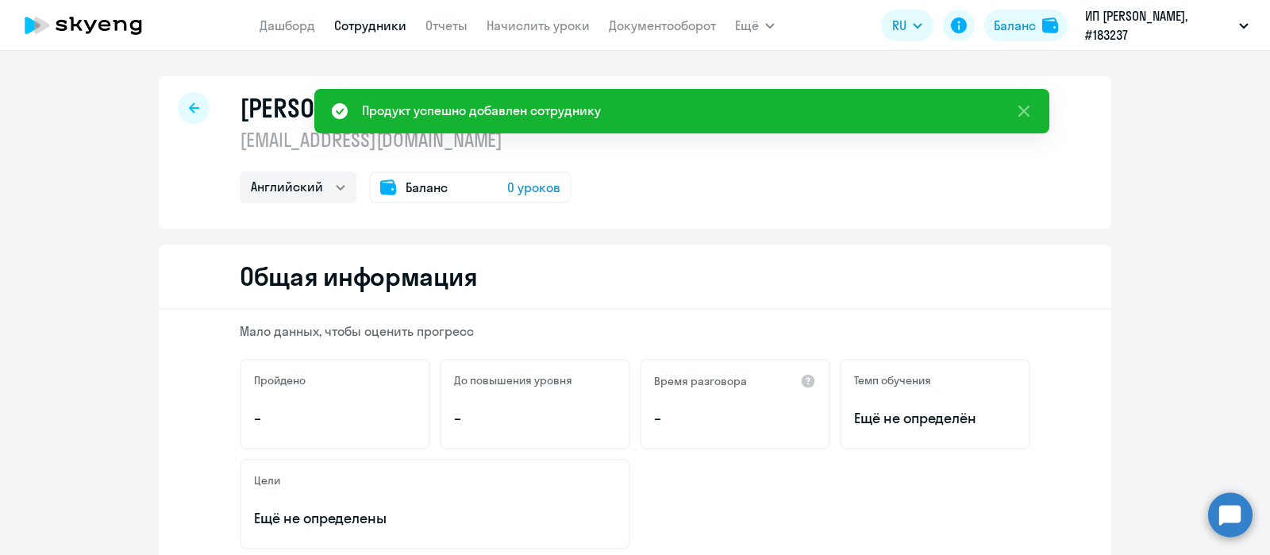
click at [385, 30] on link "Сотрудники" at bounding box center [370, 25] width 72 height 16
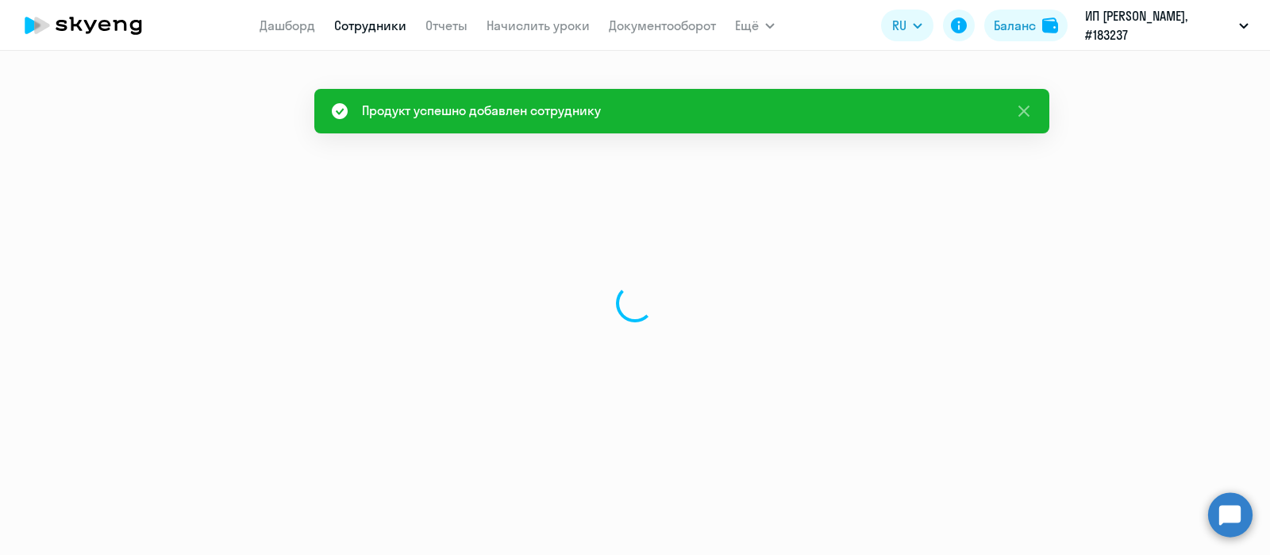
select select "30"
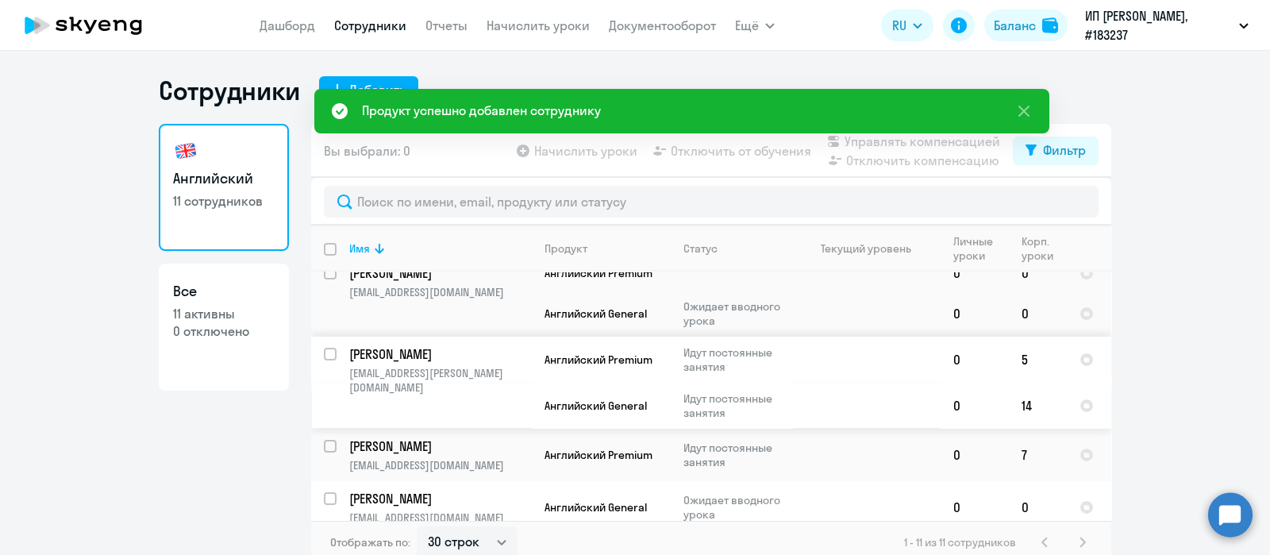
scroll to position [203, 0]
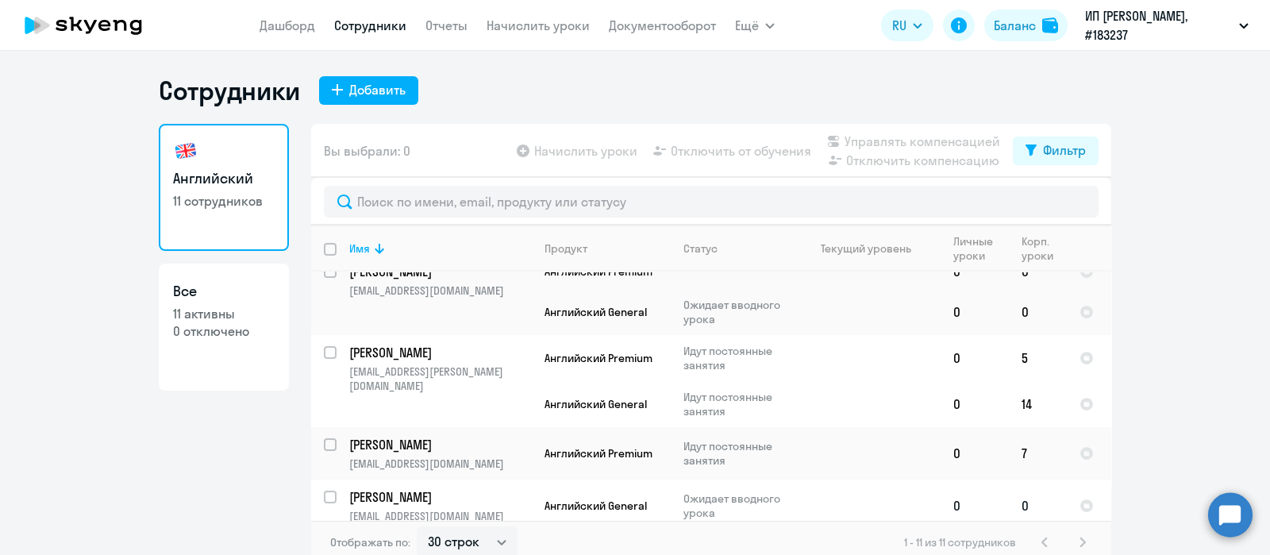
click at [499, 509] on p "[EMAIL_ADDRESS][DOMAIN_NAME]" at bounding box center [440, 516] width 182 height 14
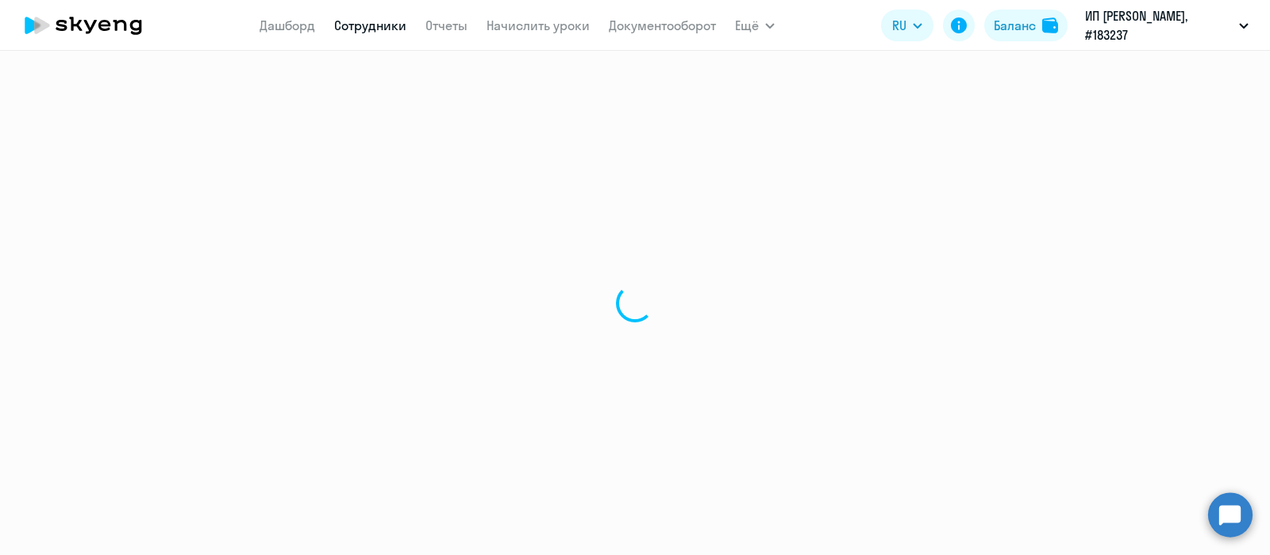
select select "english"
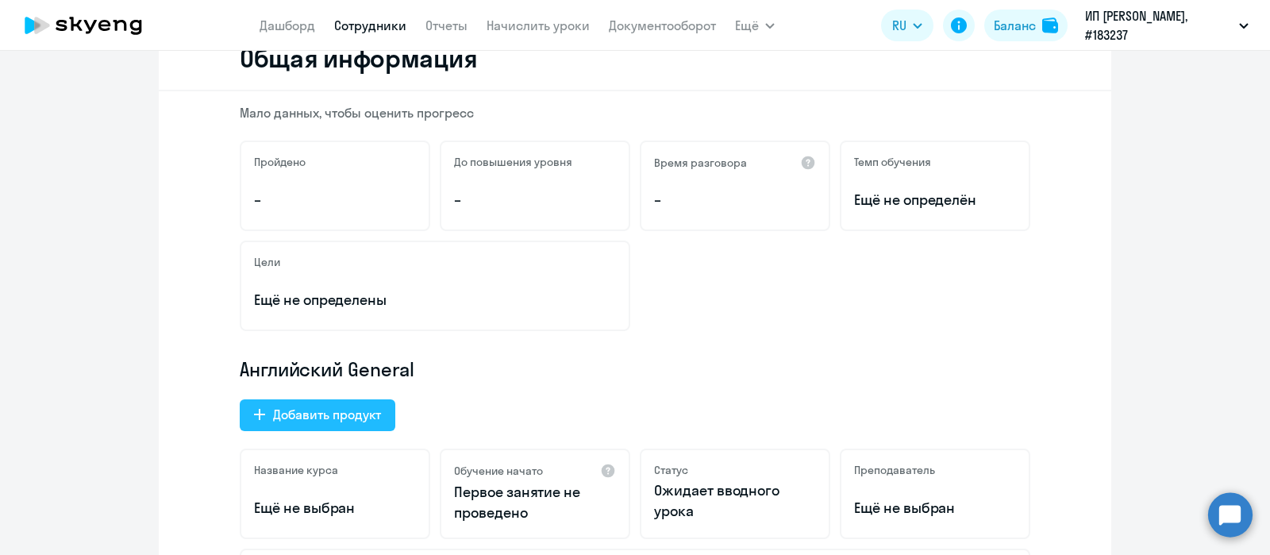
click at [337, 399] on button "Добавить продукт" at bounding box center [318, 415] width 156 height 32
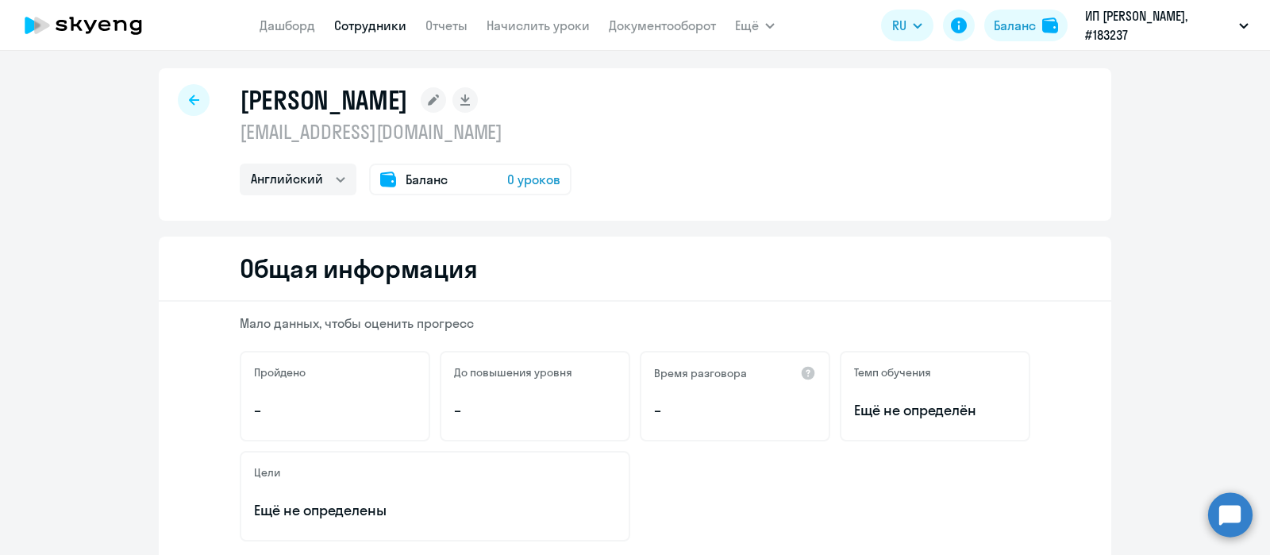
select select "english_adult_not_native_speaker_premium"
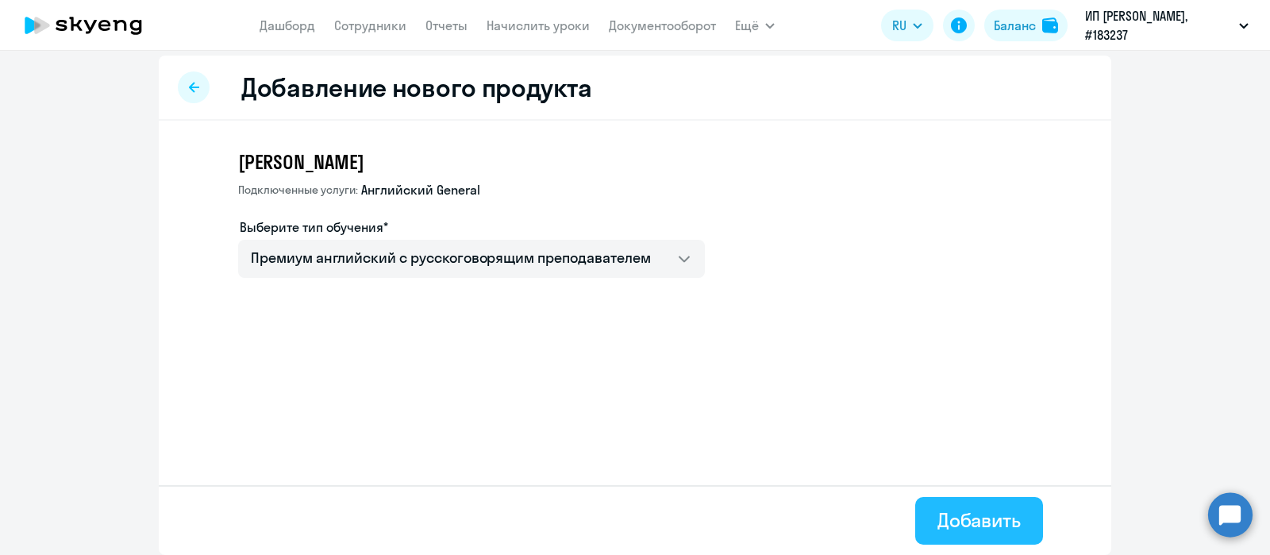
click at [942, 531] on div "Добавить" at bounding box center [979, 519] width 83 height 25
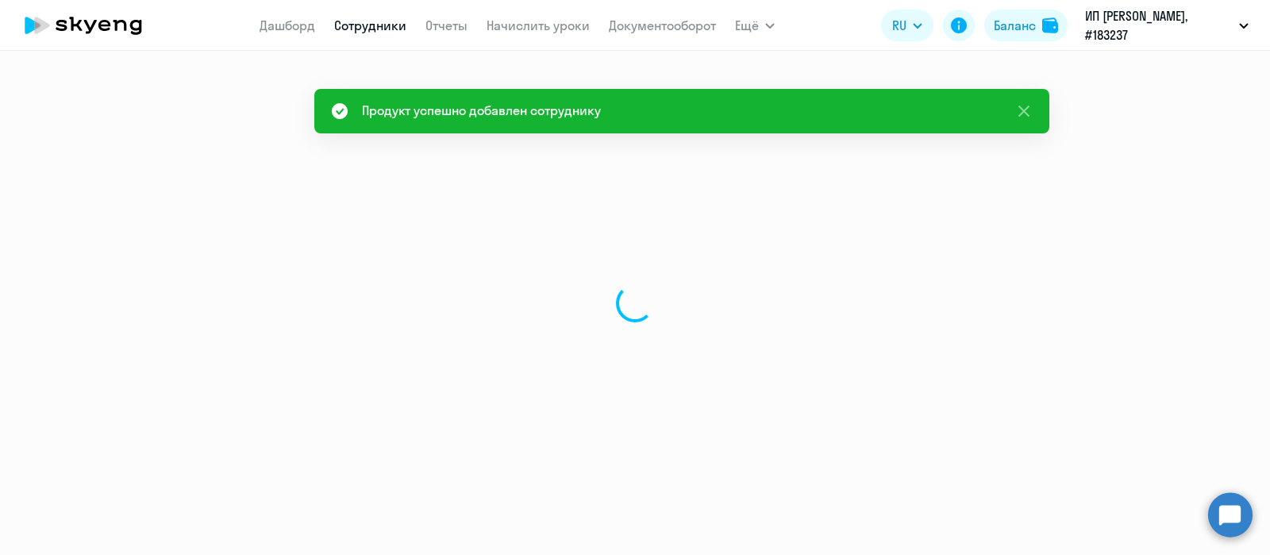
select select "english"
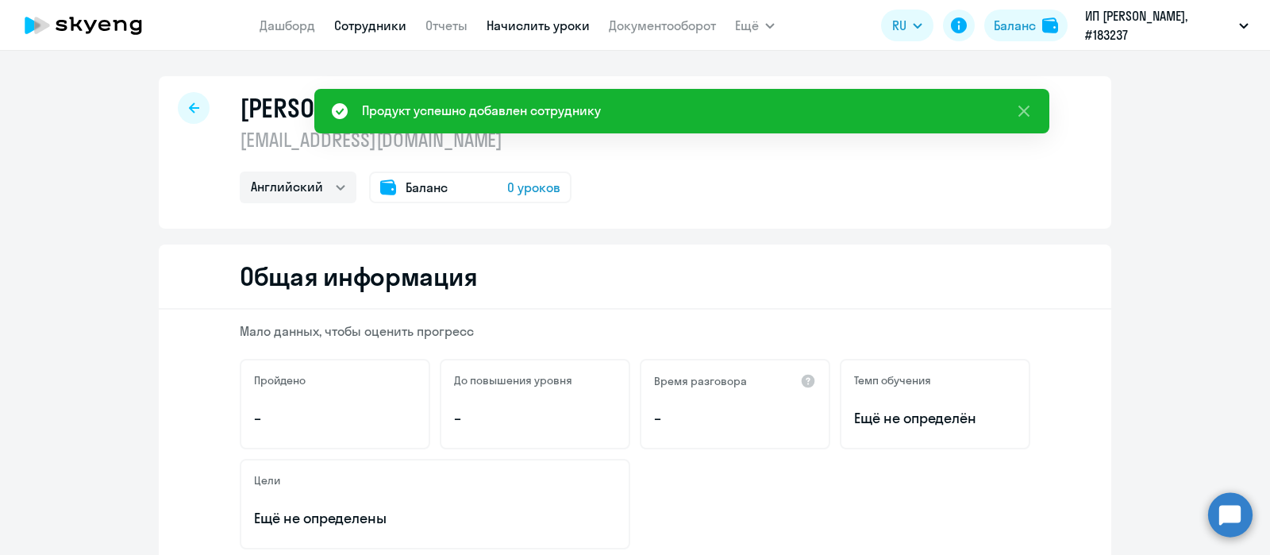
click at [553, 29] on link "Начислить уроки" at bounding box center [538, 25] width 103 height 16
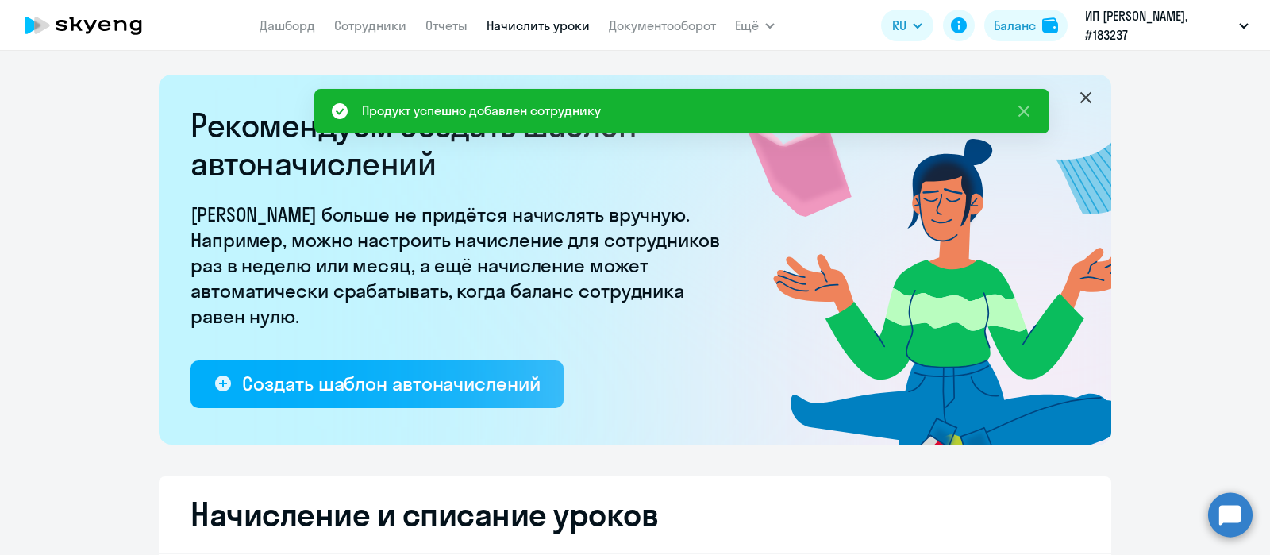
select select "10"
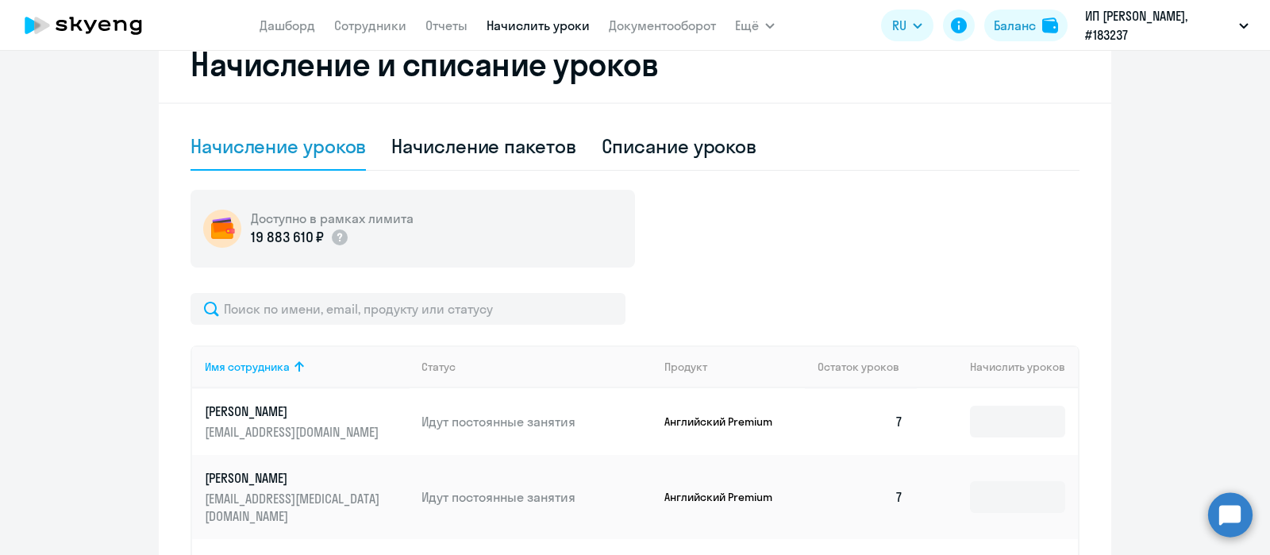
scroll to position [476, 0]
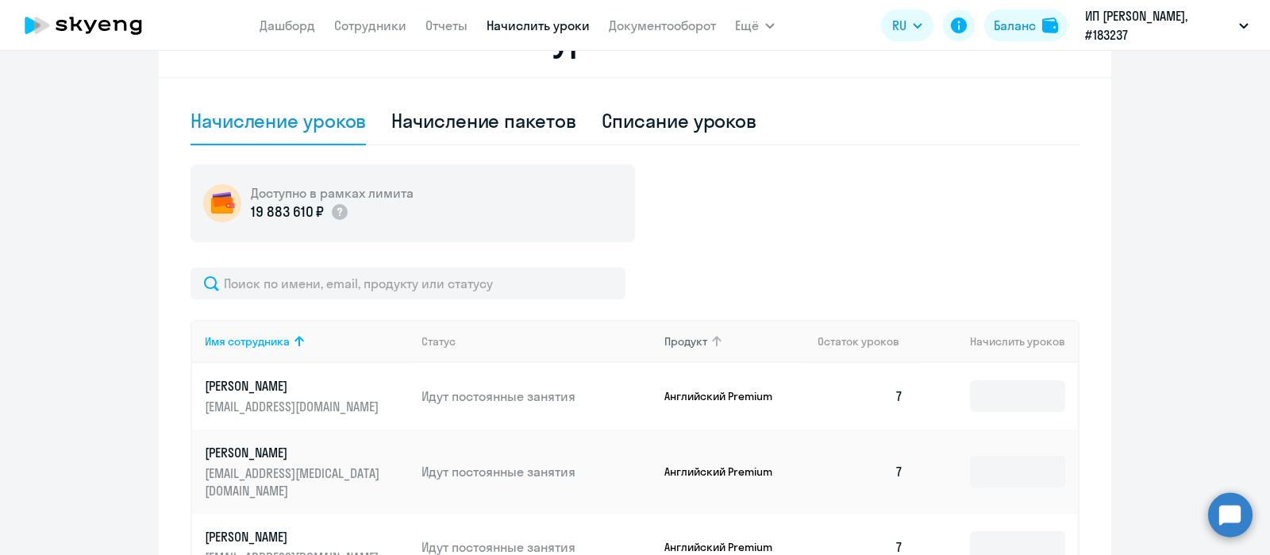
click at [712, 343] on icon at bounding box center [716, 341] width 19 height 19
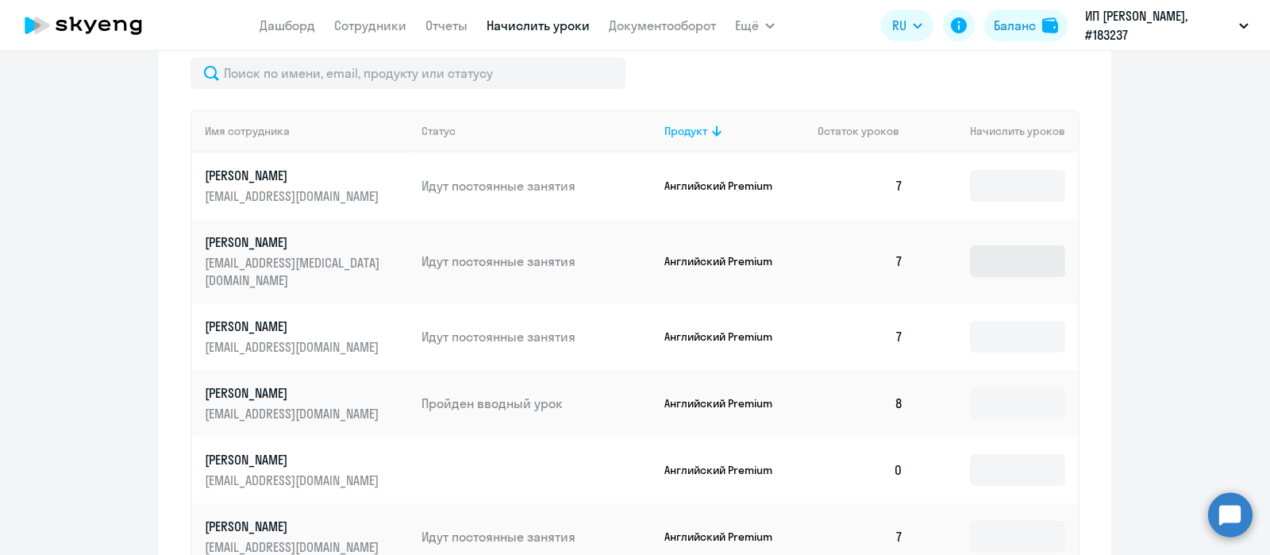
scroll to position [692, 0]
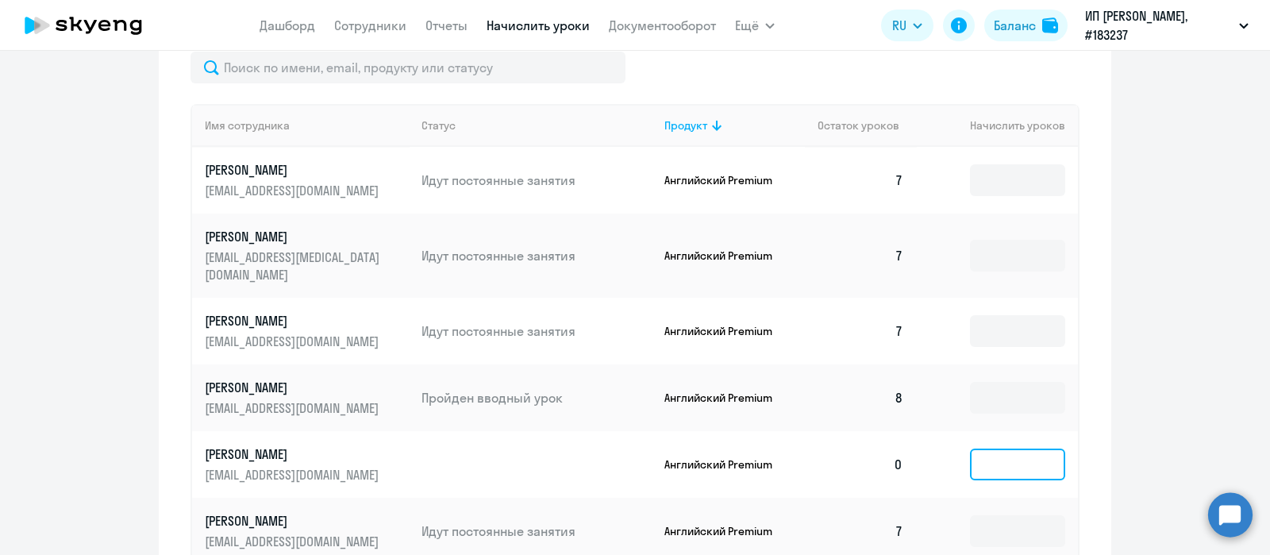
click at [1004, 449] on input at bounding box center [1017, 465] width 95 height 32
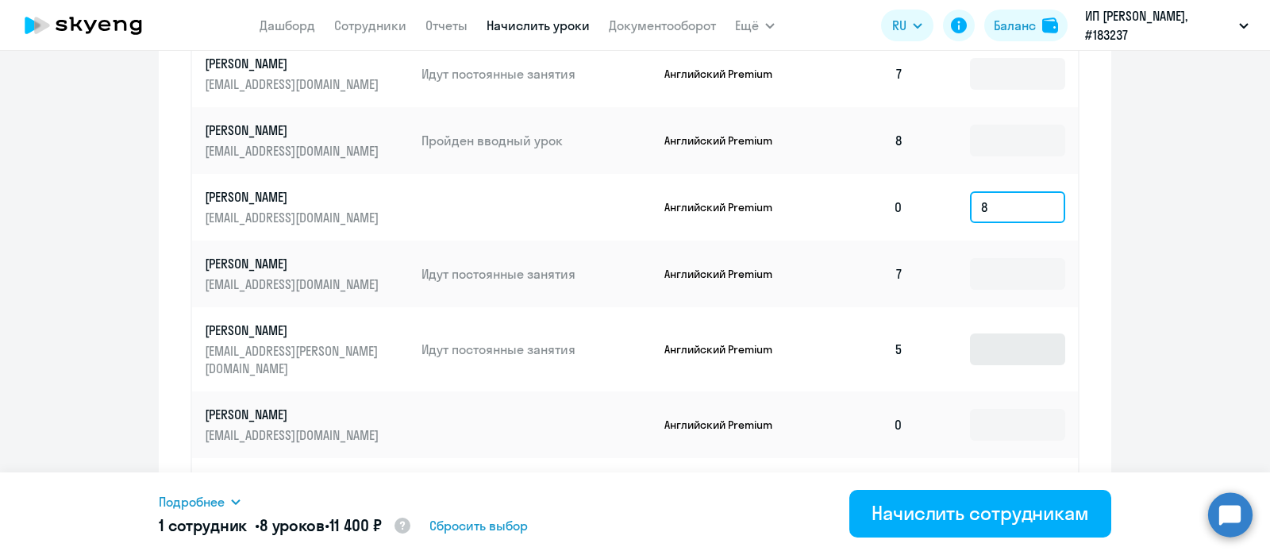
scroll to position [953, 0]
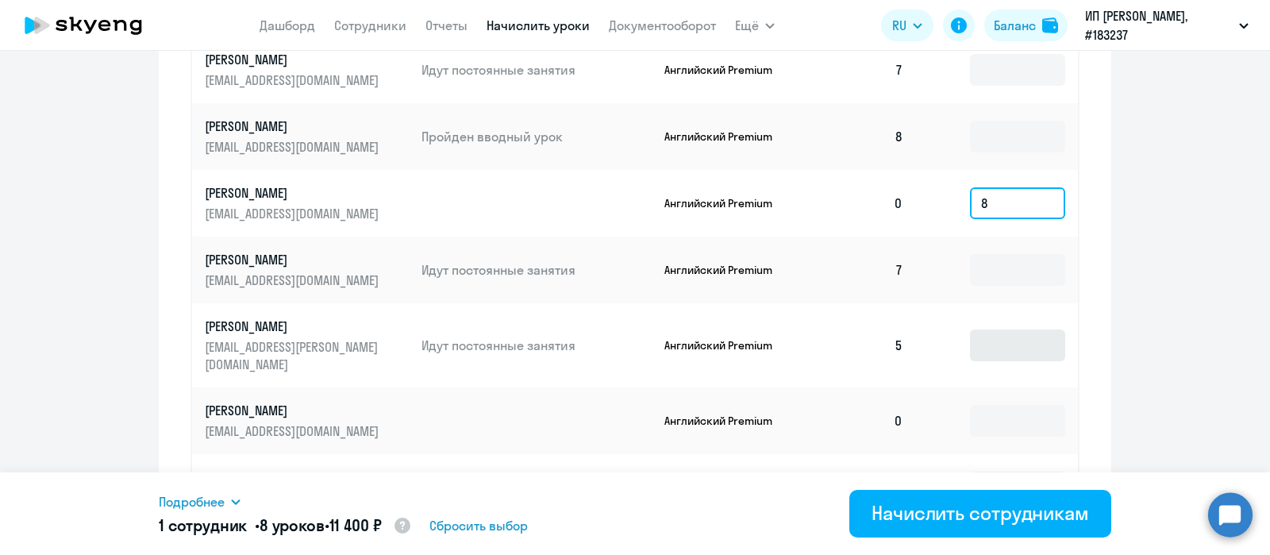
type input "8"
click at [1004, 405] on input at bounding box center [1017, 421] width 95 height 32
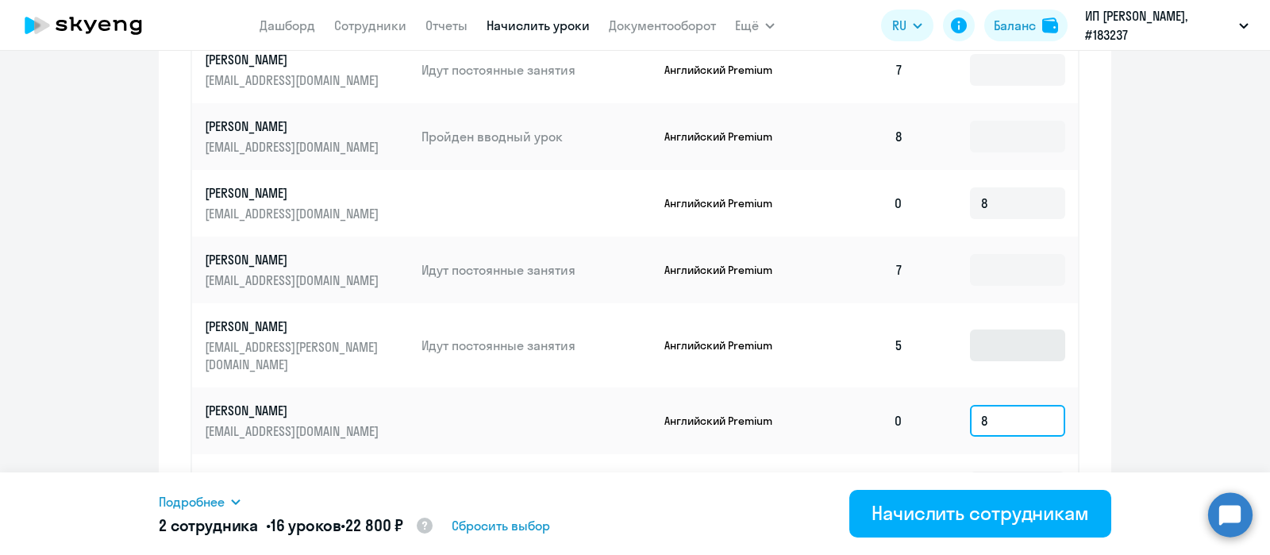
scroll to position [990, 0]
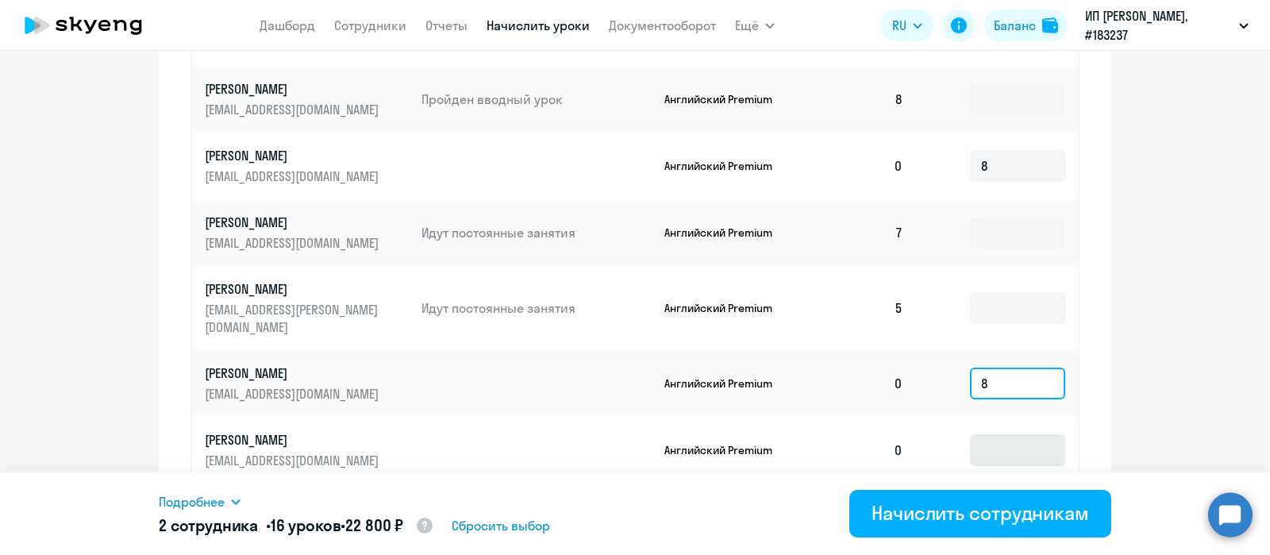
type input "8"
click at [1000, 434] on input at bounding box center [1017, 450] width 95 height 32
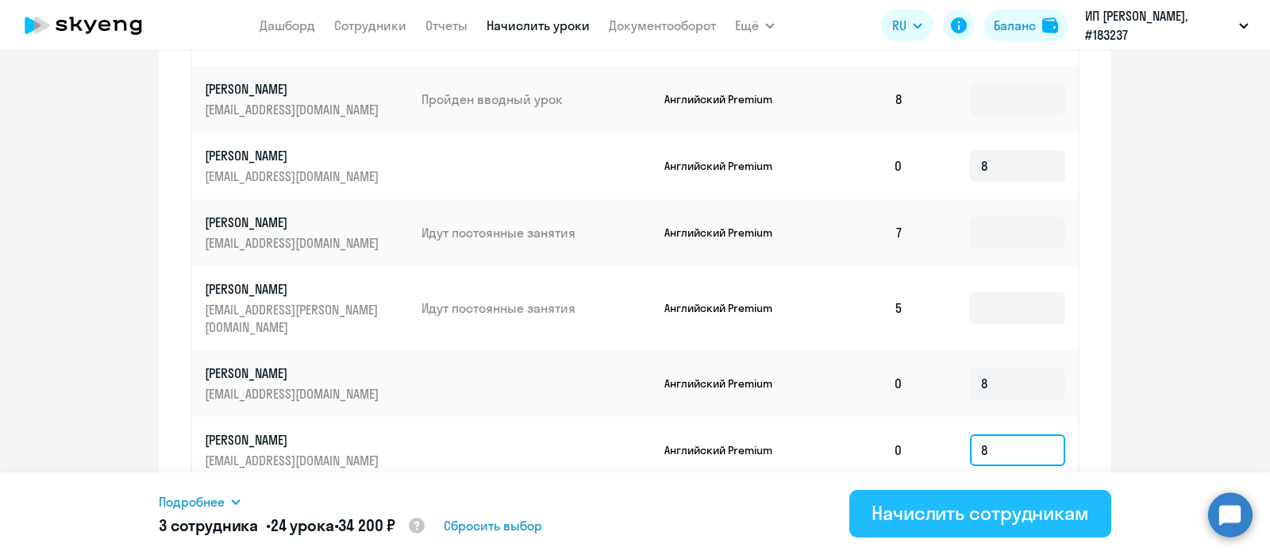
type input "8"
click at [977, 506] on div "Начислить сотрудникам" at bounding box center [981, 512] width 218 height 25
